Goal: Task Accomplishment & Management: Use online tool/utility

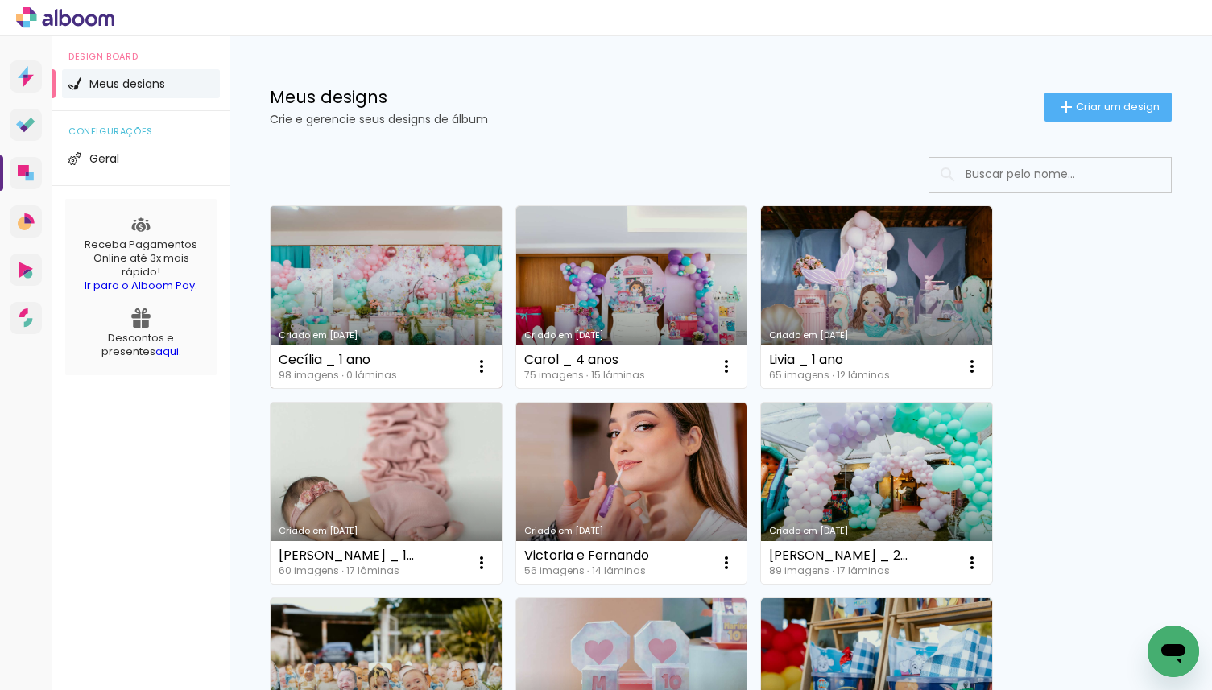
click at [410, 277] on link "Criado em [DATE]" at bounding box center [385, 297] width 231 height 182
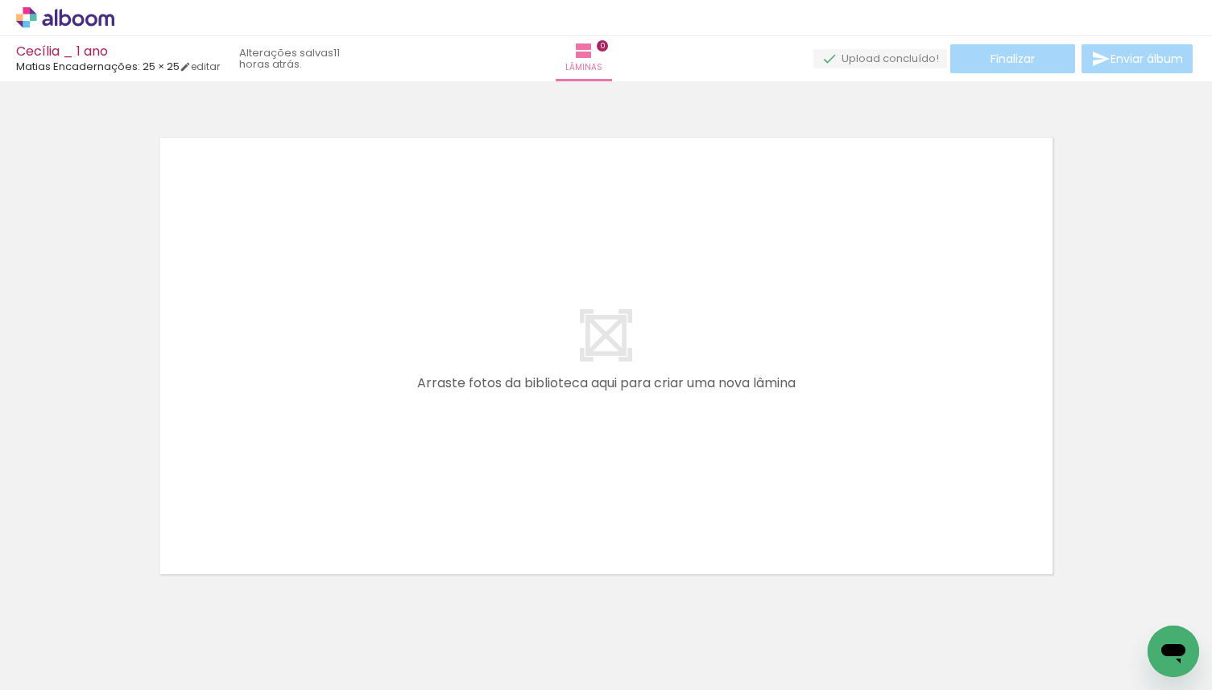
scroll to position [0, 3427]
drag, startPoint x: 185, startPoint y: 659, endPoint x: 380, endPoint y: 365, distance: 353.2
click at [380, 365] on quentale-workspace at bounding box center [606, 345] width 1212 height 690
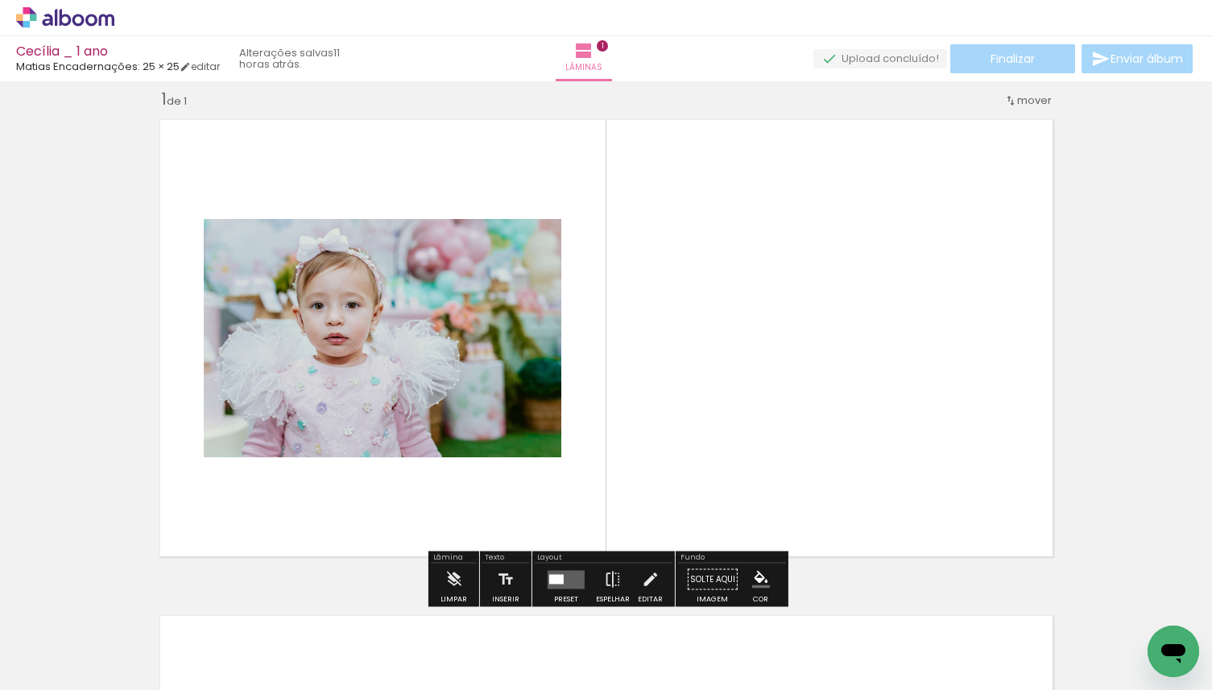
scroll to position [20, 0]
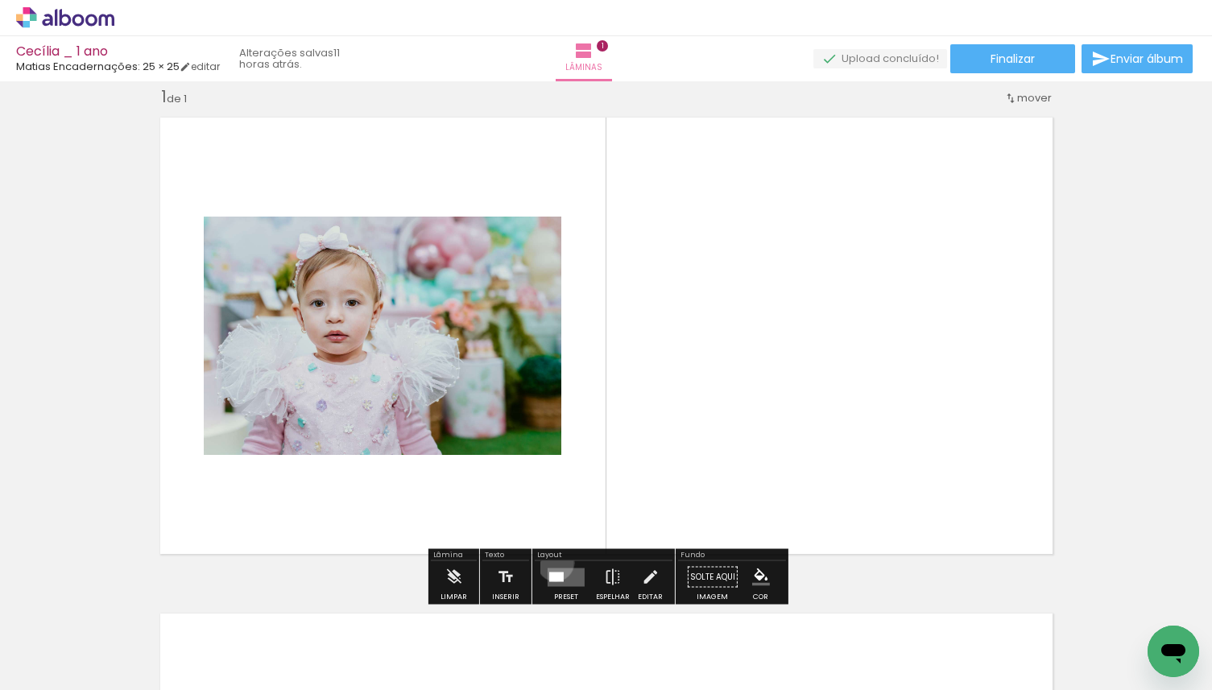
click at [551, 562] on div at bounding box center [565, 577] width 43 height 32
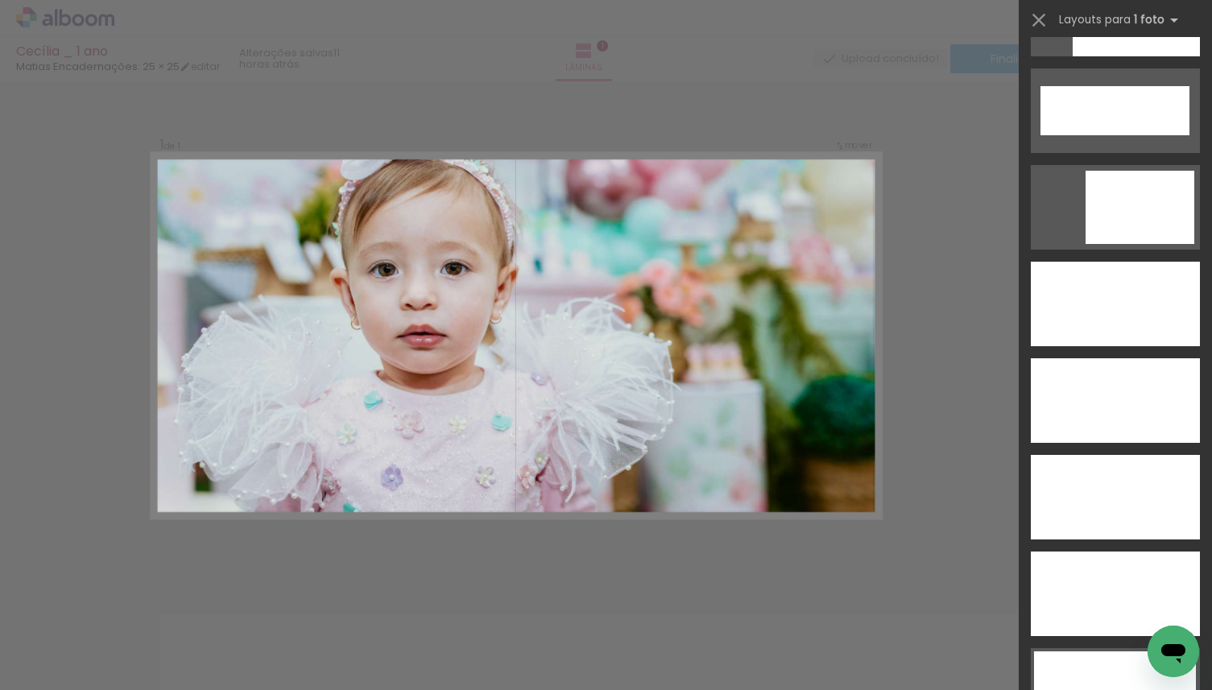
scroll to position [4398, 0]
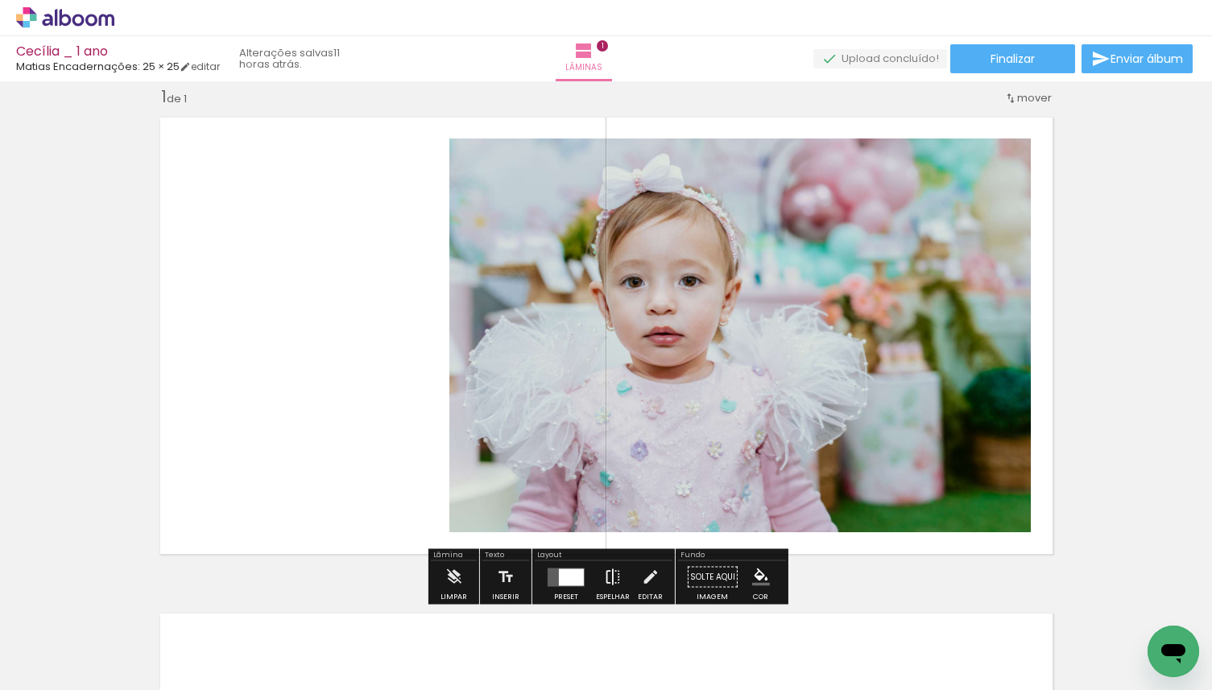
click at [605, 572] on iron-icon at bounding box center [613, 577] width 18 height 32
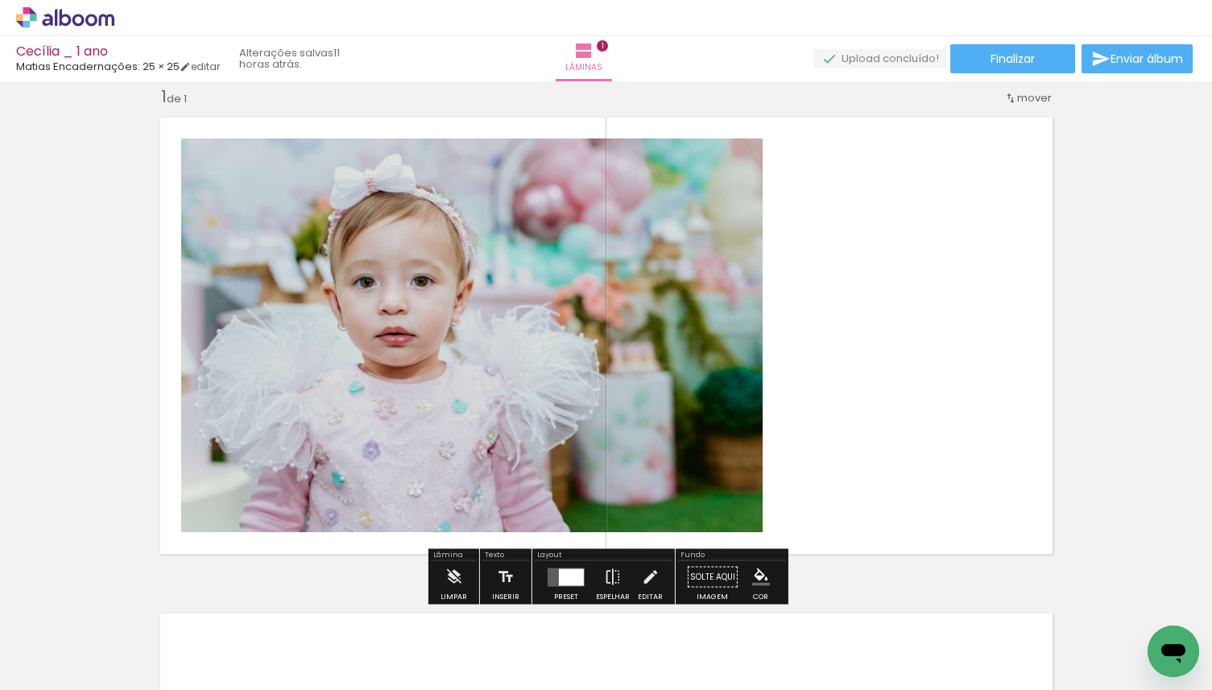
click at [62, 635] on input "Todas as fotos" at bounding box center [44, 641] width 61 height 14
click at [0, 0] on slot "Não utilizadas" at bounding box center [0, 0] width 0 height 0
type input "Não utilizadas"
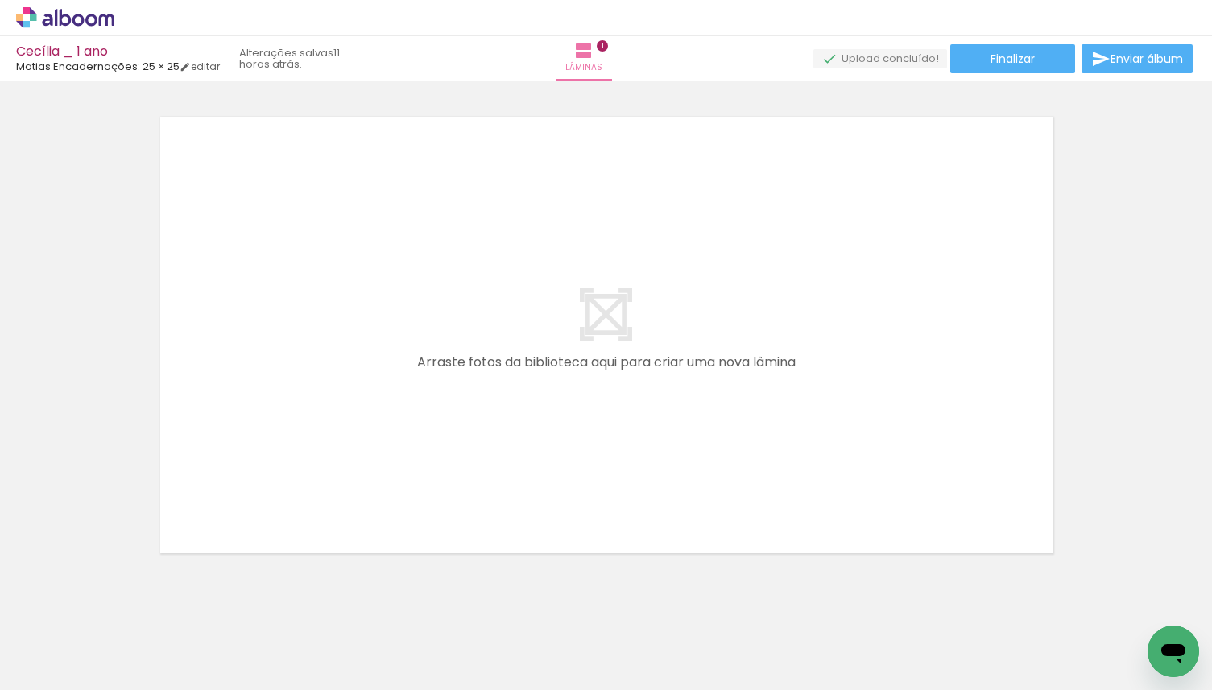
scroll to position [0, 0]
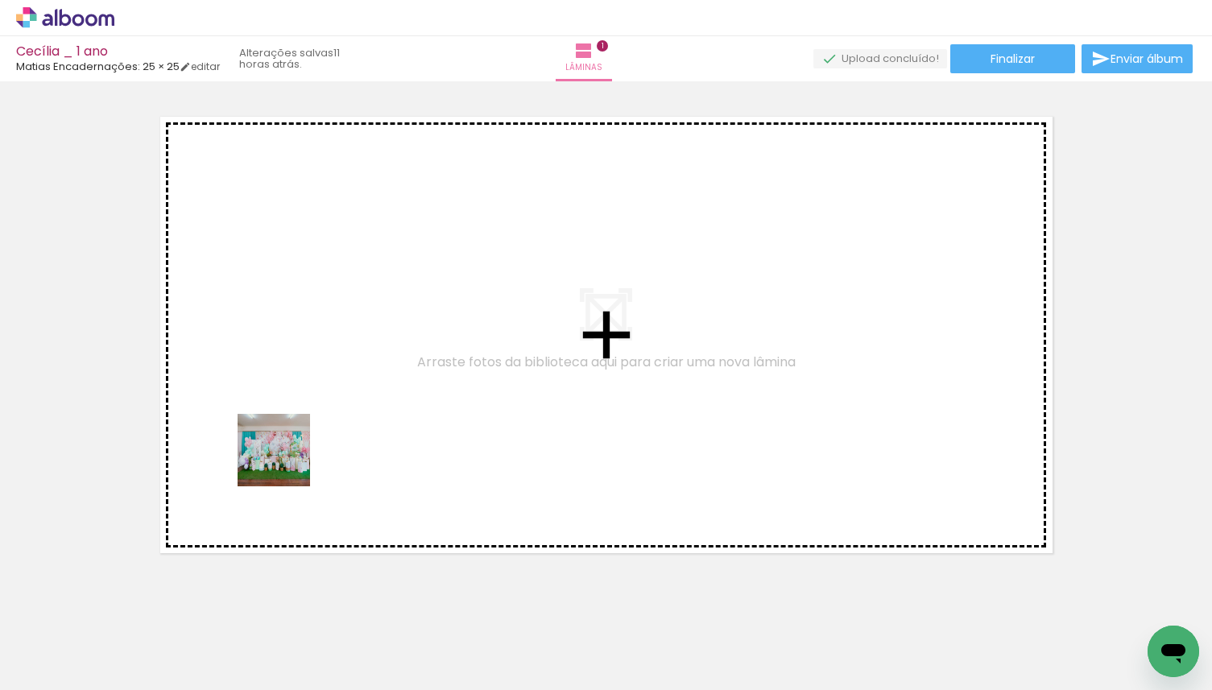
drag, startPoint x: 225, startPoint y: 548, endPoint x: 339, endPoint y: 362, distance: 217.9
click at [339, 362] on quentale-workspace at bounding box center [606, 345] width 1212 height 690
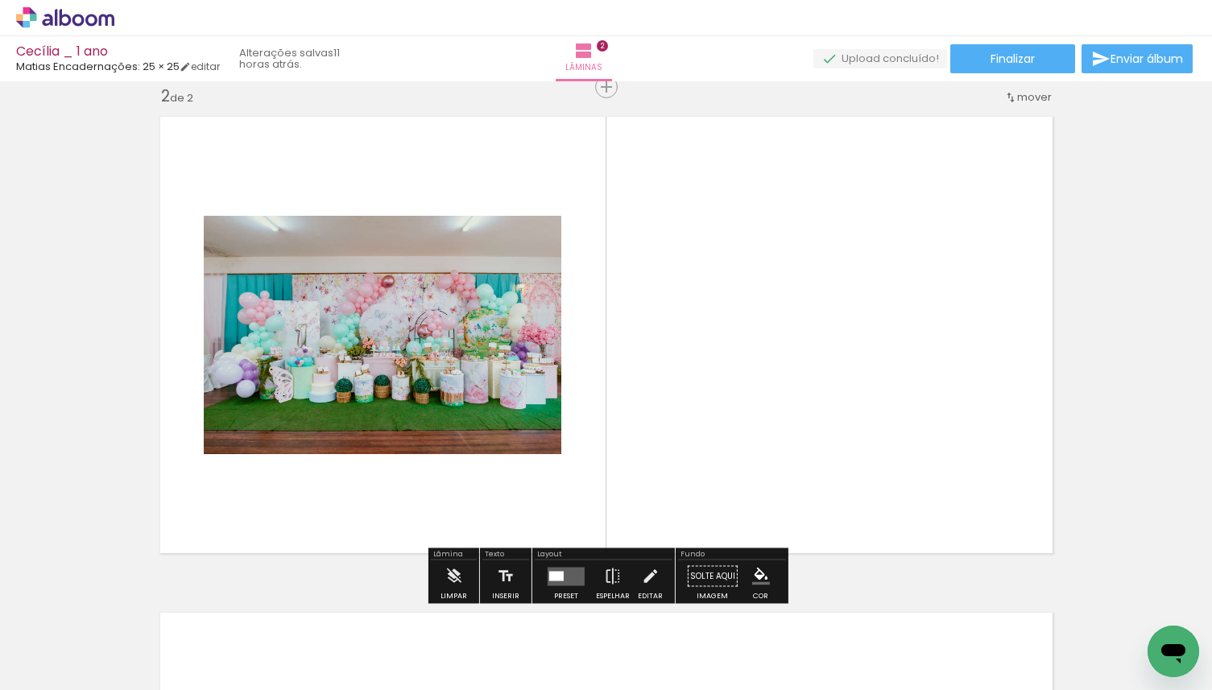
scroll to position [516, 0]
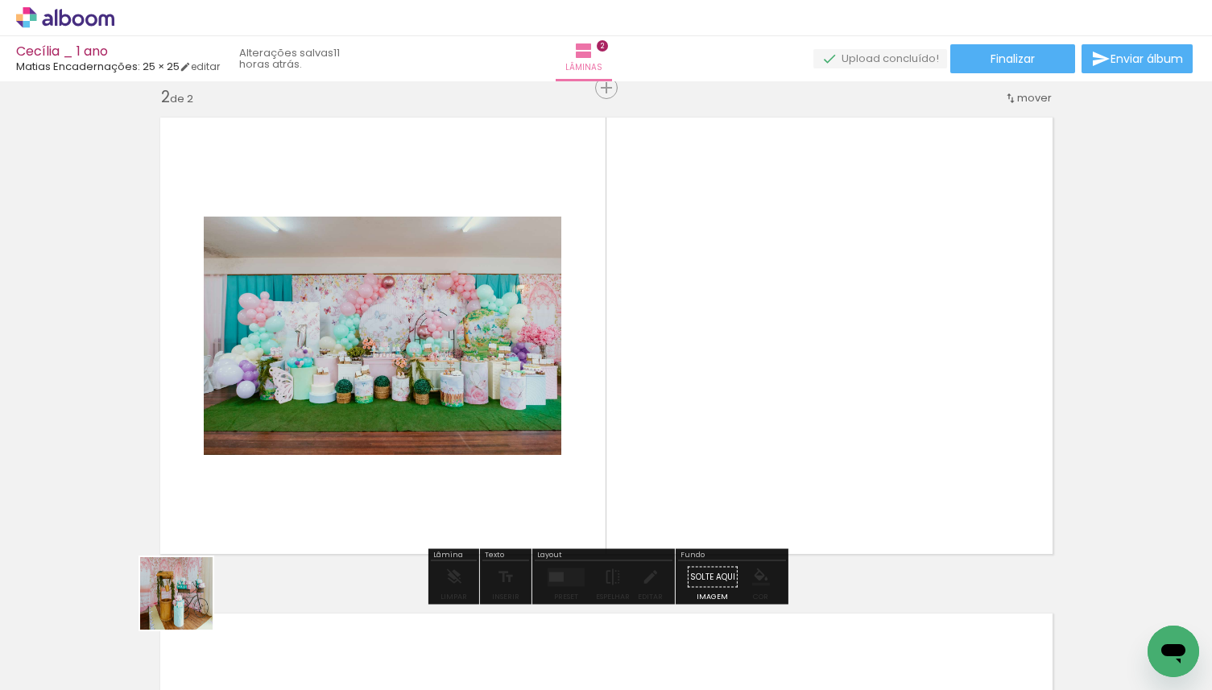
drag, startPoint x: 188, startPoint y: 605, endPoint x: 289, endPoint y: 428, distance: 203.7
click at [289, 428] on quentale-workspace at bounding box center [606, 345] width 1212 height 690
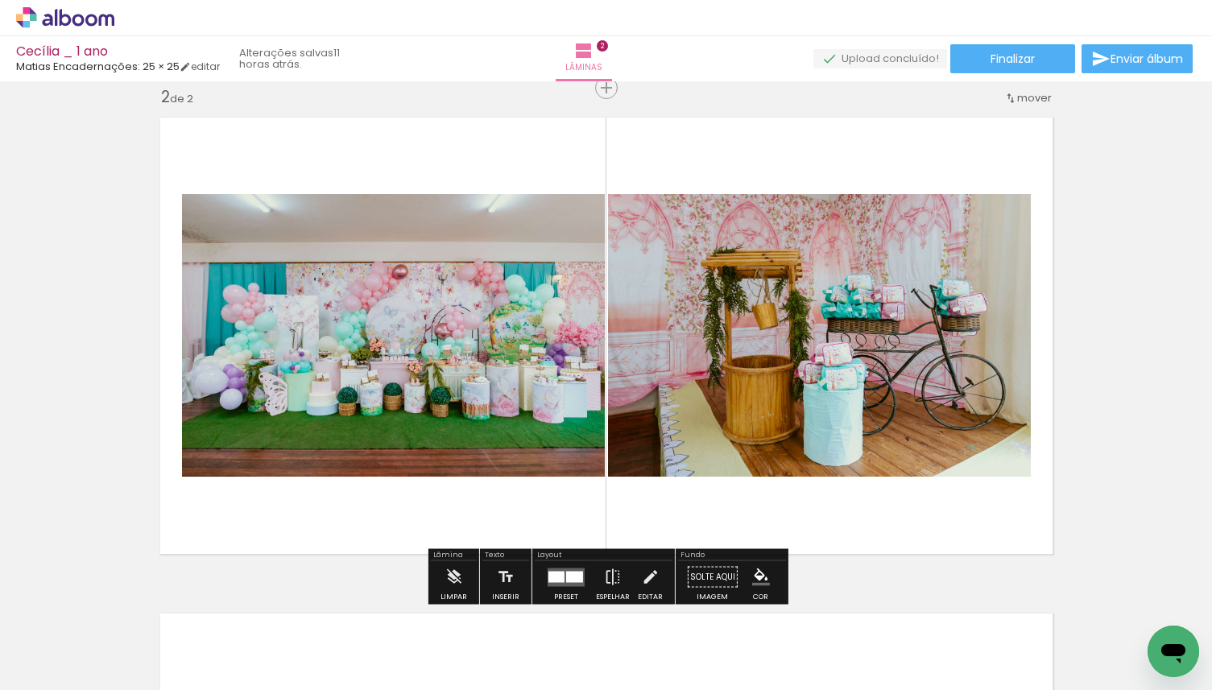
drag, startPoint x: 169, startPoint y: 648, endPoint x: 287, endPoint y: 428, distance: 249.6
click at [287, 428] on quentale-workspace at bounding box center [606, 345] width 1212 height 690
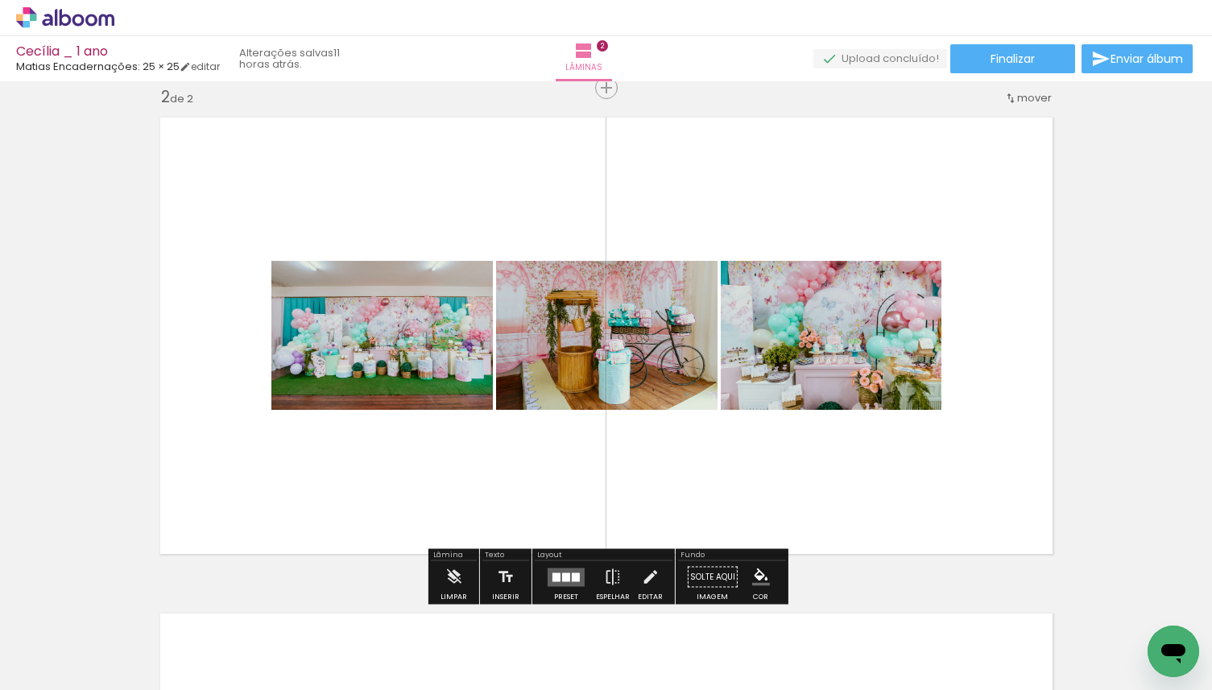
drag, startPoint x: 175, startPoint y: 626, endPoint x: 276, endPoint y: 411, distance: 236.9
click at [276, 411] on quentale-workspace at bounding box center [606, 345] width 1212 height 690
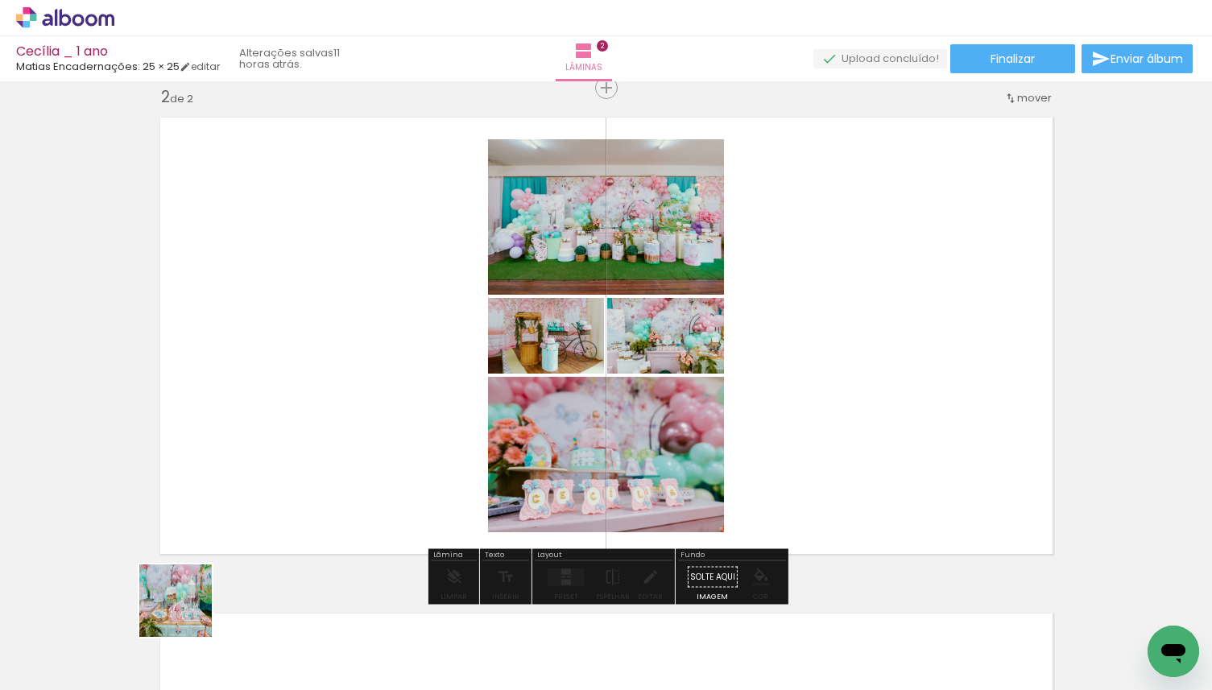
drag, startPoint x: 186, startPoint y: 634, endPoint x: 232, endPoint y: 472, distance: 169.0
click at [232, 476] on quentale-workspace at bounding box center [606, 345] width 1212 height 690
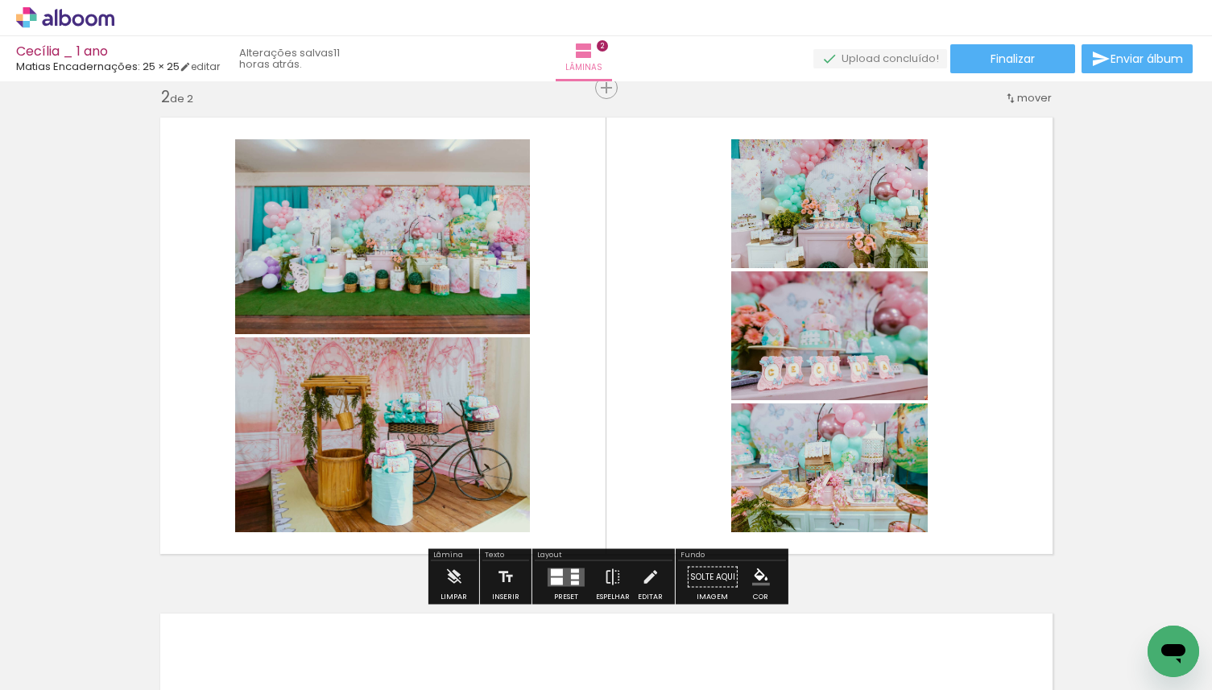
drag, startPoint x: 176, startPoint y: 658, endPoint x: 321, endPoint y: 454, distance: 250.0
click at [321, 454] on quentale-workspace at bounding box center [606, 345] width 1212 height 690
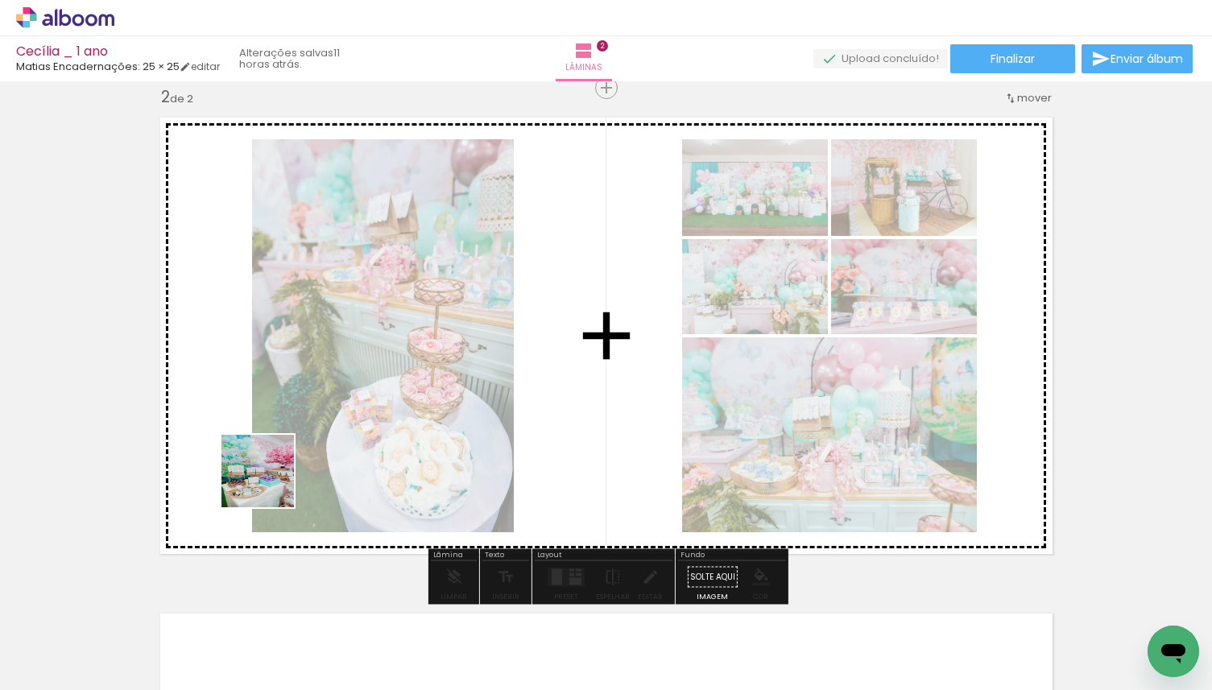
drag, startPoint x: 175, startPoint y: 640, endPoint x: 270, endPoint y: 483, distance: 183.5
click at [270, 483] on quentale-workspace at bounding box center [606, 345] width 1212 height 690
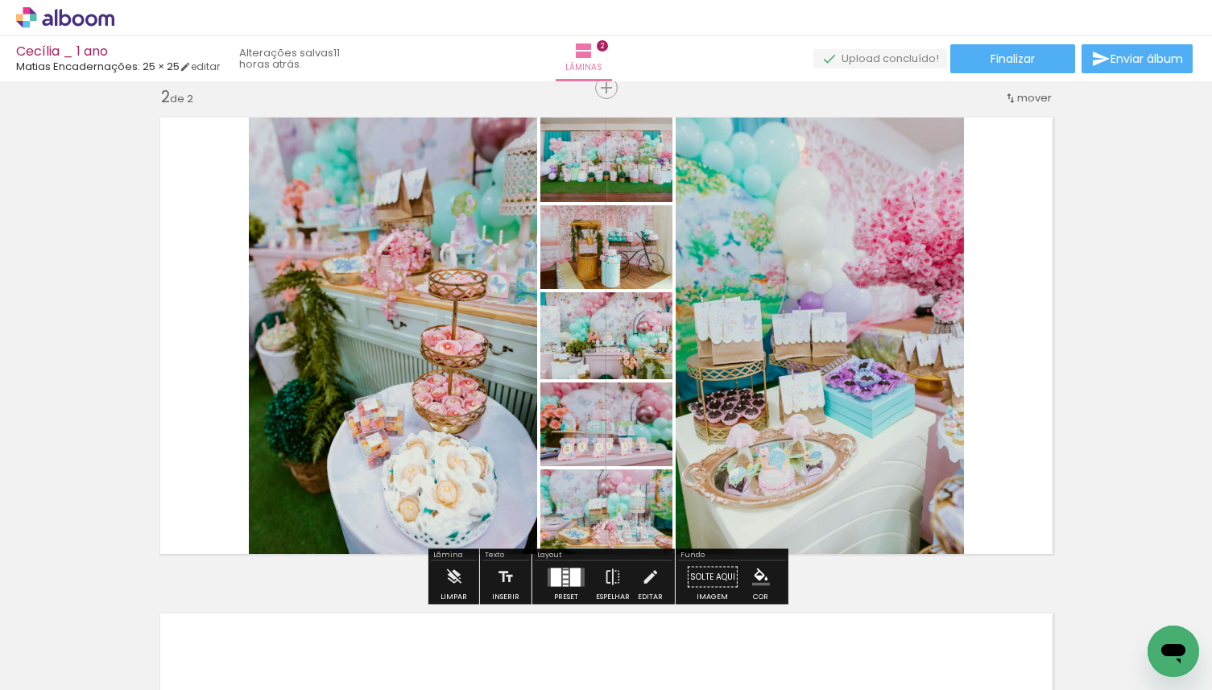
drag, startPoint x: 181, startPoint y: 641, endPoint x: 283, endPoint y: 477, distance: 192.3
click at [283, 477] on quentale-workspace at bounding box center [606, 345] width 1212 height 690
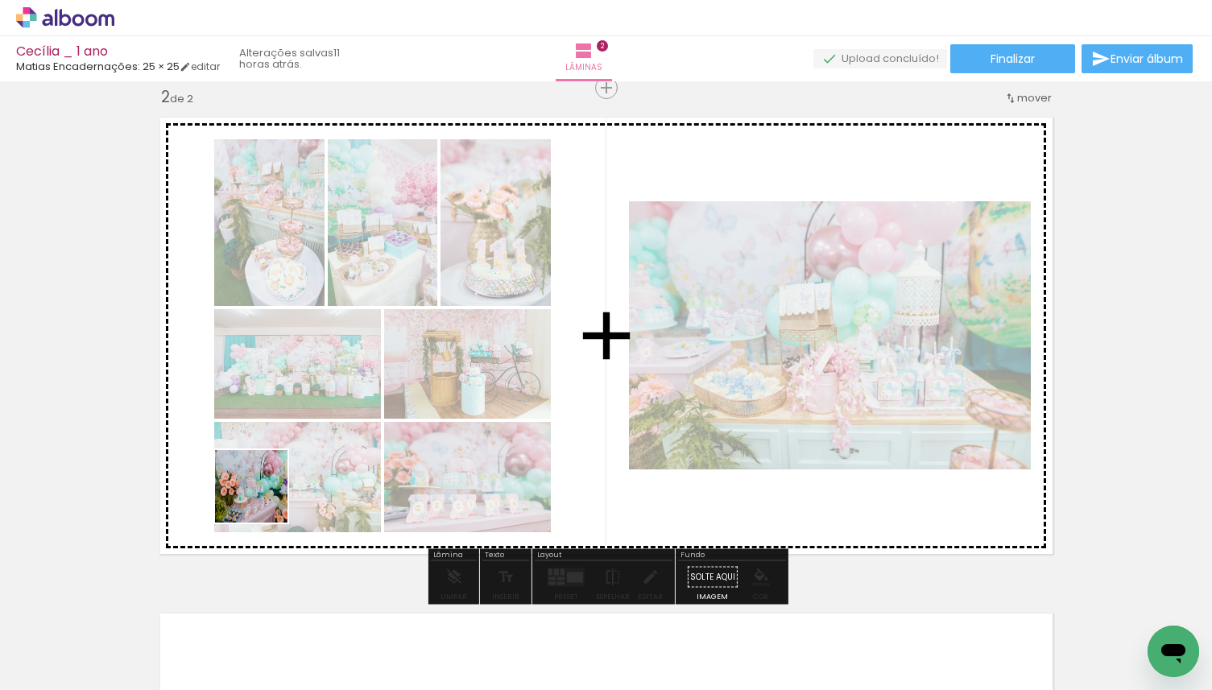
drag, startPoint x: 166, startPoint y: 640, endPoint x: 283, endPoint y: 470, distance: 206.6
click at [283, 470] on quentale-workspace at bounding box center [606, 345] width 1212 height 690
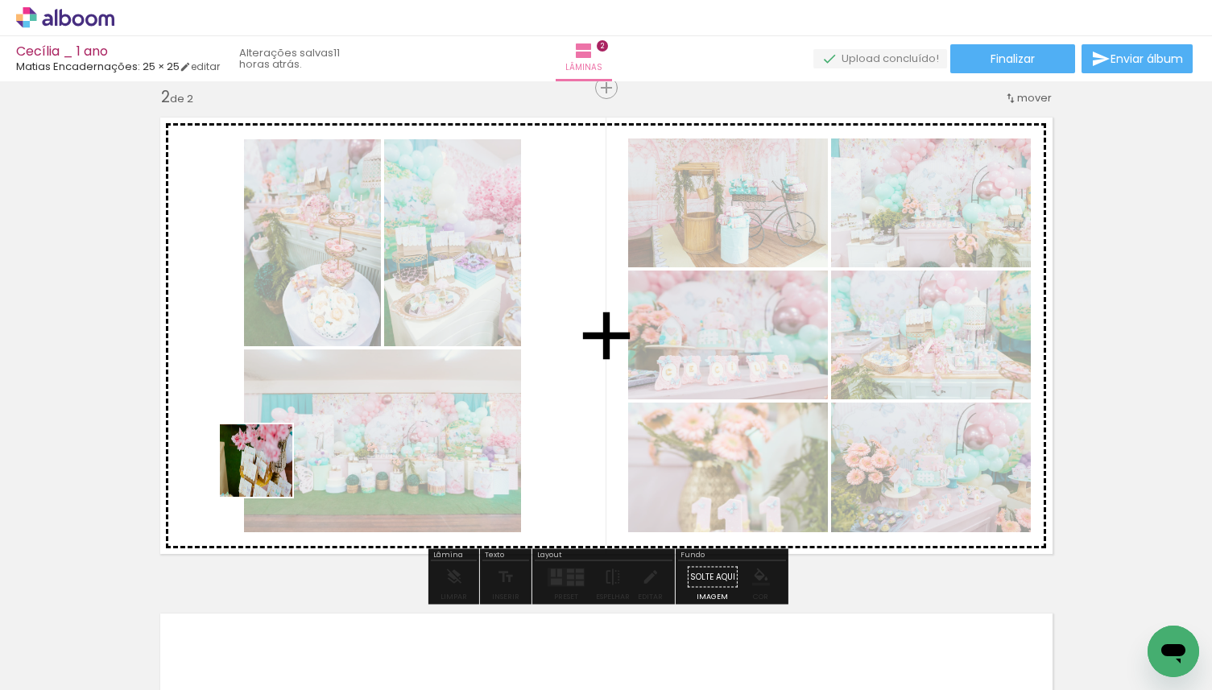
drag, startPoint x: 177, startPoint y: 629, endPoint x: 275, endPoint y: 460, distance: 195.5
click at [275, 460] on quentale-workspace at bounding box center [606, 345] width 1212 height 690
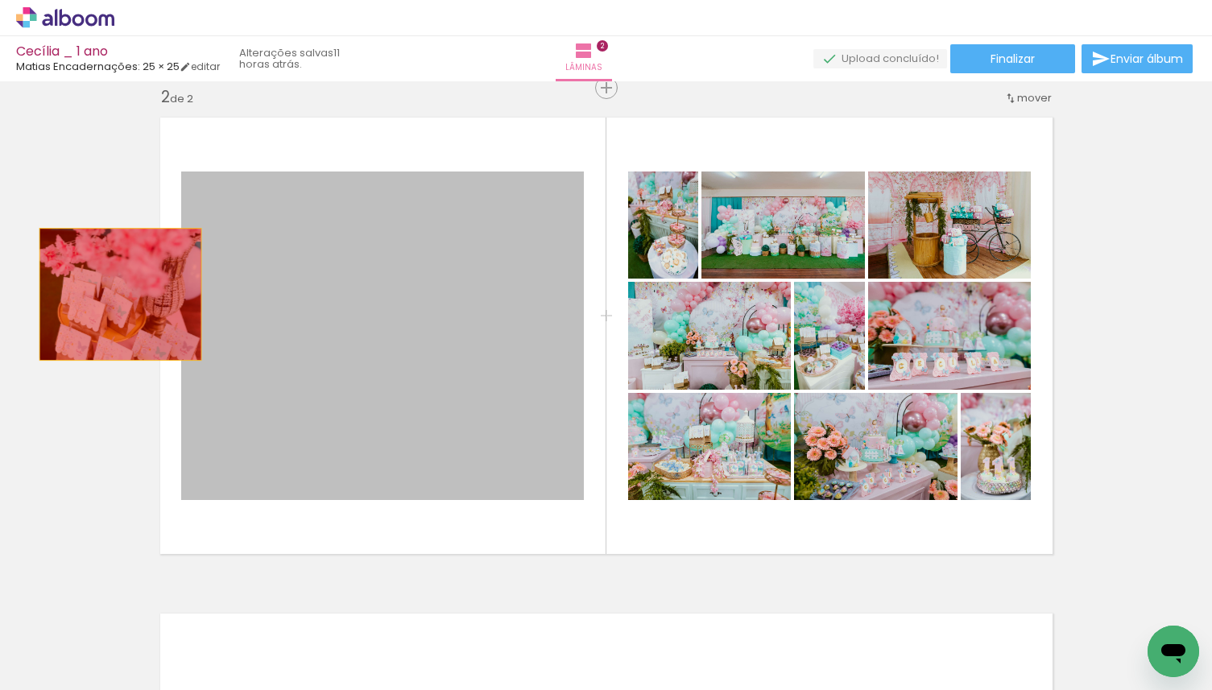
drag, startPoint x: 471, startPoint y: 294, endPoint x: 106, endPoint y: 294, distance: 364.7
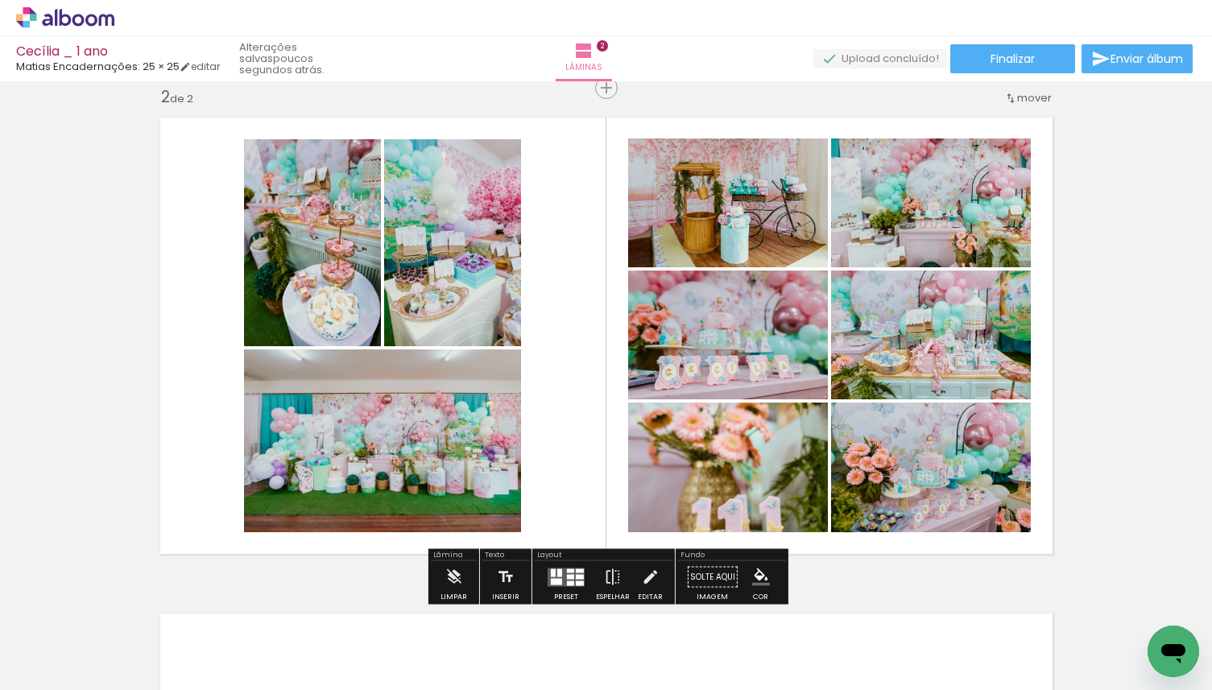
click at [118, 384] on div "Inserir lâmina 1 de 2 Inserir lâmina 2 de 2" at bounding box center [606, 315] width 1212 height 1488
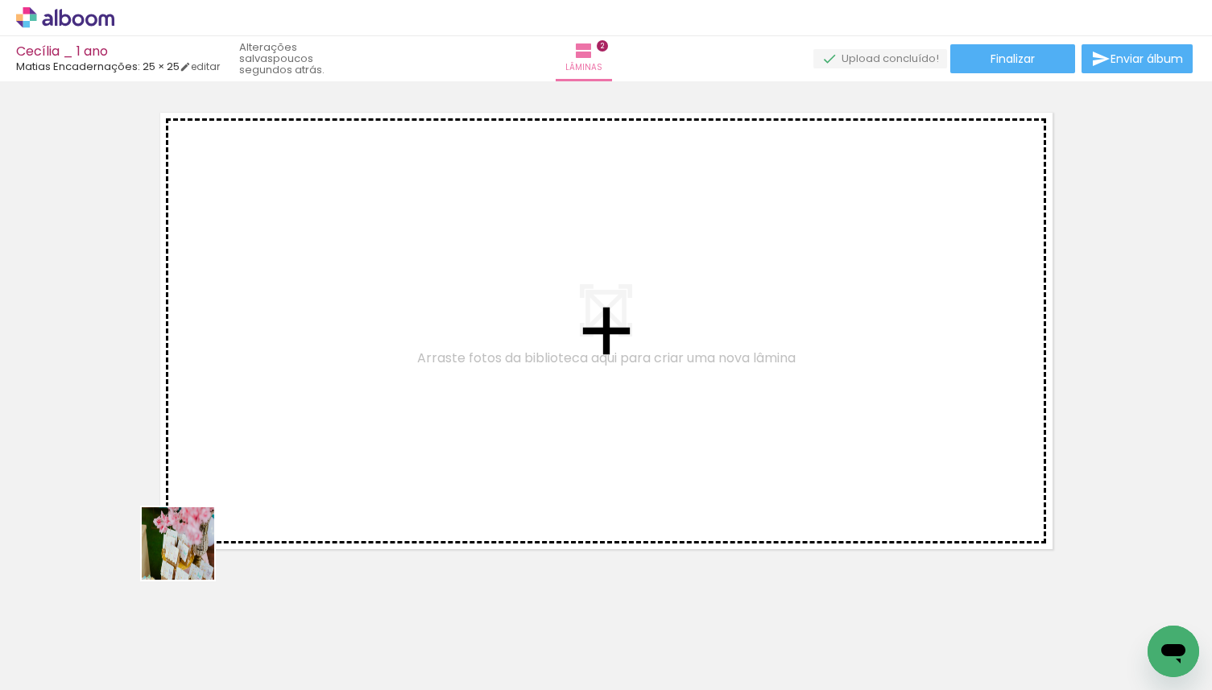
drag, startPoint x: 155, startPoint y: 643, endPoint x: 239, endPoint y: 448, distance: 212.8
click at [239, 448] on quentale-workspace at bounding box center [606, 345] width 1212 height 690
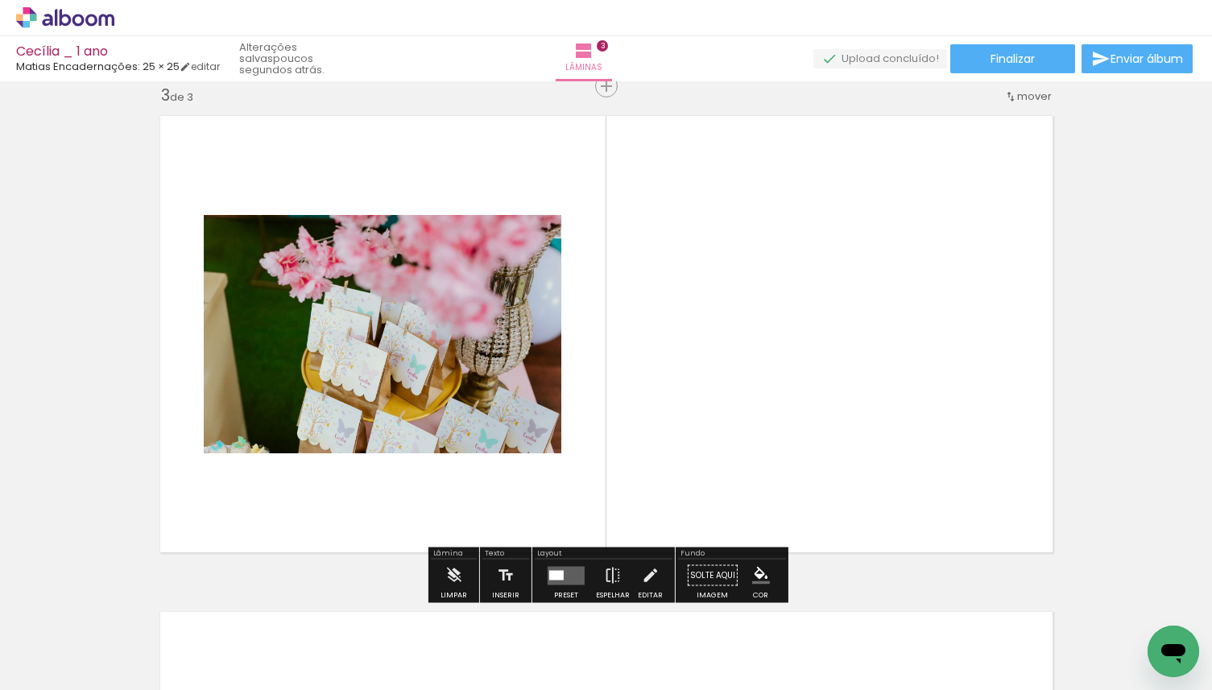
scroll to position [1012, 0]
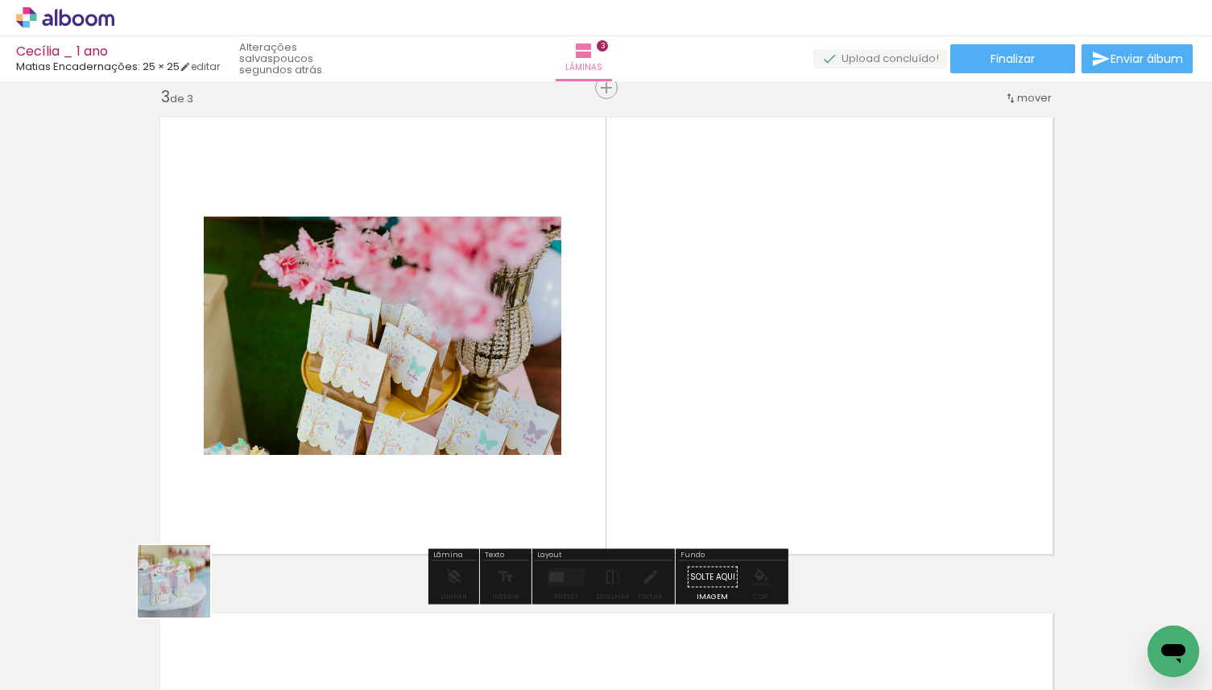
drag, startPoint x: 186, startPoint y: 593, endPoint x: 233, endPoint y: 478, distance: 124.2
click at [233, 478] on quentale-workspace at bounding box center [606, 345] width 1212 height 690
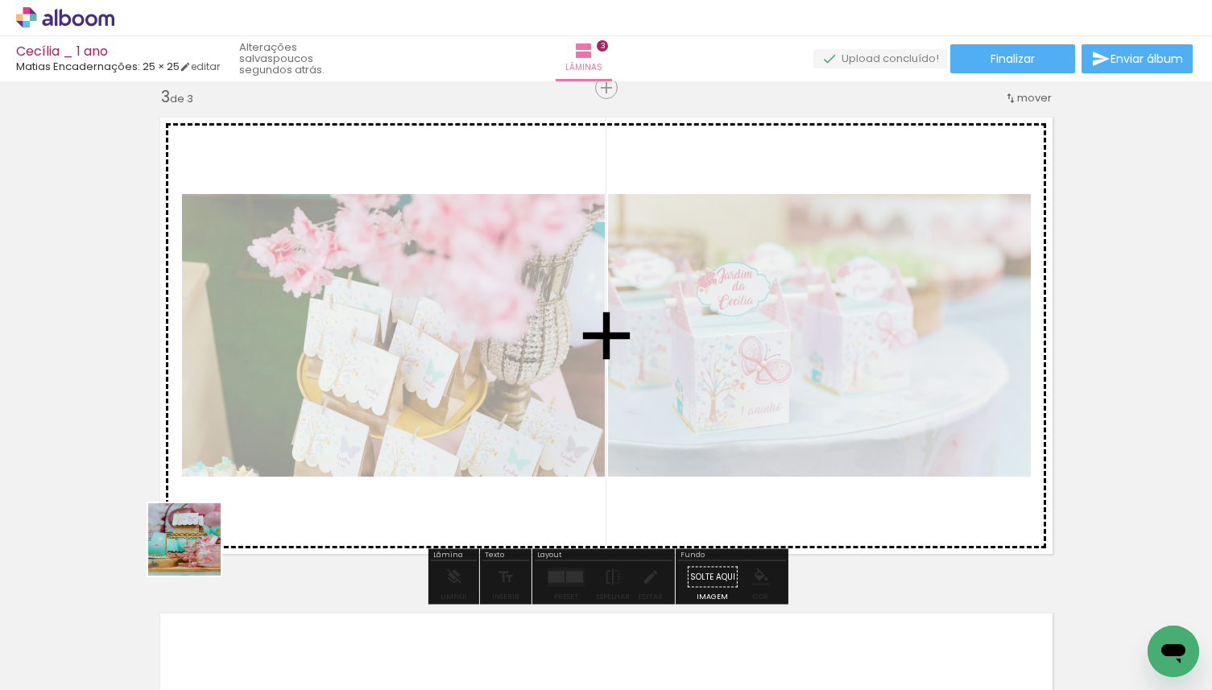
drag, startPoint x: 170, startPoint y: 617, endPoint x: 215, endPoint y: 510, distance: 116.9
click at [215, 510] on quentale-workspace at bounding box center [606, 345] width 1212 height 690
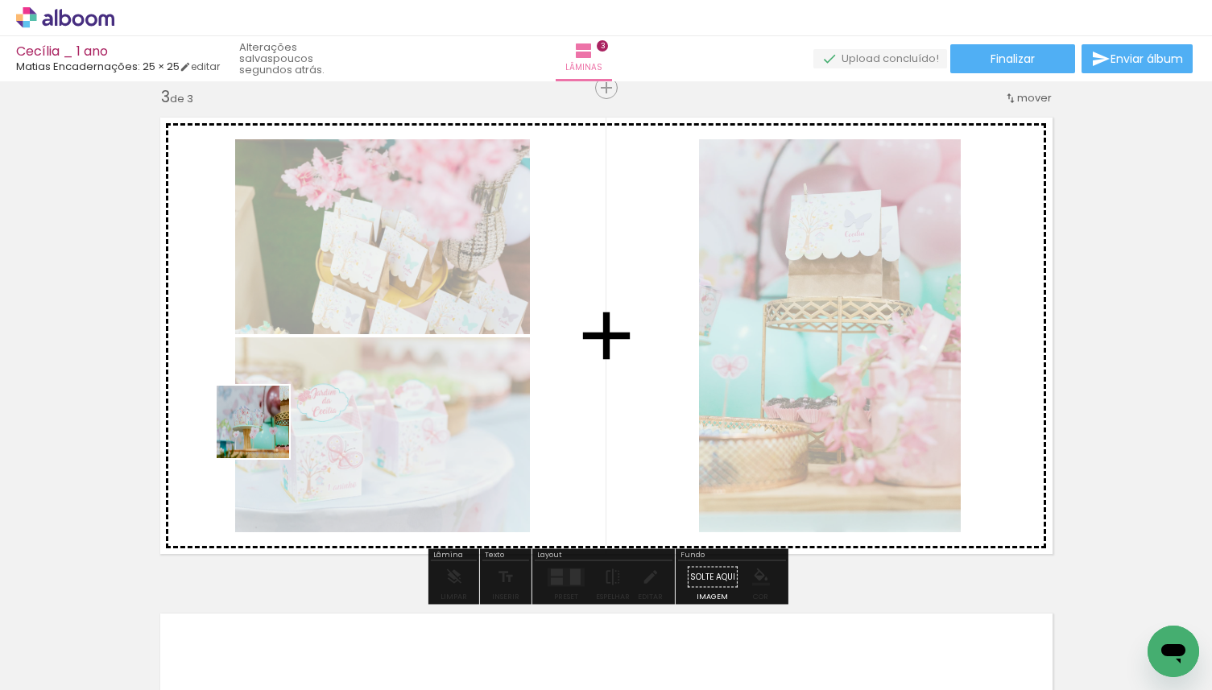
drag, startPoint x: 209, startPoint y: 556, endPoint x: 266, endPoint y: 430, distance: 138.7
click at [266, 431] on quentale-workspace at bounding box center [606, 345] width 1212 height 690
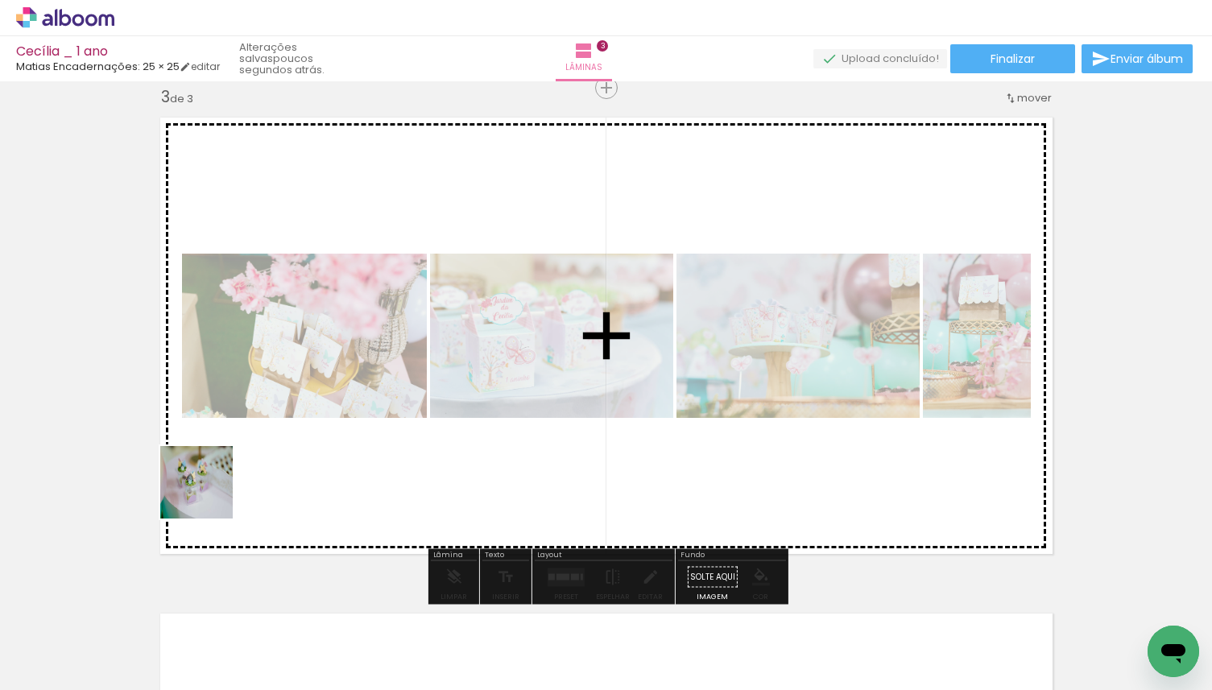
drag, startPoint x: 171, startPoint y: 616, endPoint x: 225, endPoint y: 460, distance: 164.5
click at [225, 460] on quentale-workspace at bounding box center [606, 345] width 1212 height 690
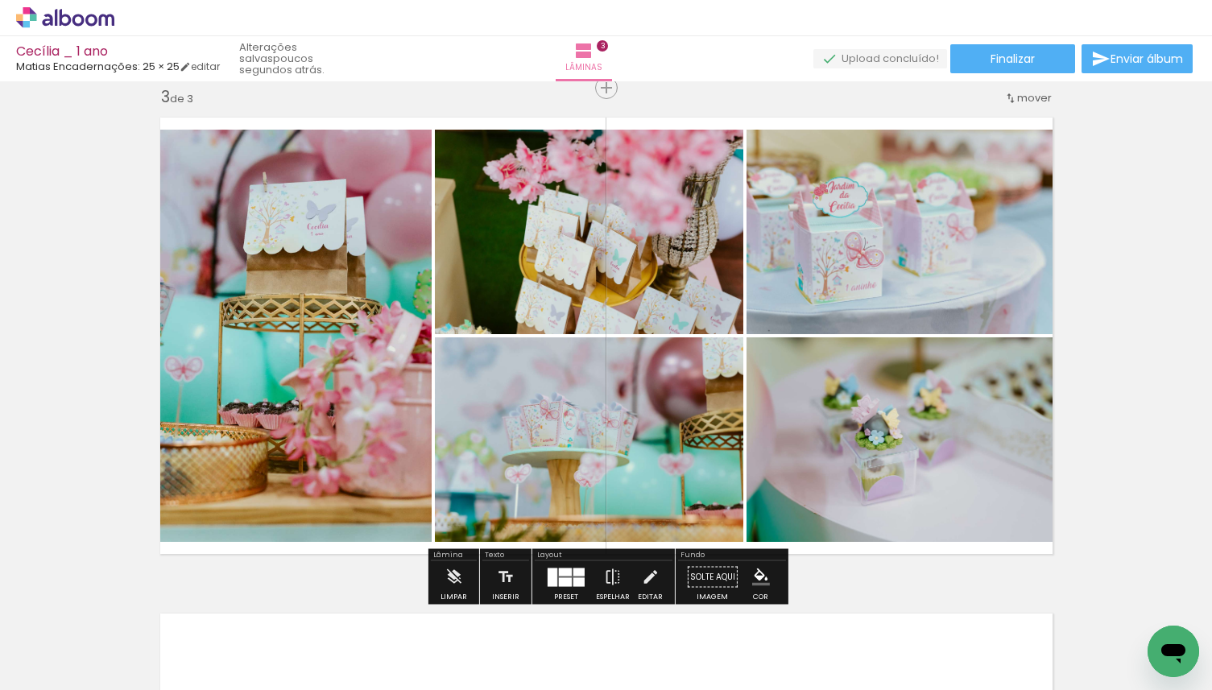
drag, startPoint x: 156, startPoint y: 625, endPoint x: 211, endPoint y: 481, distance: 154.1
click at [210, 483] on quentale-workspace at bounding box center [606, 345] width 1212 height 690
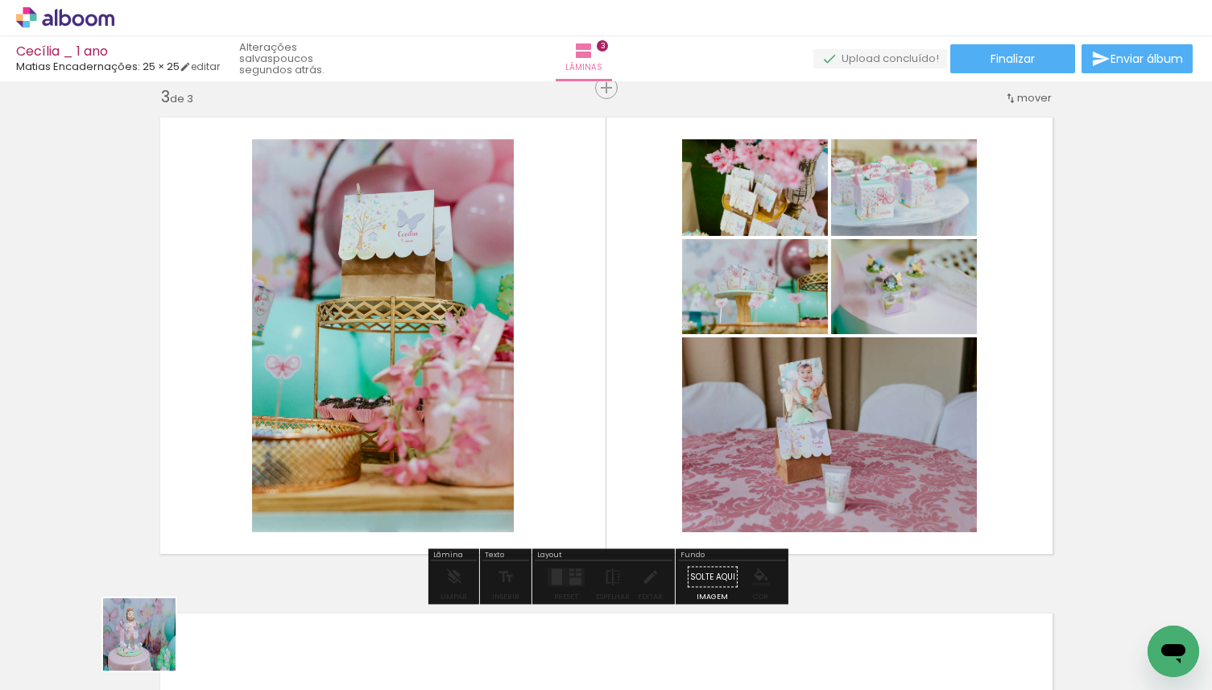
drag, startPoint x: 151, startPoint y: 646, endPoint x: 198, endPoint y: 514, distance: 140.8
click at [198, 514] on quentale-workspace at bounding box center [606, 345] width 1212 height 690
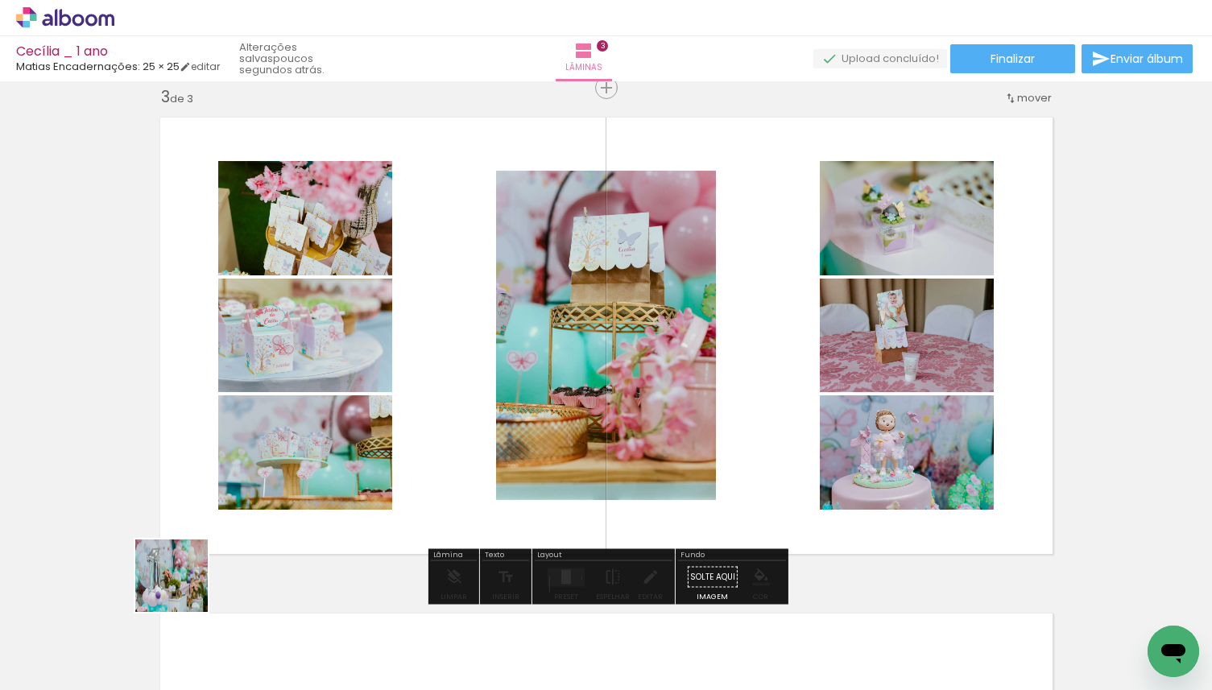
drag, startPoint x: 164, startPoint y: 626, endPoint x: 250, endPoint y: 459, distance: 188.3
click at [250, 460] on quentale-workspace at bounding box center [606, 345] width 1212 height 690
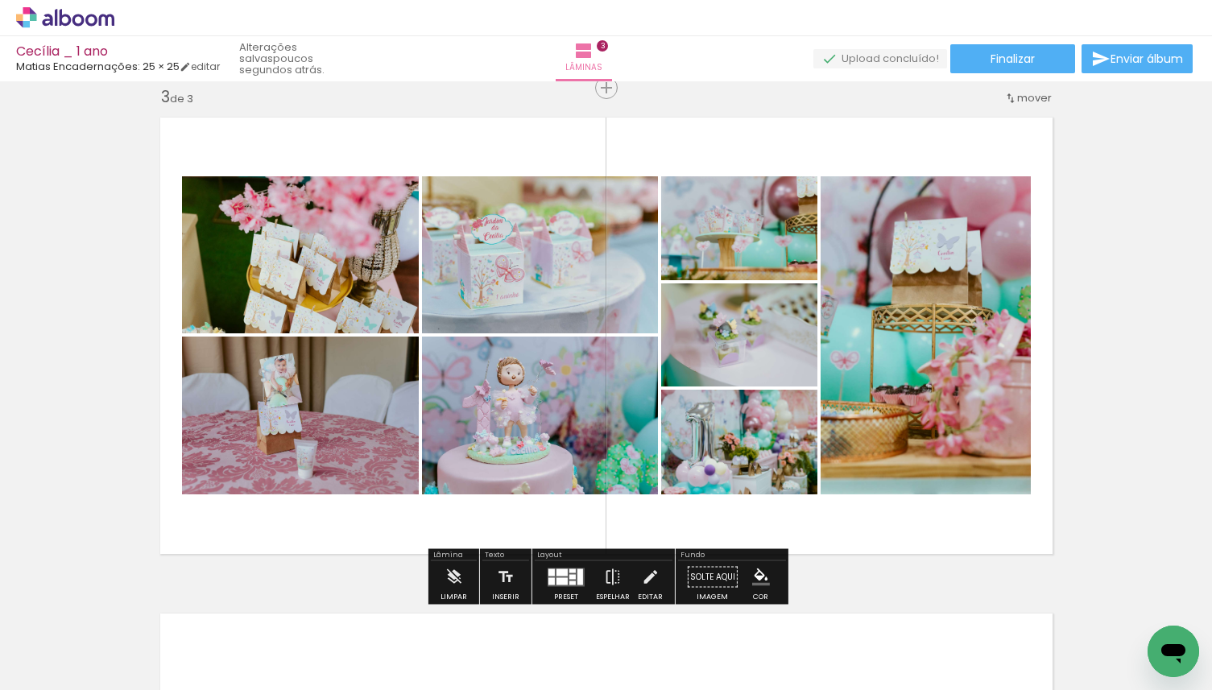
click at [320, 454] on quentale-photo at bounding box center [300, 416] width 237 height 158
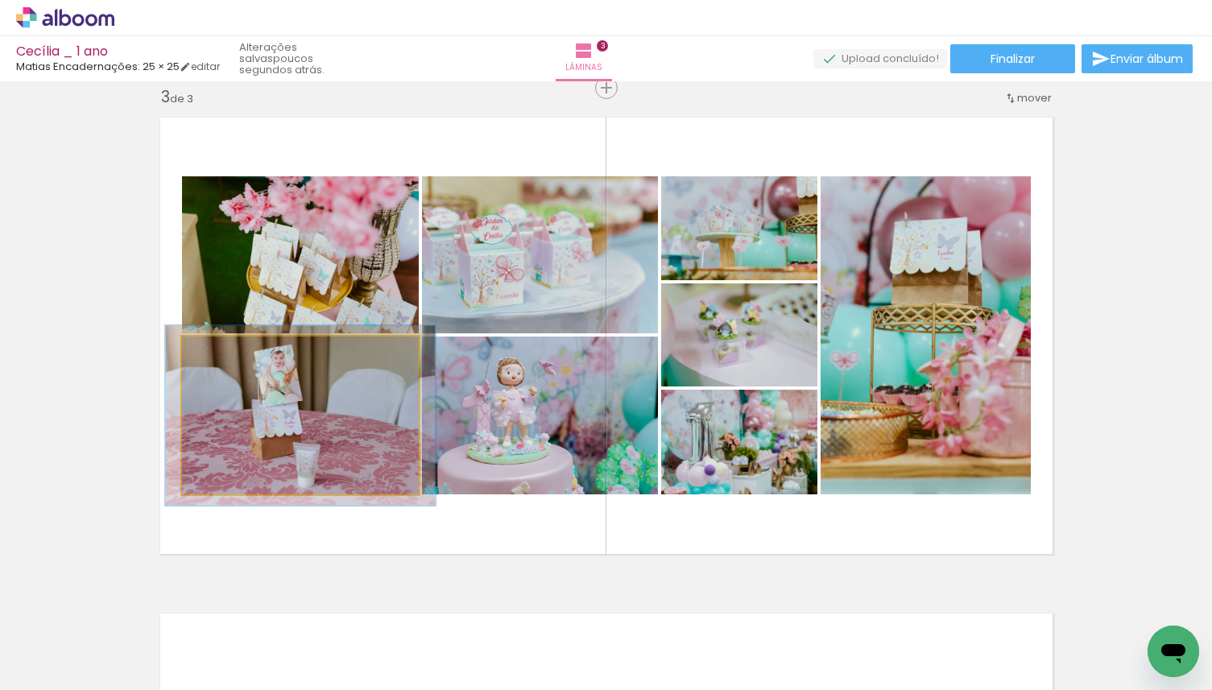
drag, startPoint x: 223, startPoint y: 361, endPoint x: 232, endPoint y: 361, distance: 8.9
type paper-slider "117"
click at [233, 361] on div at bounding box center [227, 354] width 26 height 26
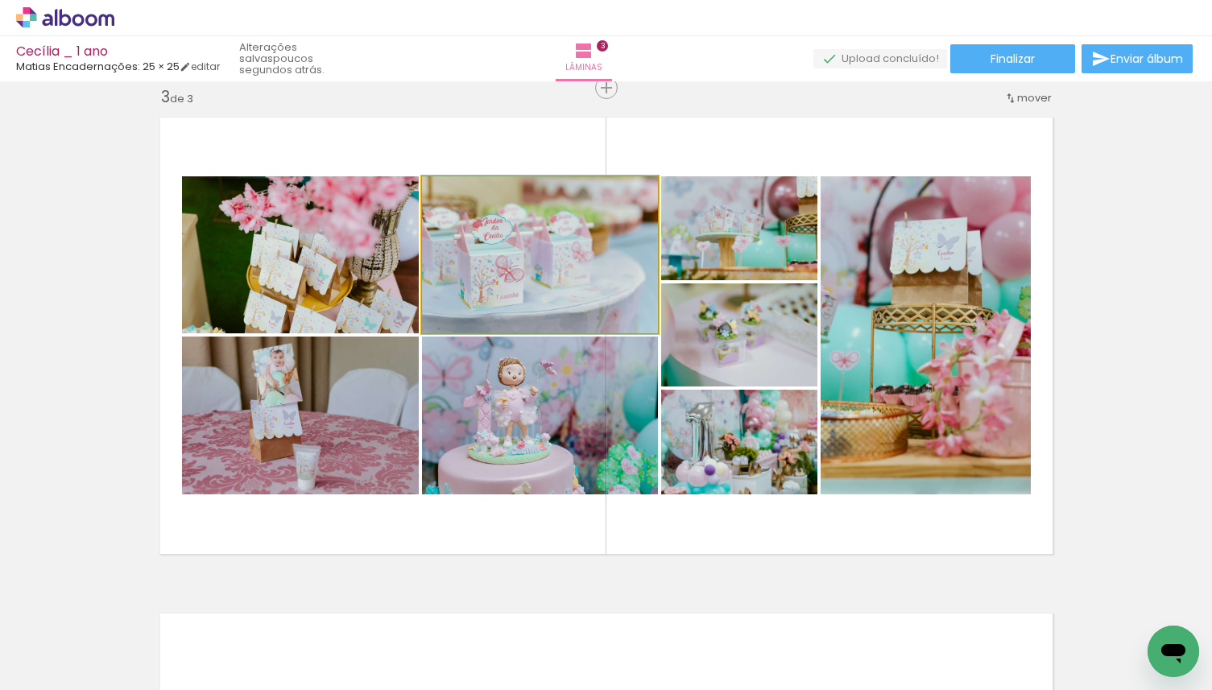
drag, startPoint x: 551, startPoint y: 276, endPoint x: 550, endPoint y: 268, distance: 8.1
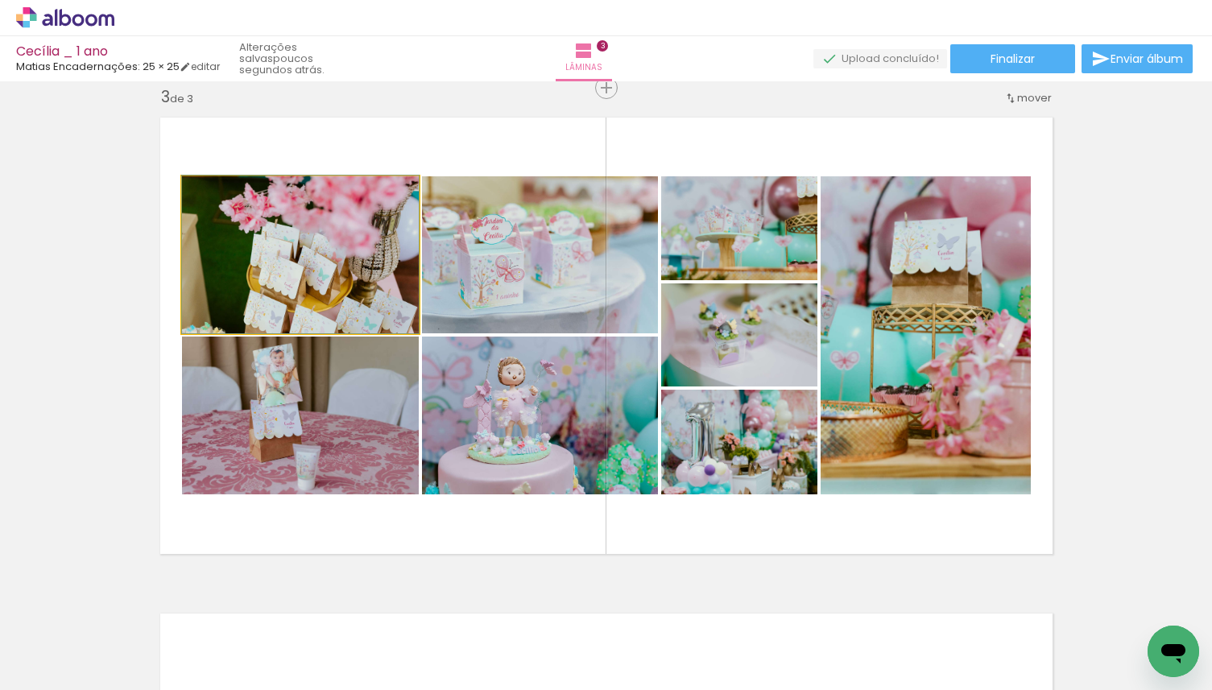
drag, startPoint x: 347, startPoint y: 295, endPoint x: 346, endPoint y: 282, distance: 12.9
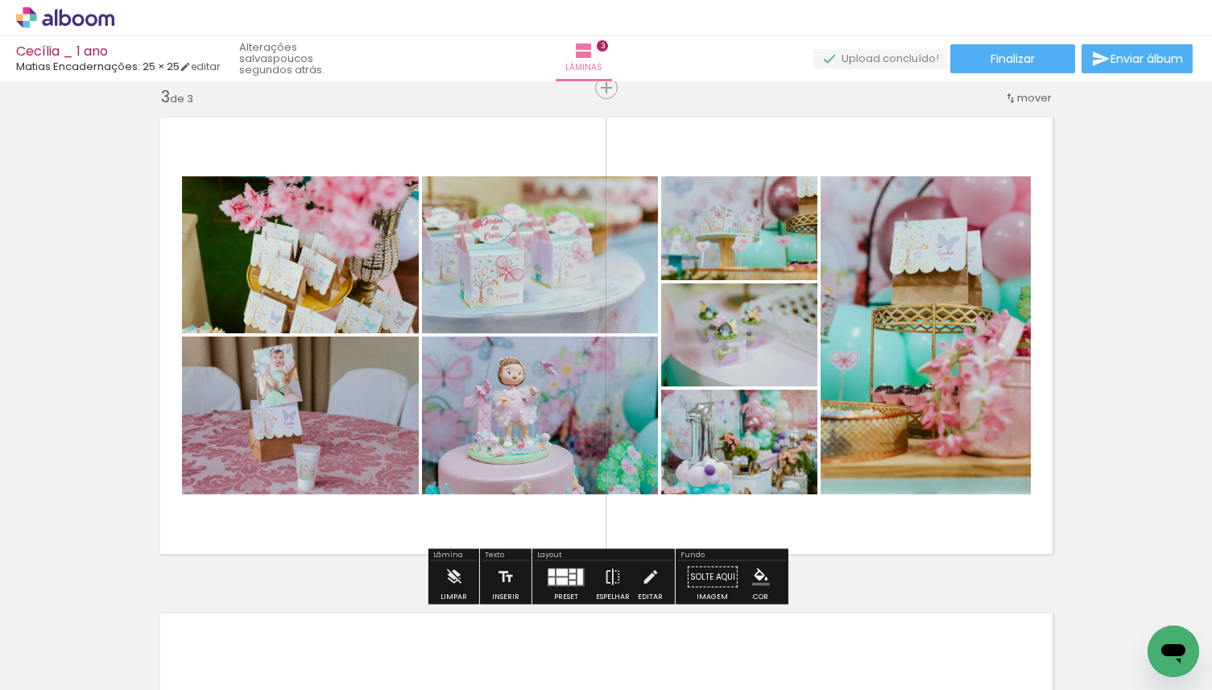
click at [754, 358] on quentale-photo at bounding box center [739, 334] width 156 height 103
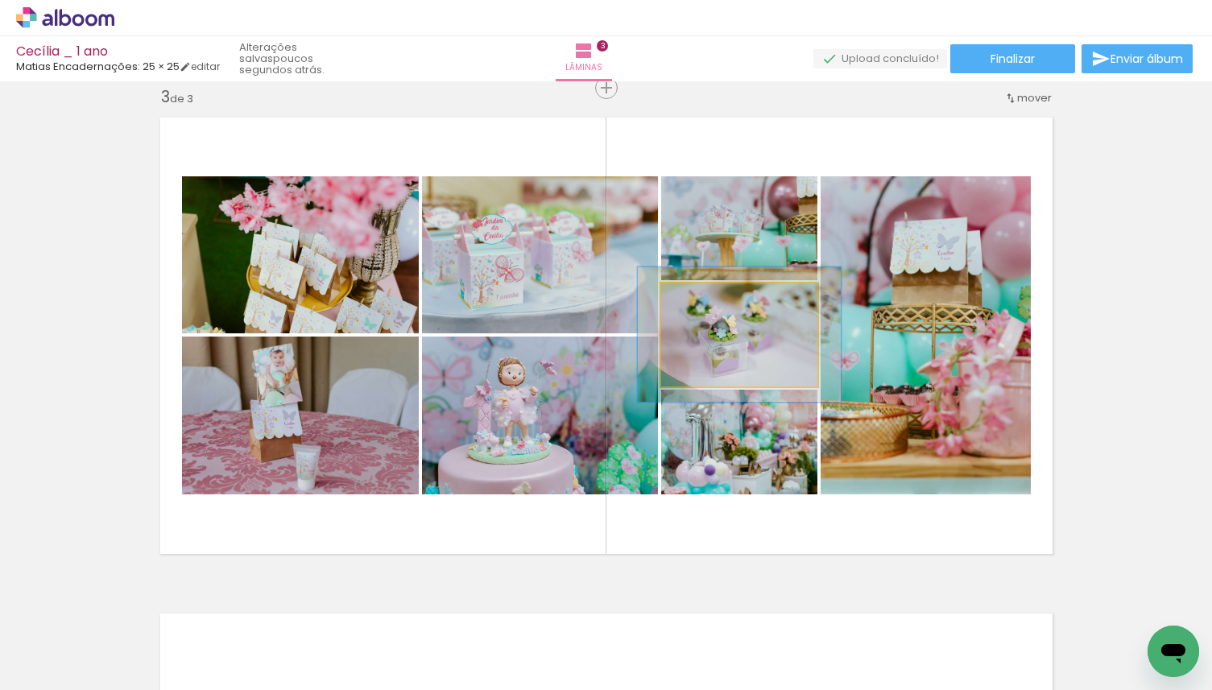
drag, startPoint x: 693, startPoint y: 299, endPoint x: 713, endPoint y: 303, distance: 20.5
type paper-slider "136"
click at [713, 303] on div at bounding box center [715, 300] width 14 height 14
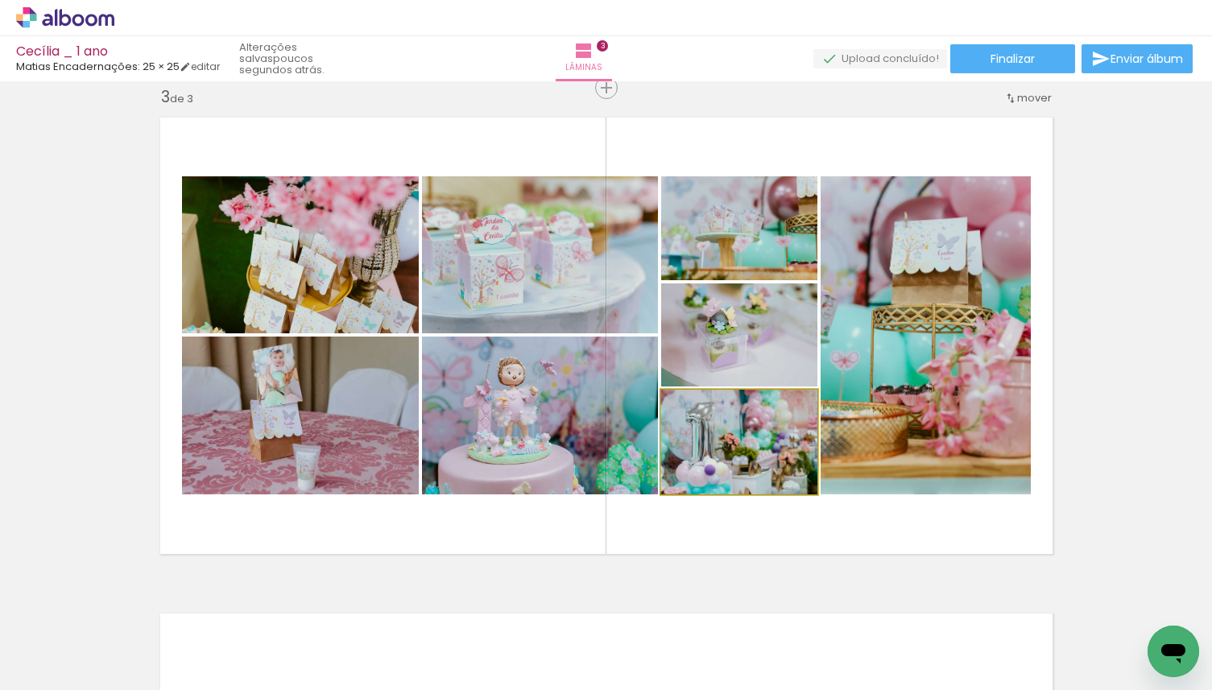
click at [749, 442] on quentale-photo at bounding box center [739, 442] width 156 height 105
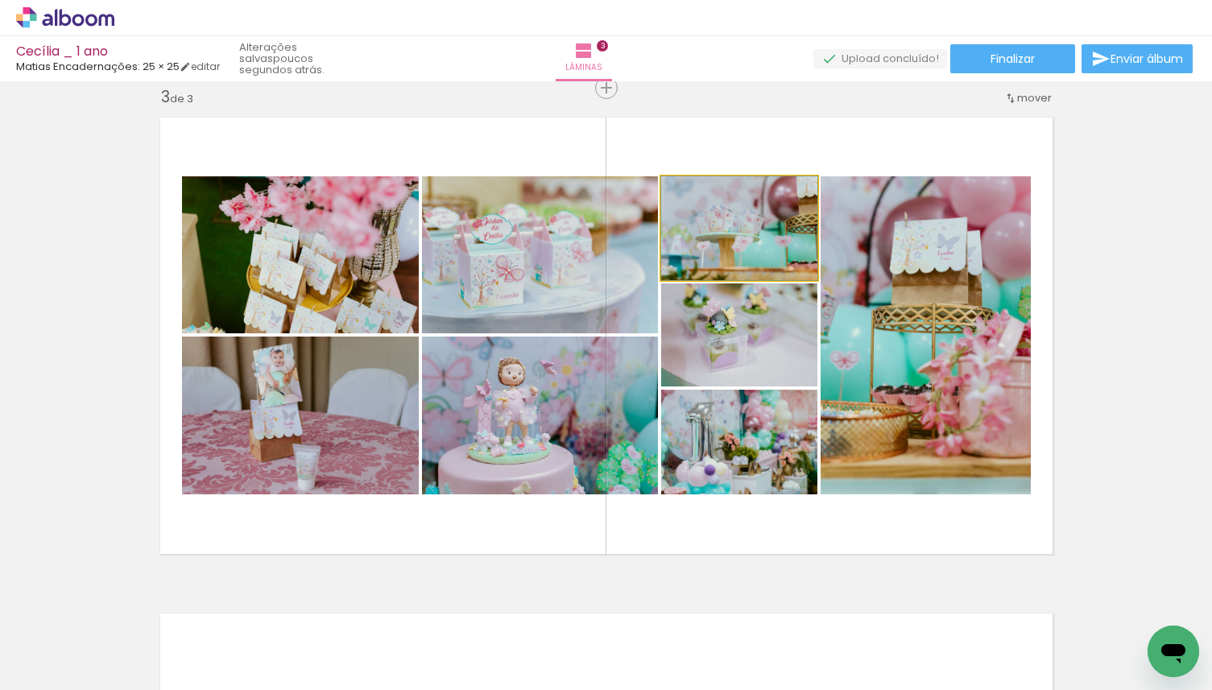
click at [734, 270] on quentale-photo at bounding box center [739, 228] width 156 height 104
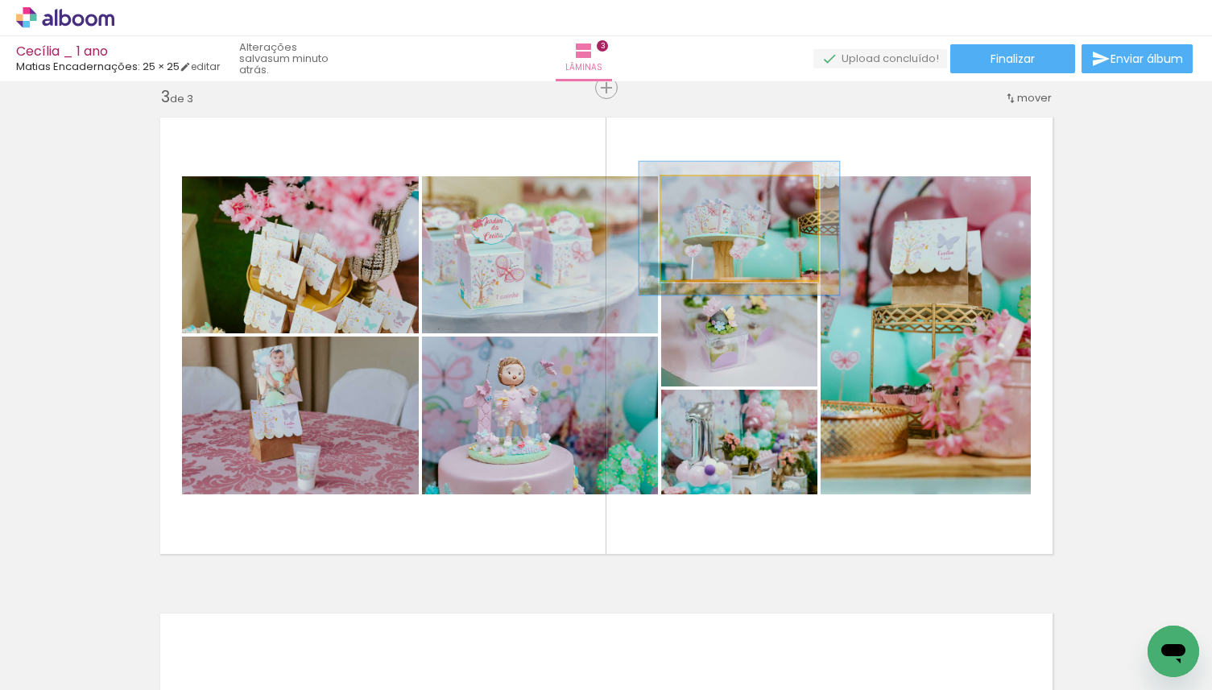
drag, startPoint x: 698, startPoint y: 197, endPoint x: 716, endPoint y: 201, distance: 18.2
type paper-slider "132"
click at [716, 201] on div at bounding box center [714, 193] width 26 height 26
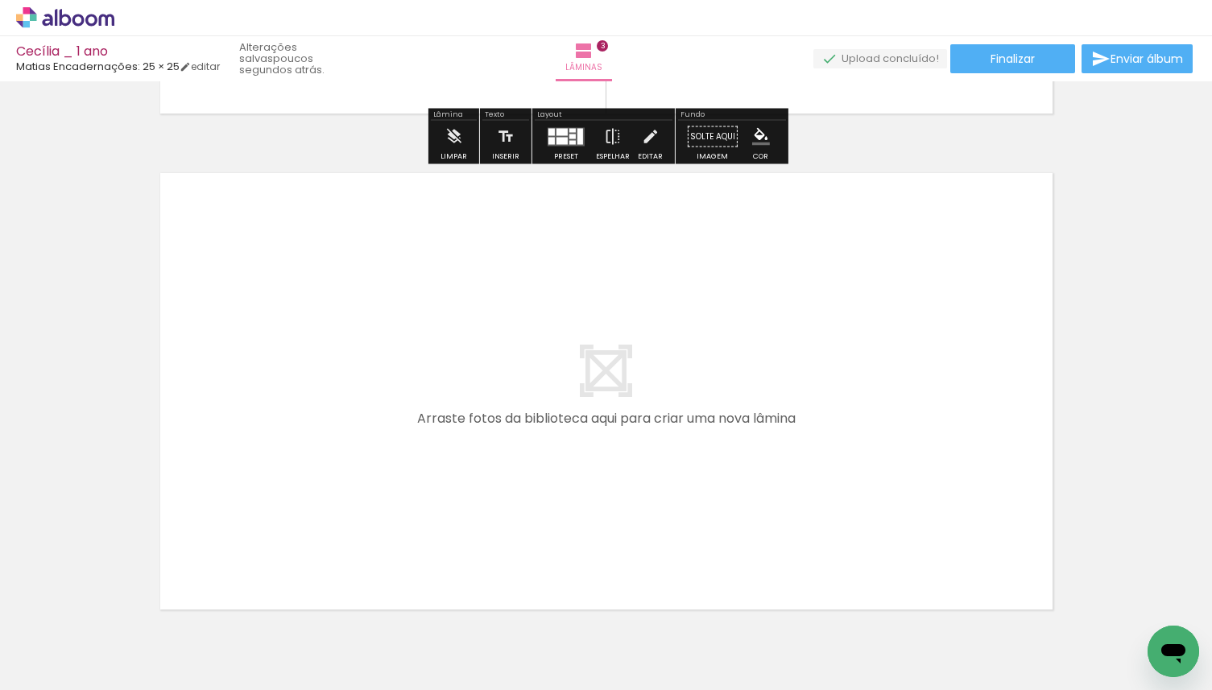
scroll to position [1538, 0]
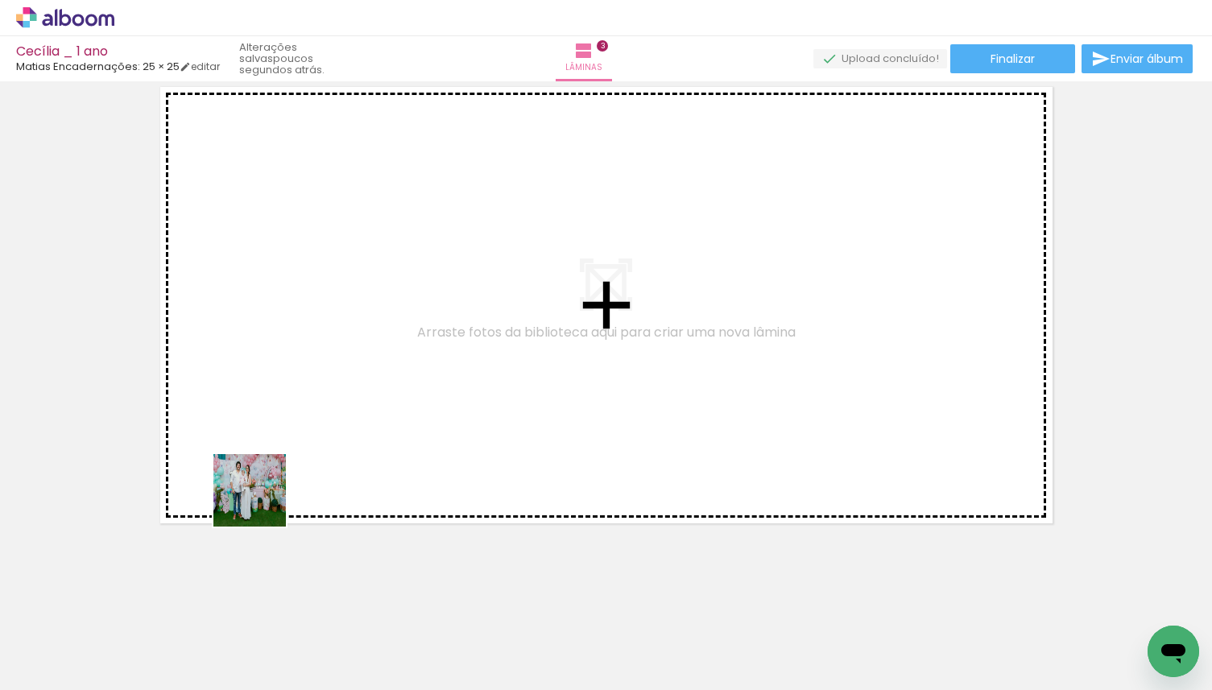
drag, startPoint x: 259, startPoint y: 637, endPoint x: 262, endPoint y: 449, distance: 187.6
click at [262, 449] on quentale-workspace at bounding box center [606, 345] width 1212 height 690
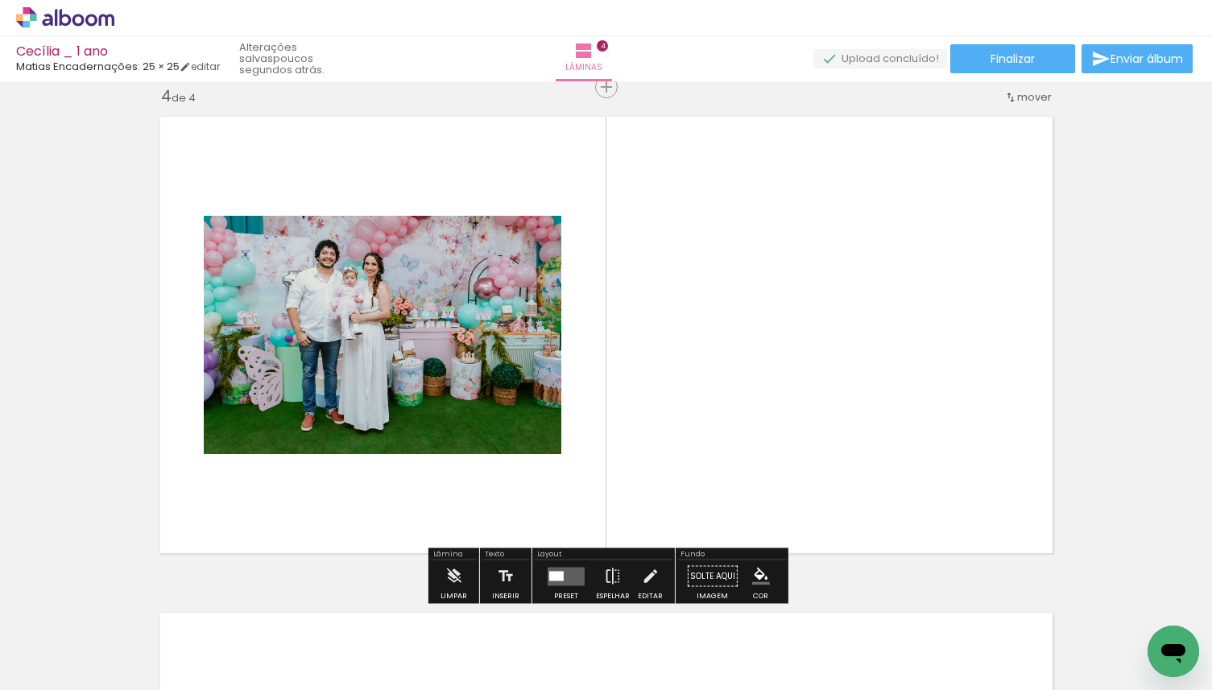
scroll to position [1508, 0]
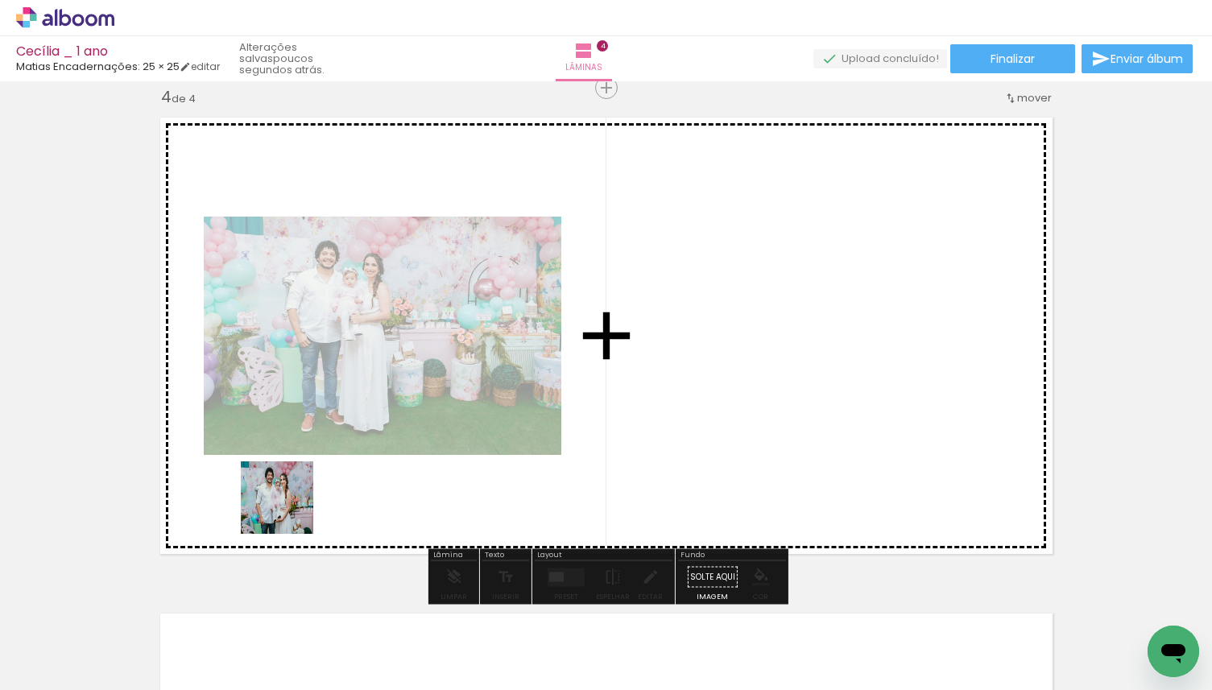
drag, startPoint x: 266, startPoint y: 605, endPoint x: 303, endPoint y: 446, distance: 162.9
click at [303, 446] on quentale-workspace at bounding box center [606, 345] width 1212 height 690
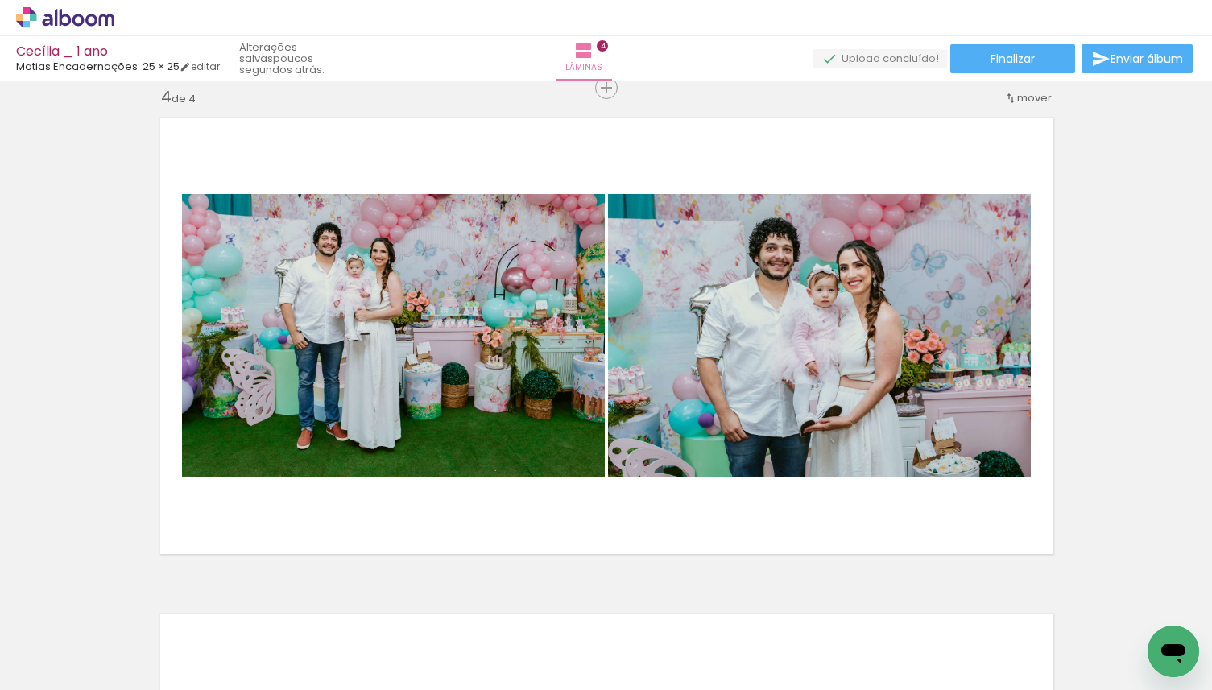
drag, startPoint x: 181, startPoint y: 658, endPoint x: 307, endPoint y: 461, distance: 233.1
click at [307, 461] on quentale-workspace at bounding box center [606, 345] width 1212 height 690
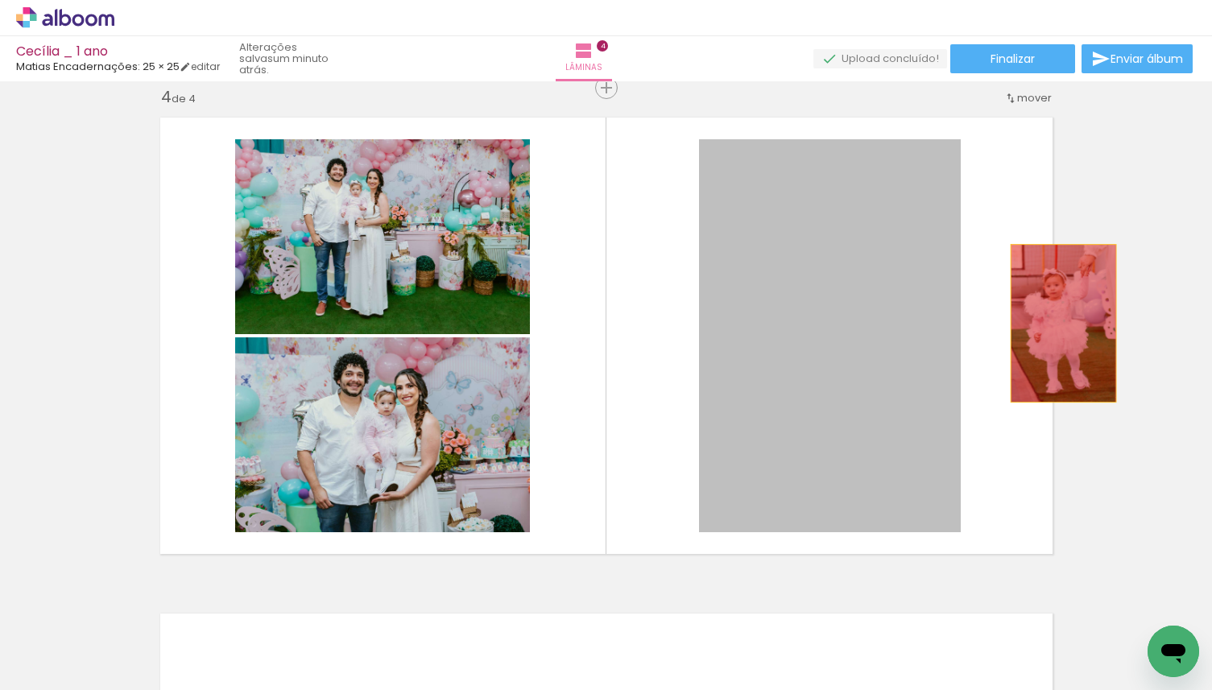
drag, startPoint x: 841, startPoint y: 341, endPoint x: 1063, endPoint y: 321, distance: 222.2
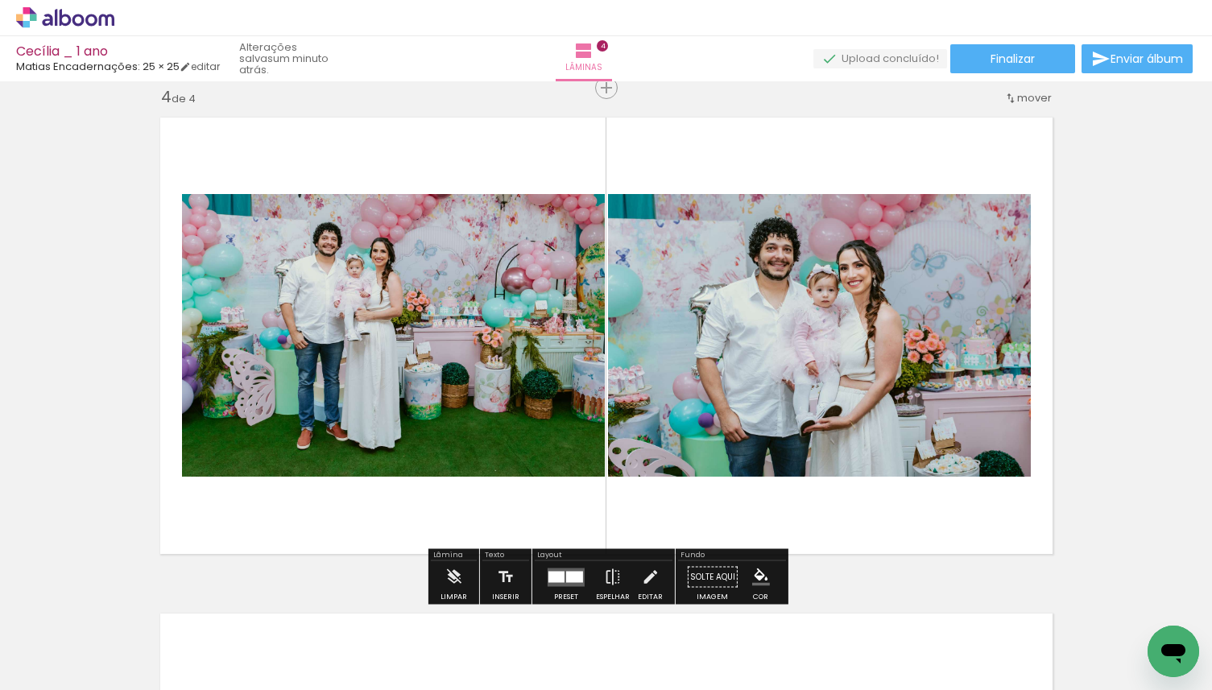
drag, startPoint x: 266, startPoint y: 569, endPoint x: 304, endPoint y: 426, distance: 148.2
click at [304, 426] on quentale-workspace at bounding box center [606, 345] width 1212 height 690
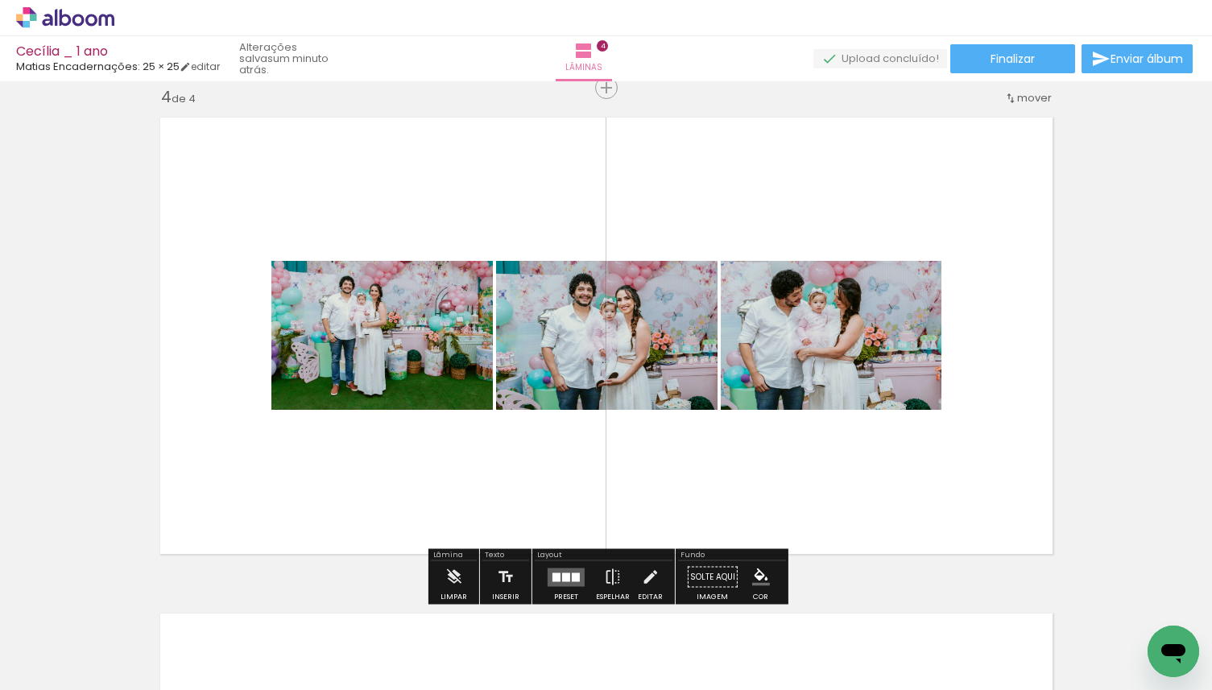
drag, startPoint x: 237, startPoint y: 641, endPoint x: 288, endPoint y: 481, distance: 168.3
click at [288, 481] on quentale-workspace at bounding box center [606, 345] width 1212 height 690
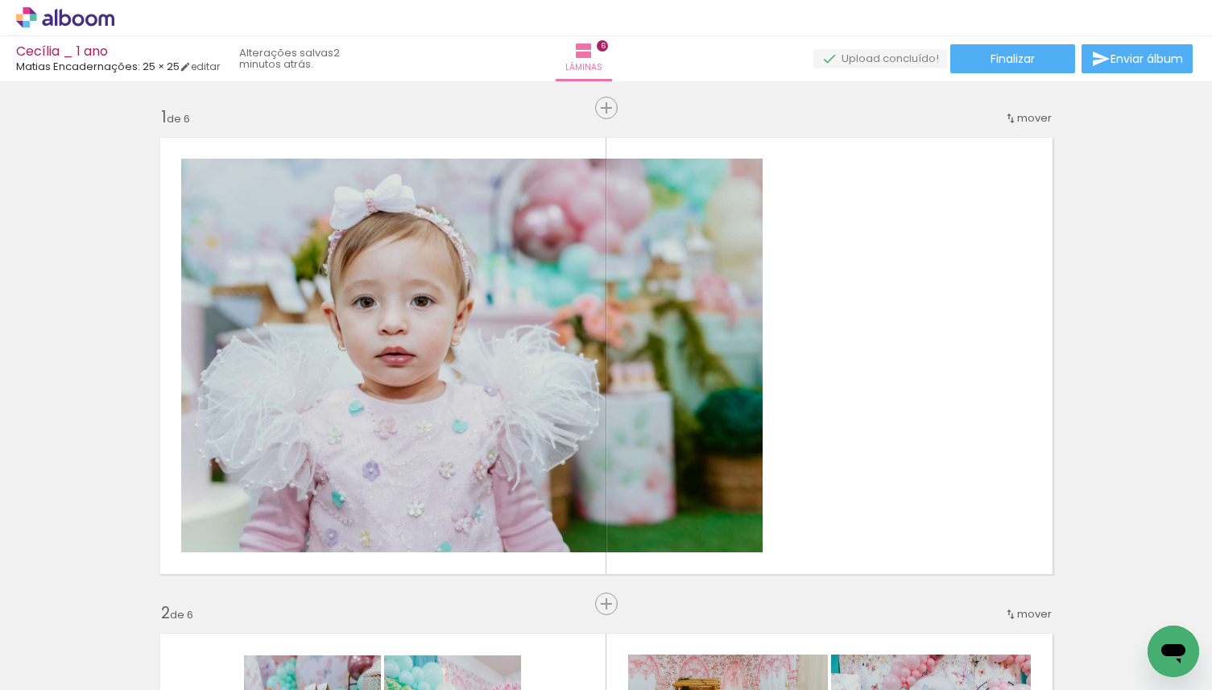
scroll to position [0, 539]
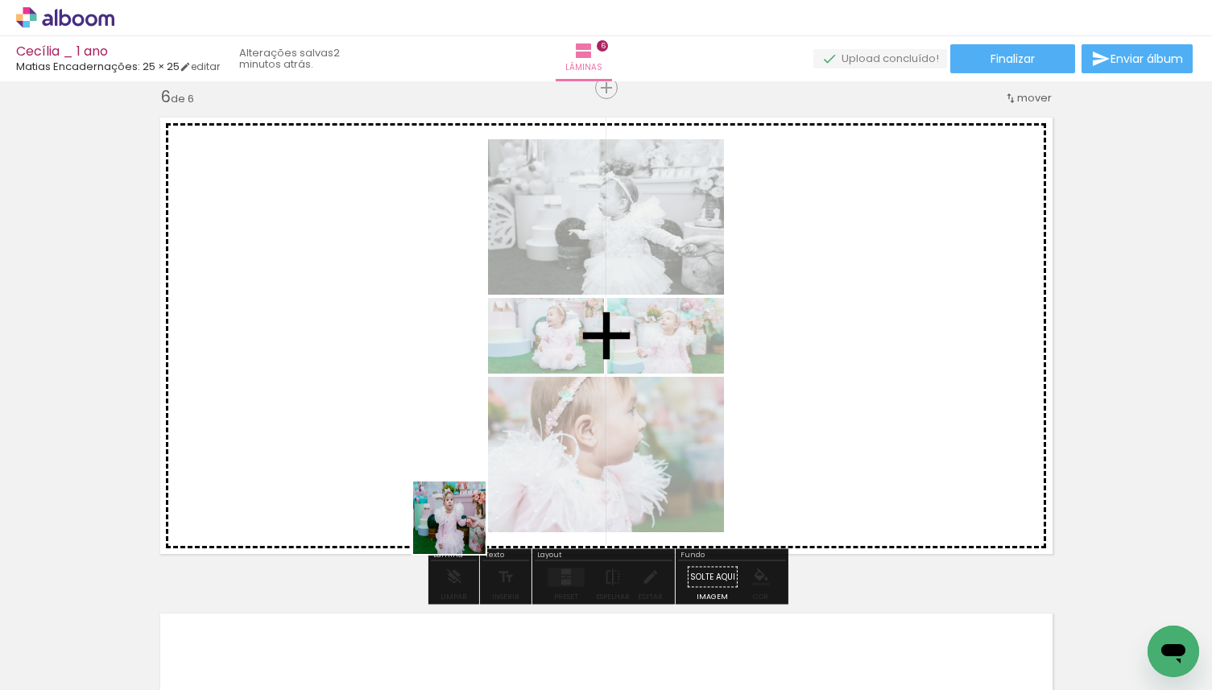
drag, startPoint x: 449, startPoint y: 649, endPoint x: 474, endPoint y: 457, distance: 193.2
click at [474, 457] on quentale-workspace at bounding box center [606, 345] width 1212 height 690
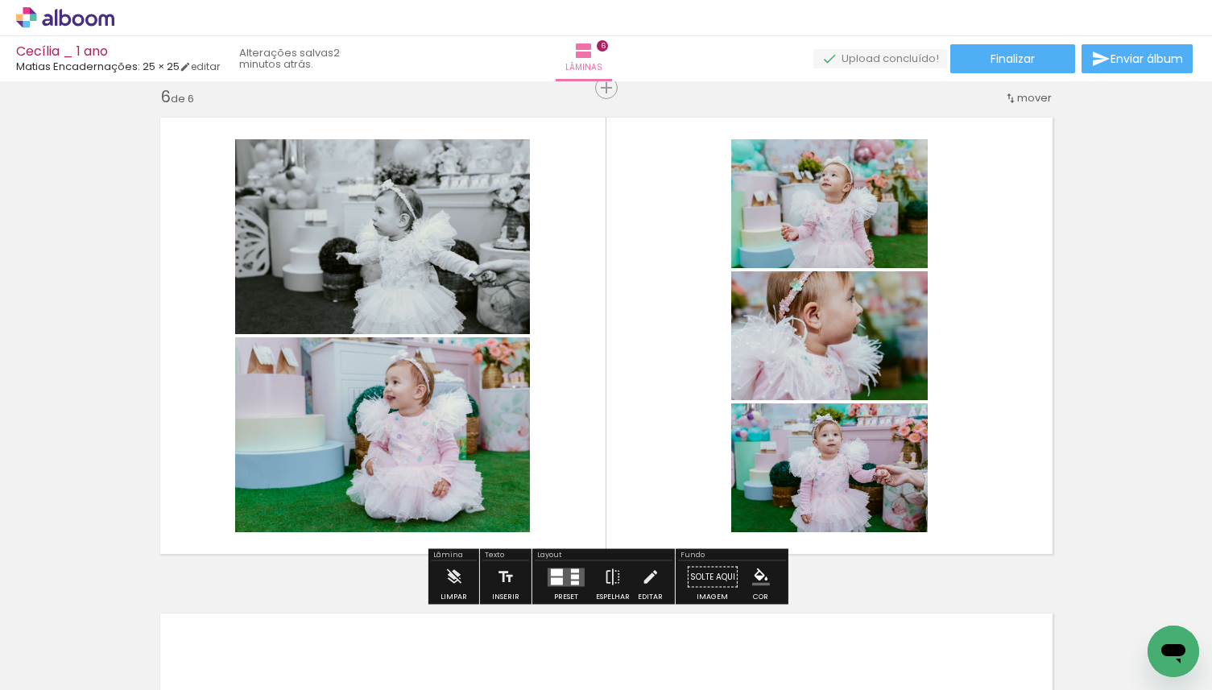
drag, startPoint x: 444, startPoint y: 668, endPoint x: 492, endPoint y: 442, distance: 231.3
click at [492, 442] on quentale-workspace at bounding box center [606, 345] width 1212 height 690
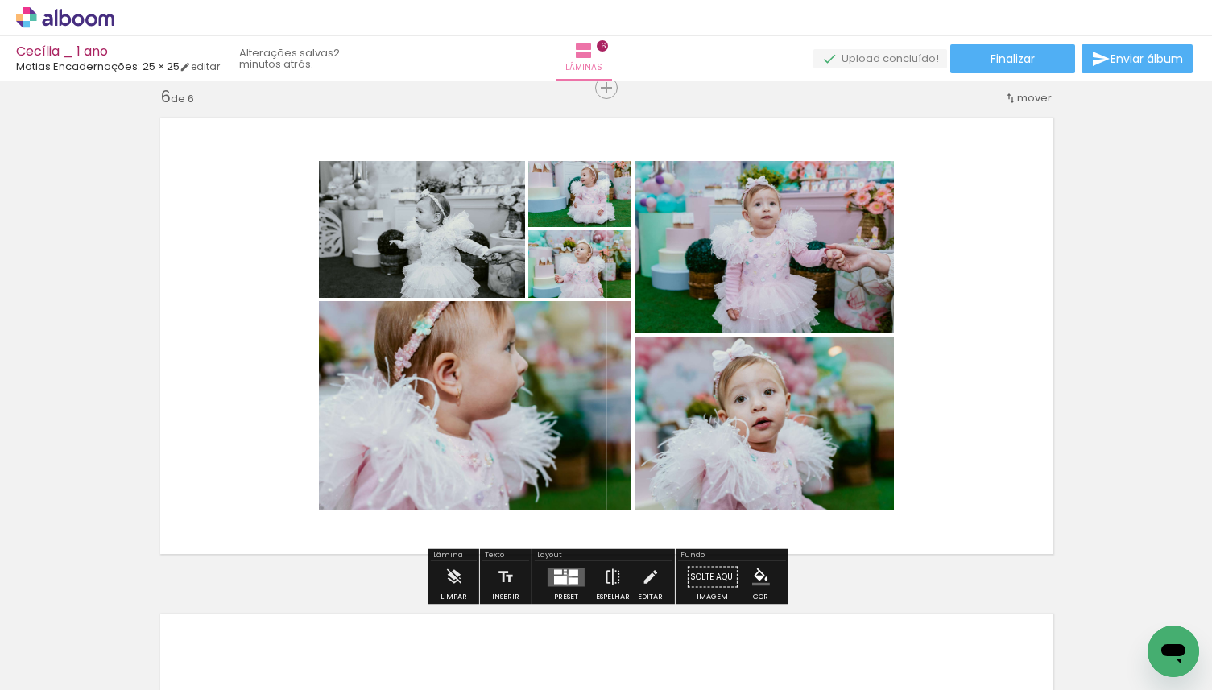
click at [563, 579] on quentale-layouter at bounding box center [565, 577] width 37 height 19
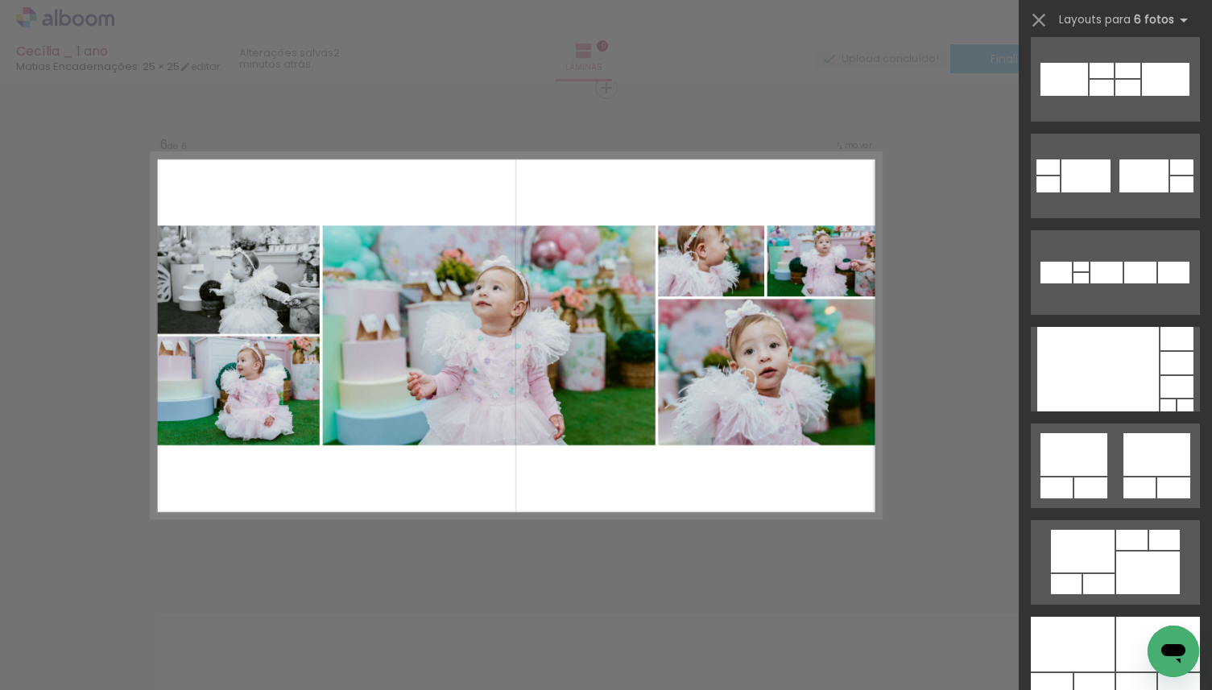
scroll to position [1029, 0]
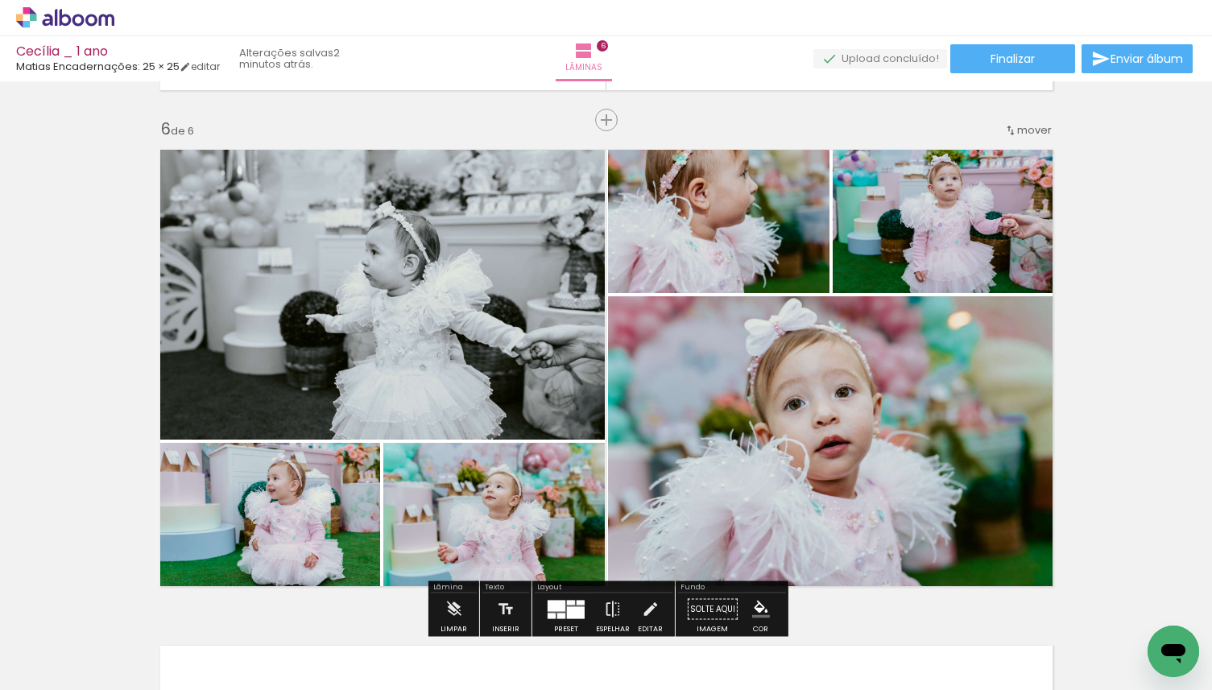
scroll to position [2452, 0]
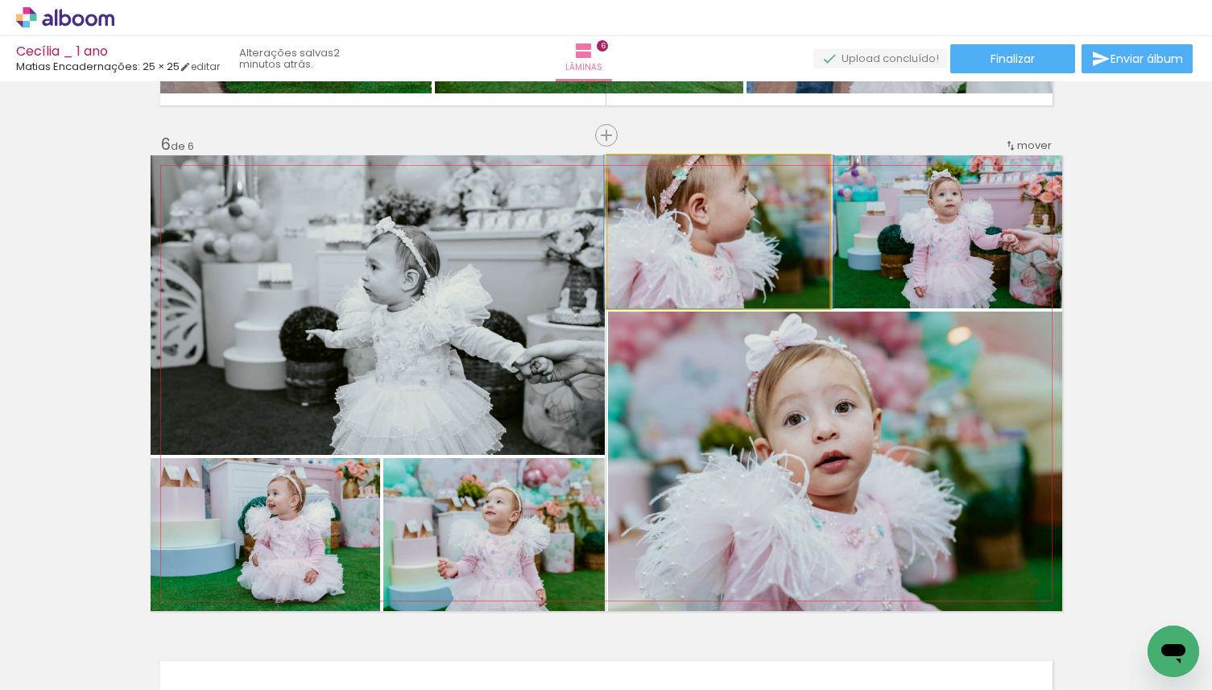
click at [735, 275] on quentale-photo at bounding box center [718, 231] width 221 height 153
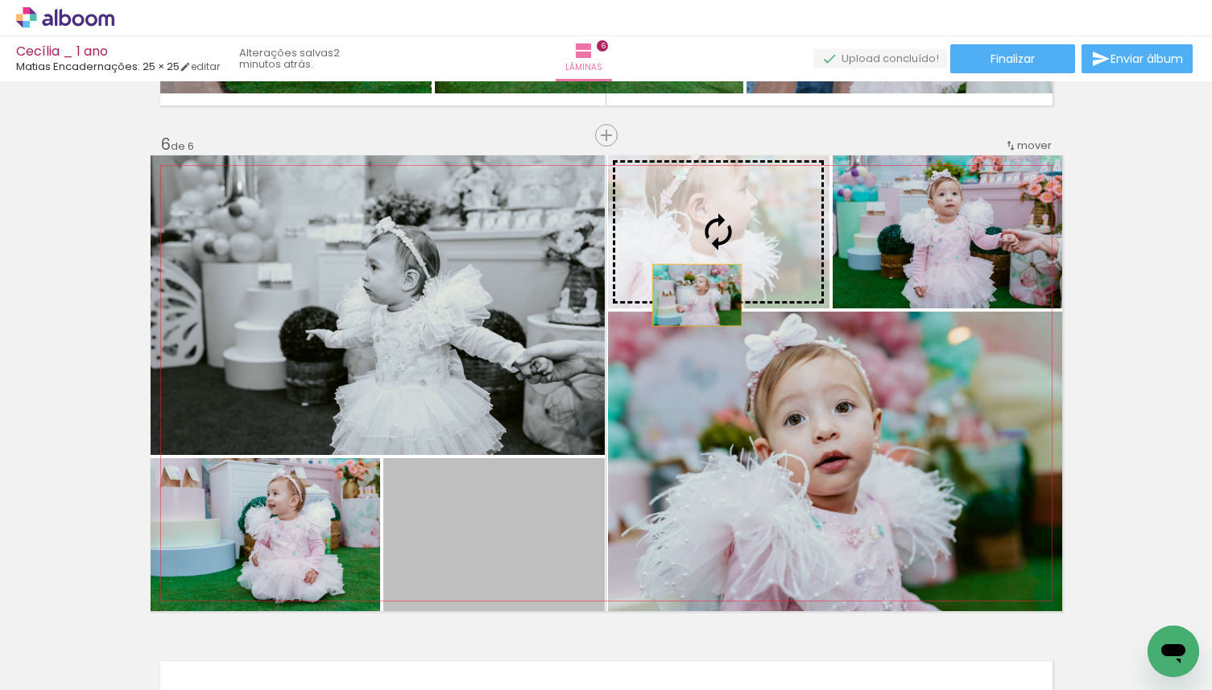
drag, startPoint x: 463, startPoint y: 534, endPoint x: 712, endPoint y: 285, distance: 352.4
click at [0, 0] on slot at bounding box center [0, 0] width 0 height 0
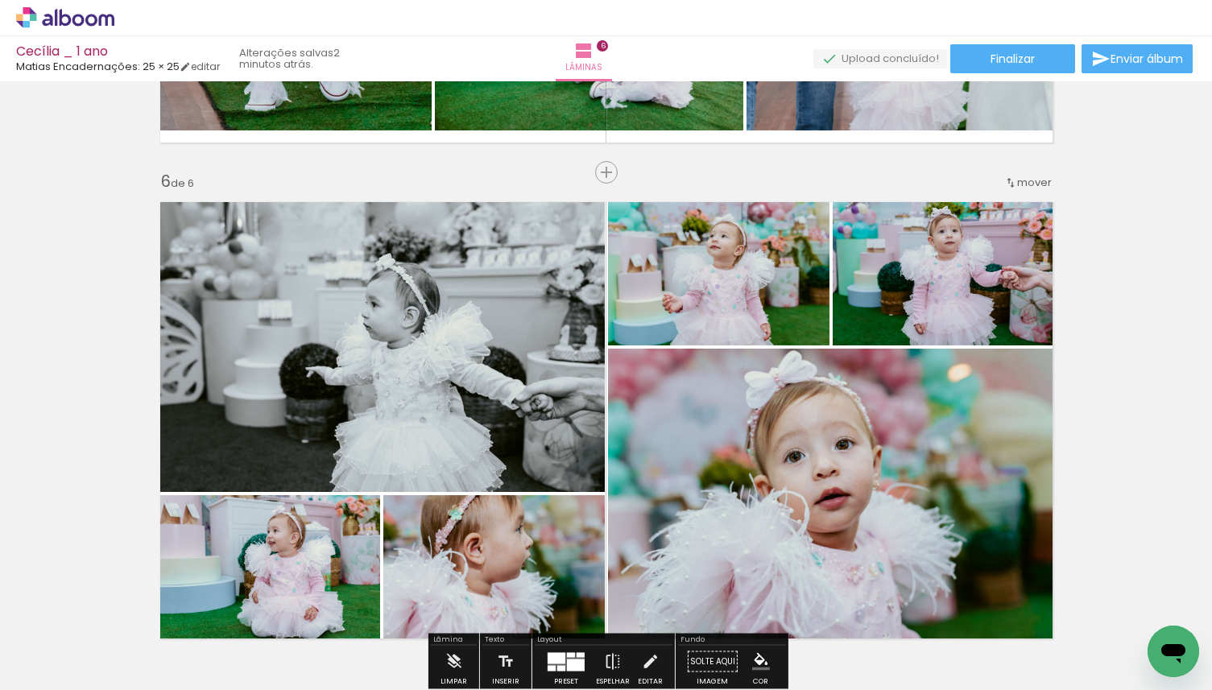
scroll to position [2419, 0]
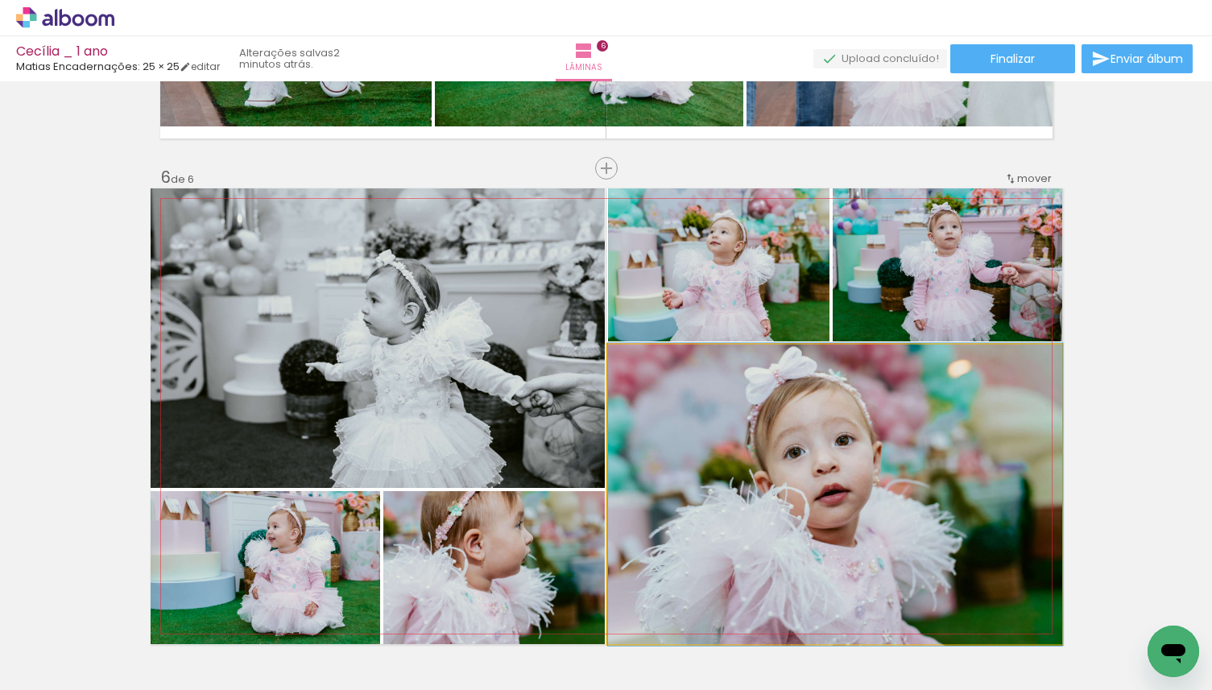
drag, startPoint x: 659, startPoint y: 448, endPoint x: 448, endPoint y: 323, distance: 244.8
click at [0, 0] on slot at bounding box center [0, 0] width 0 height 0
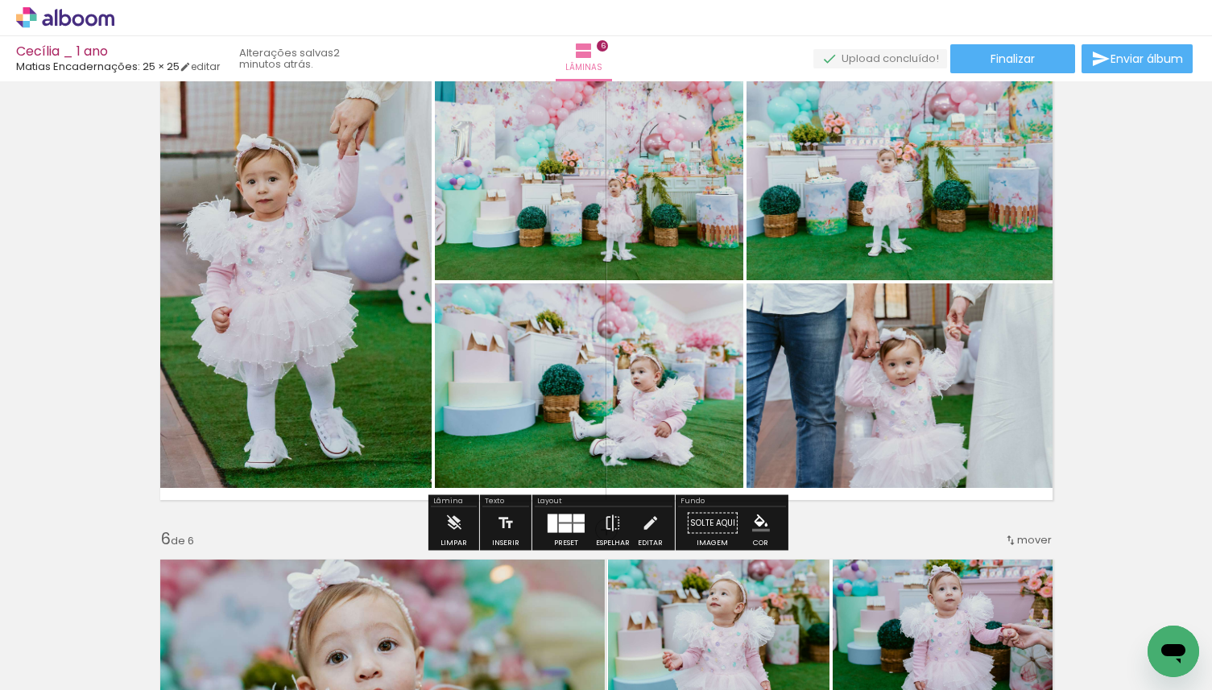
scroll to position [2055, 0]
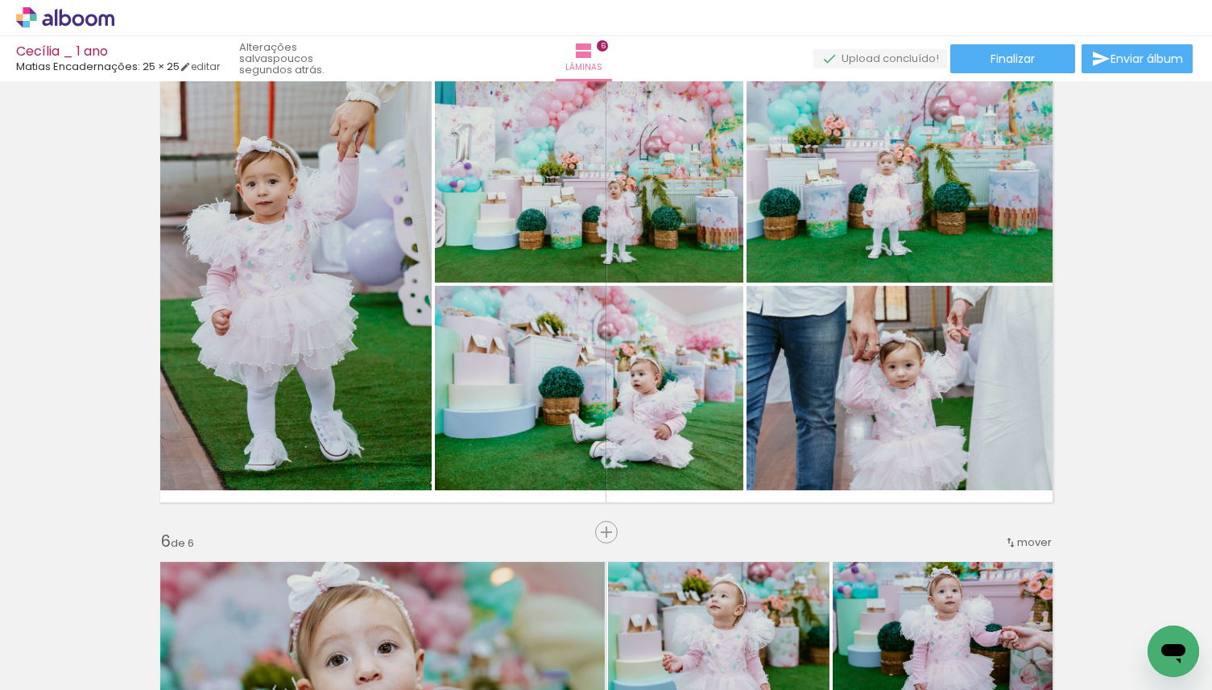
drag, startPoint x: 434, startPoint y: 645, endPoint x: 578, endPoint y: 396, distance: 287.5
click at [579, 397] on quentale-workspace at bounding box center [606, 345] width 1212 height 690
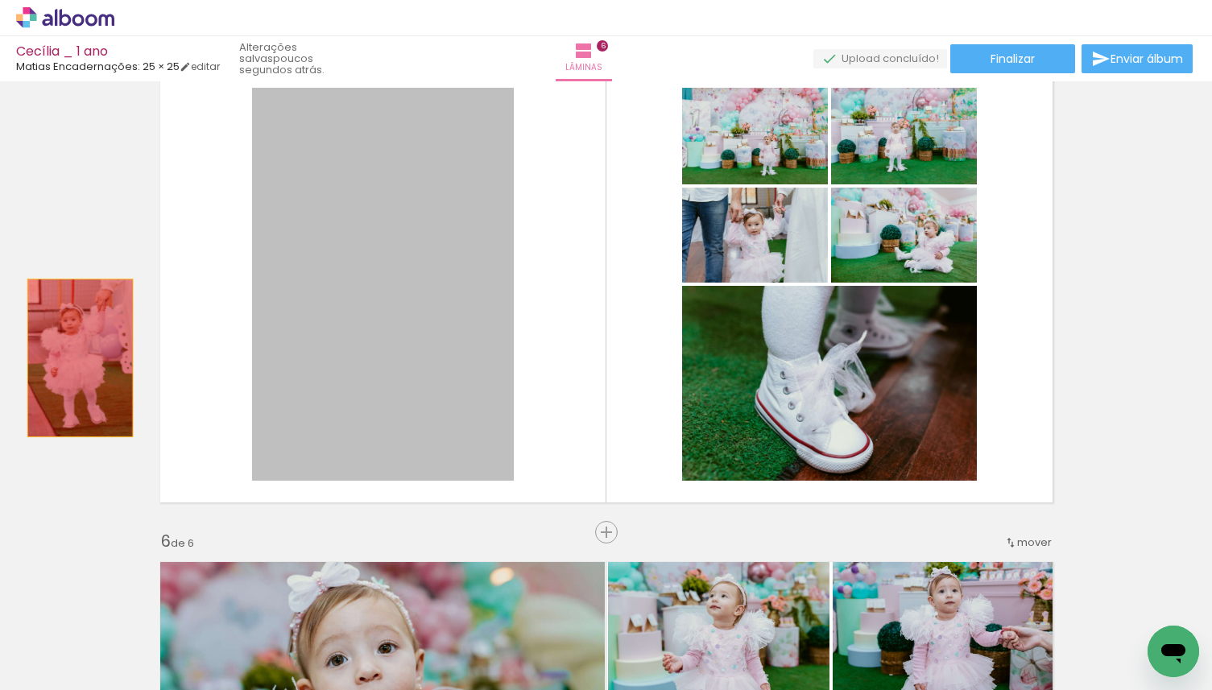
drag, startPoint x: 445, startPoint y: 378, endPoint x: 80, endPoint y: 357, distance: 366.1
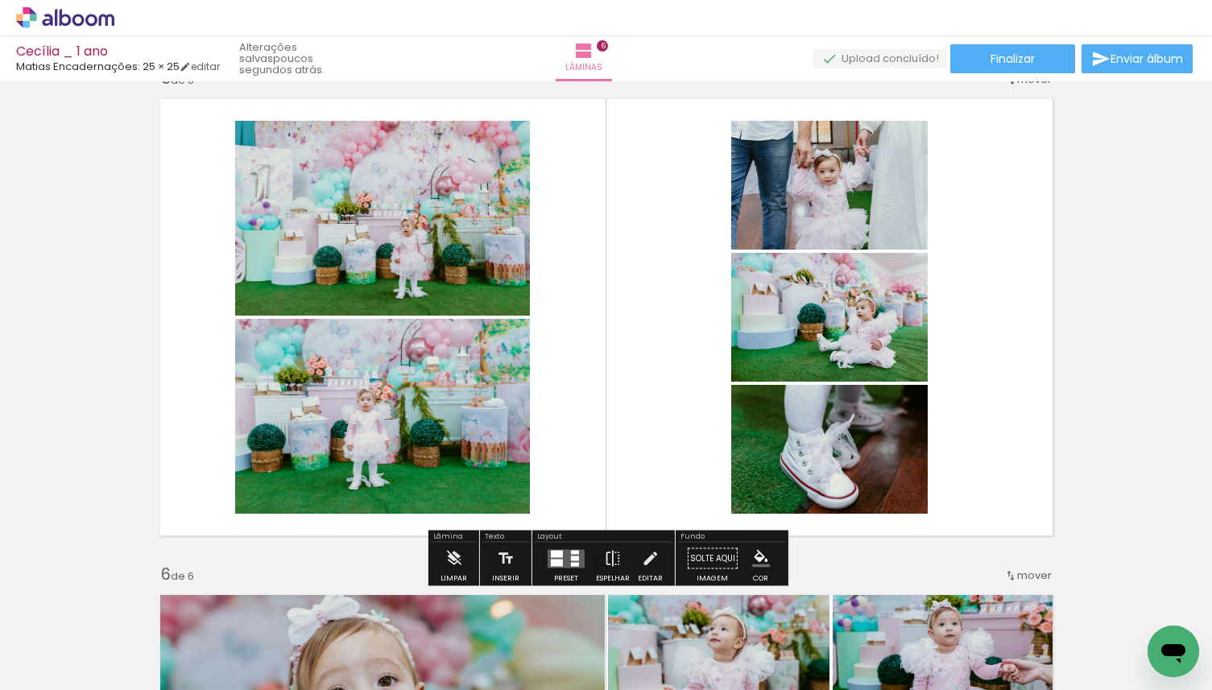
scroll to position [2023, 0]
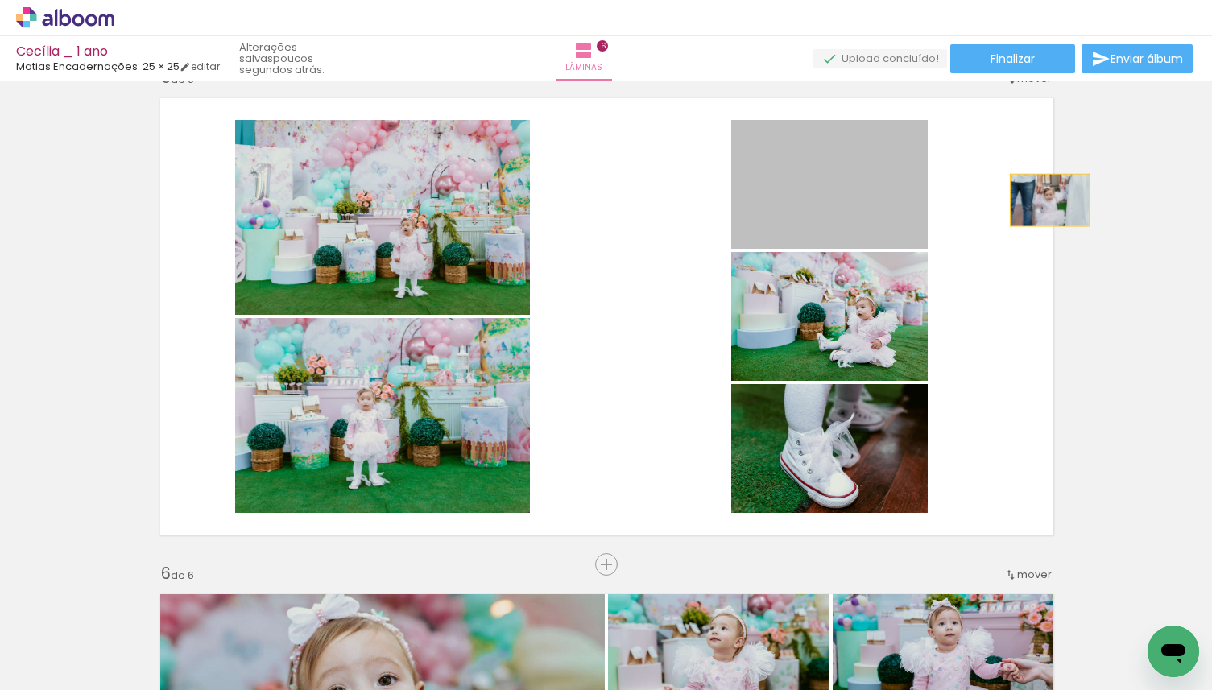
drag, startPoint x: 840, startPoint y: 199, endPoint x: 1048, endPoint y: 200, distance: 207.7
click at [1048, 200] on quentale-layouter at bounding box center [606, 317] width 911 height 456
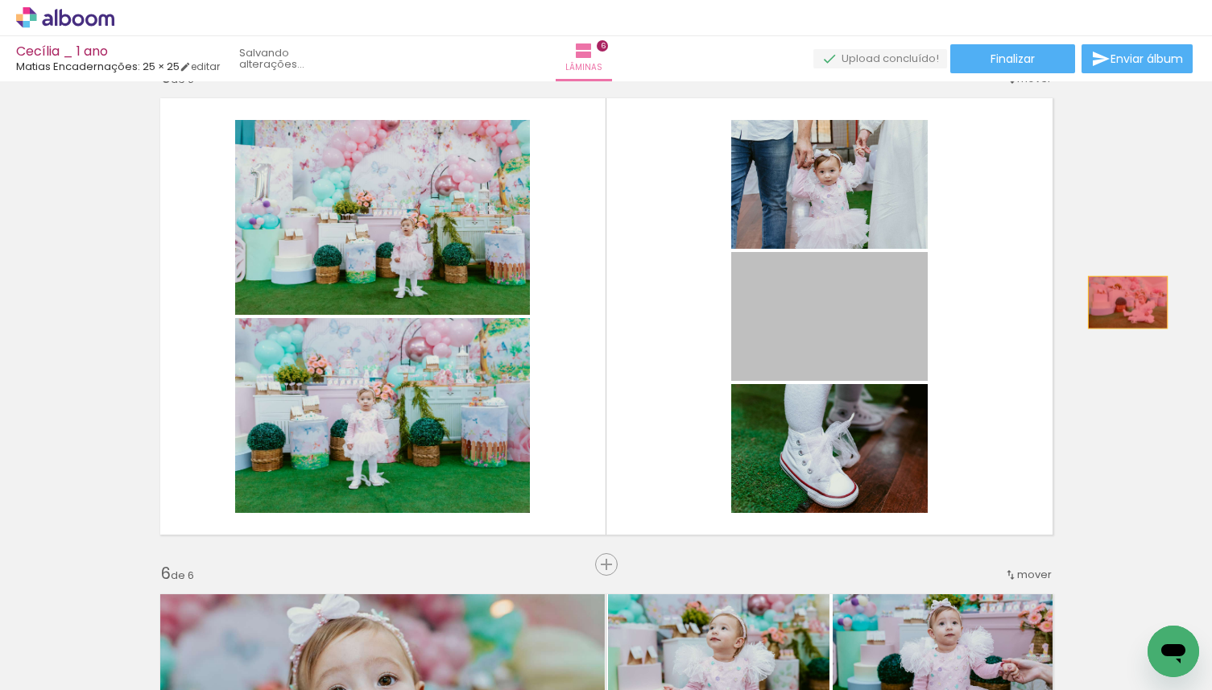
drag, startPoint x: 828, startPoint y: 301, endPoint x: 1125, endPoint y: 299, distance: 297.1
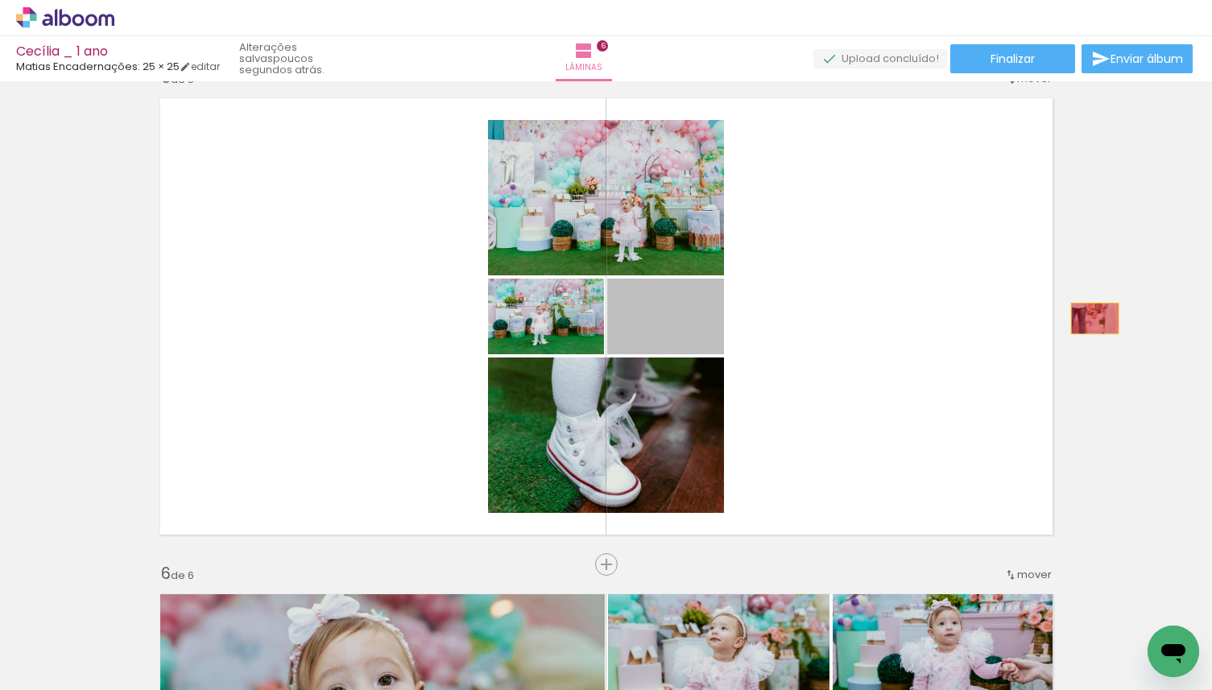
drag, startPoint x: 698, startPoint y: 318, endPoint x: 1095, endPoint y: 316, distance: 396.9
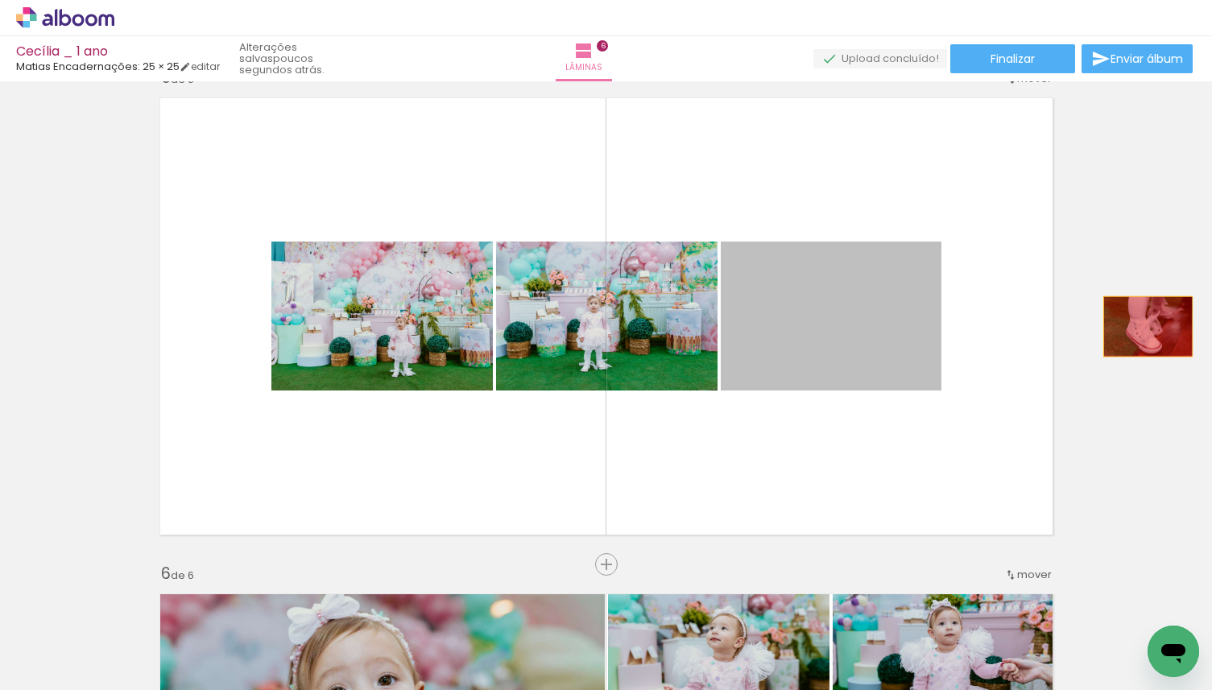
drag, startPoint x: 879, startPoint y: 326, endPoint x: 1152, endPoint y: 323, distance: 272.9
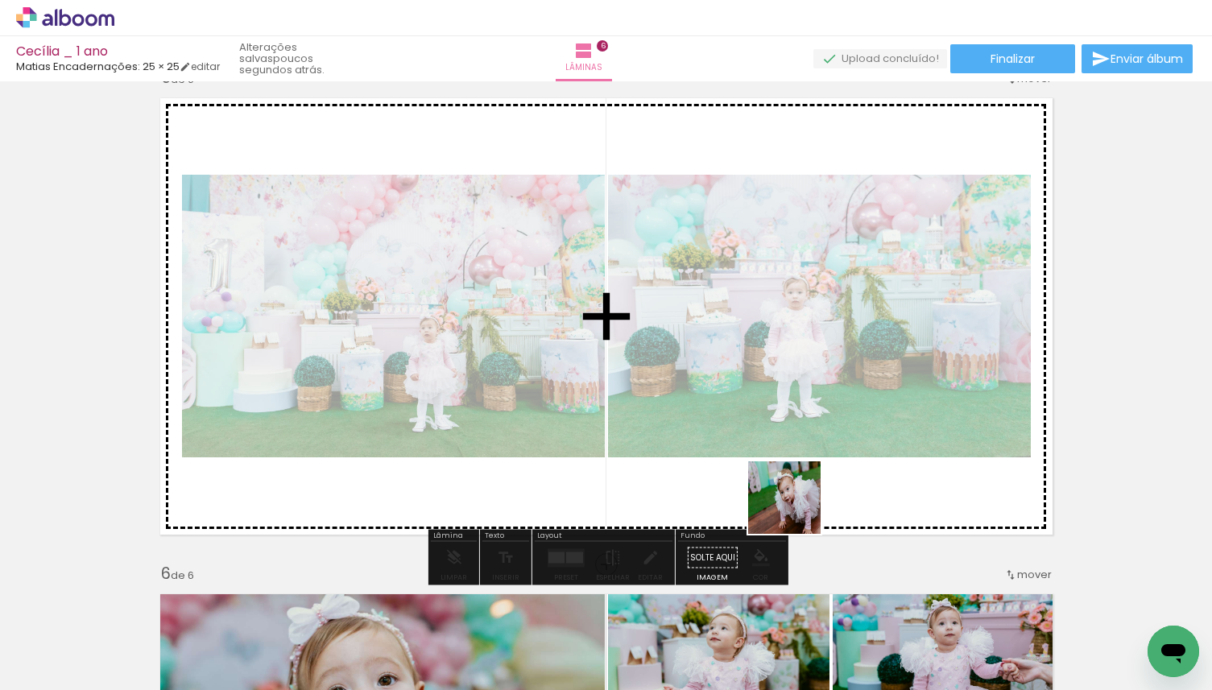
drag, startPoint x: 796, startPoint y: 641, endPoint x: 799, endPoint y: 481, distance: 160.2
click at [799, 482] on quentale-workspace at bounding box center [606, 345] width 1212 height 690
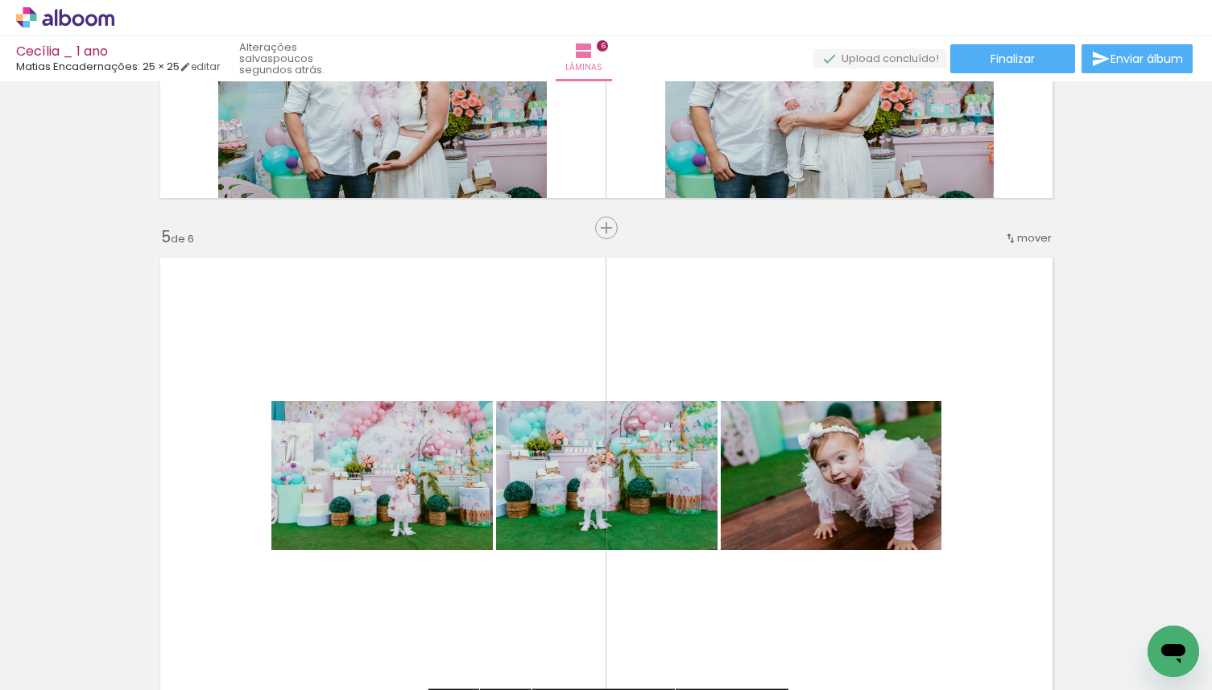
scroll to position [1950, 0]
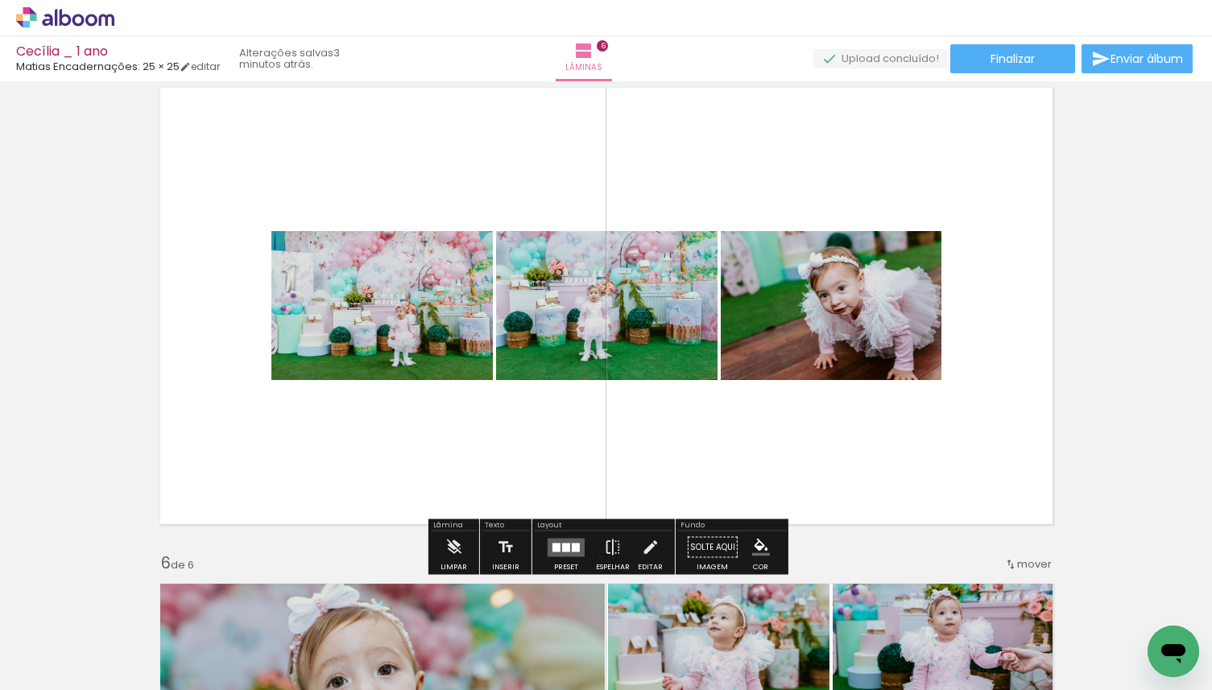
scroll to position [2104, 0]
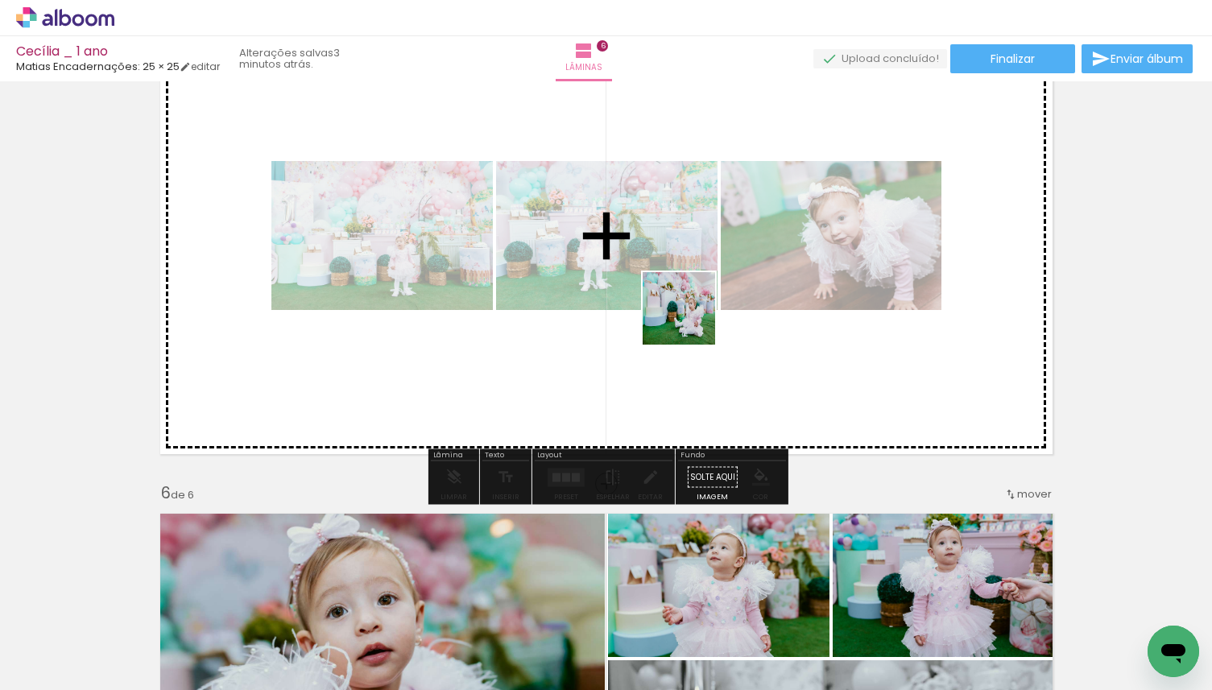
drag, startPoint x: 631, startPoint y: 640, endPoint x: 693, endPoint y: 312, distance: 334.2
click at [693, 312] on quentale-workspace at bounding box center [606, 345] width 1212 height 690
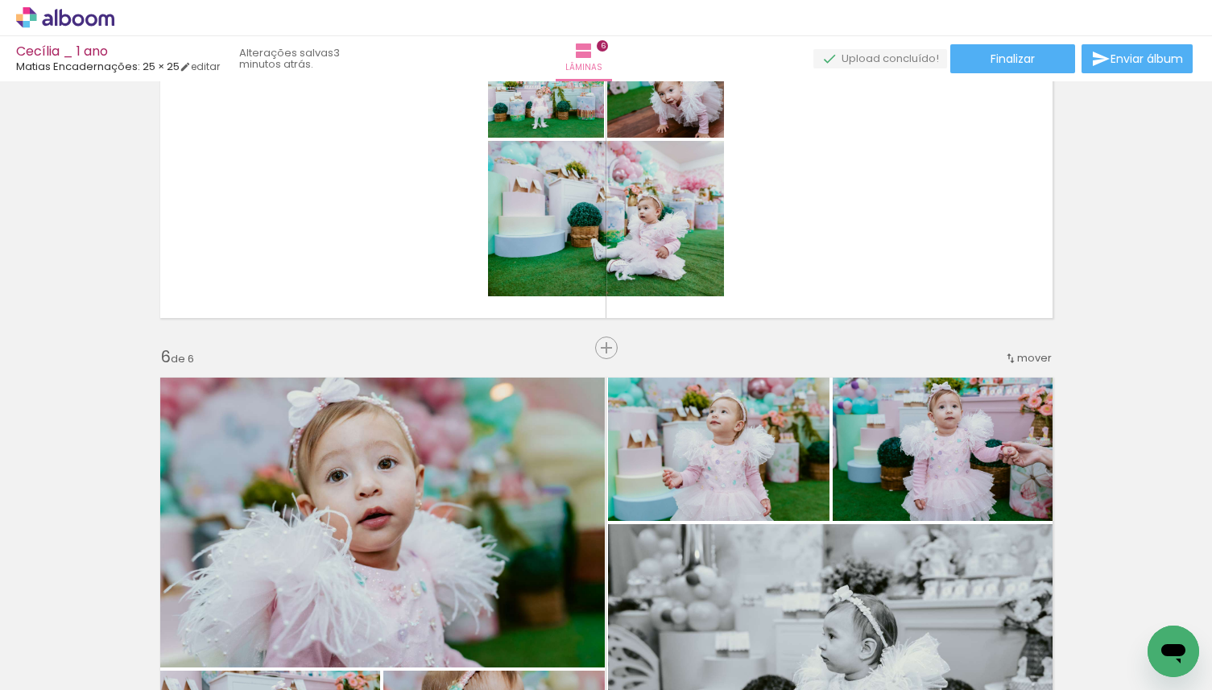
scroll to position [2230, 0]
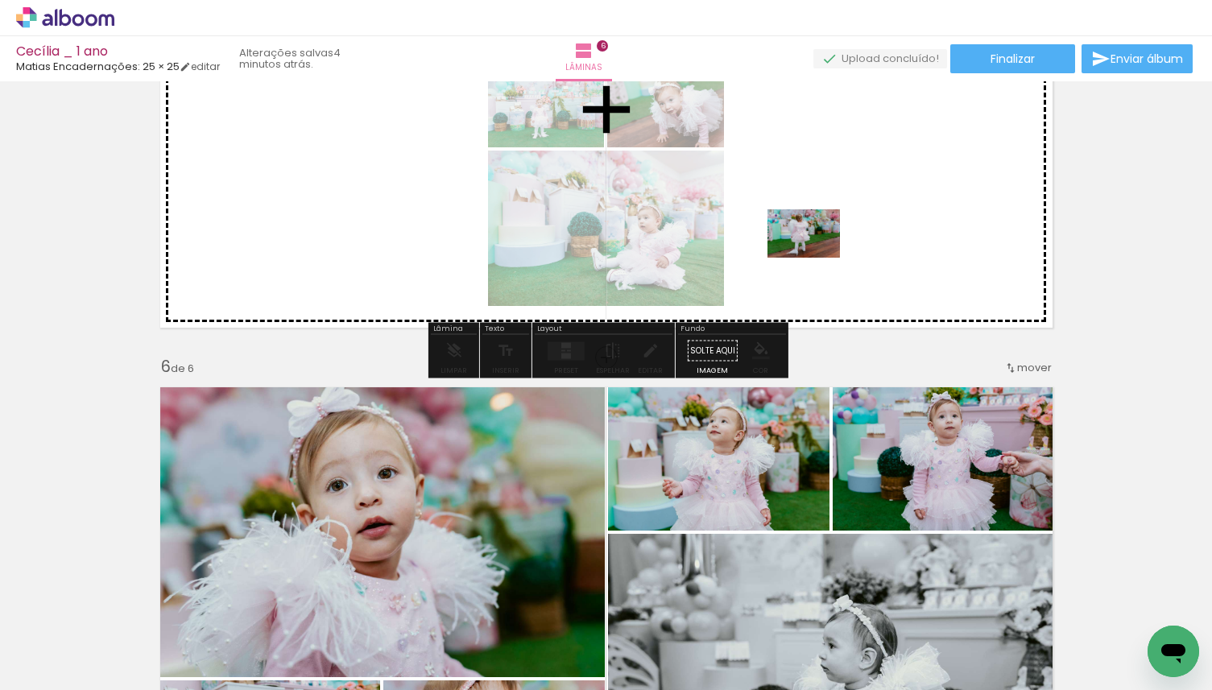
drag, startPoint x: 705, startPoint y: 647, endPoint x: 823, endPoint y: 247, distance: 417.0
click at [823, 247] on quentale-workspace at bounding box center [606, 345] width 1212 height 690
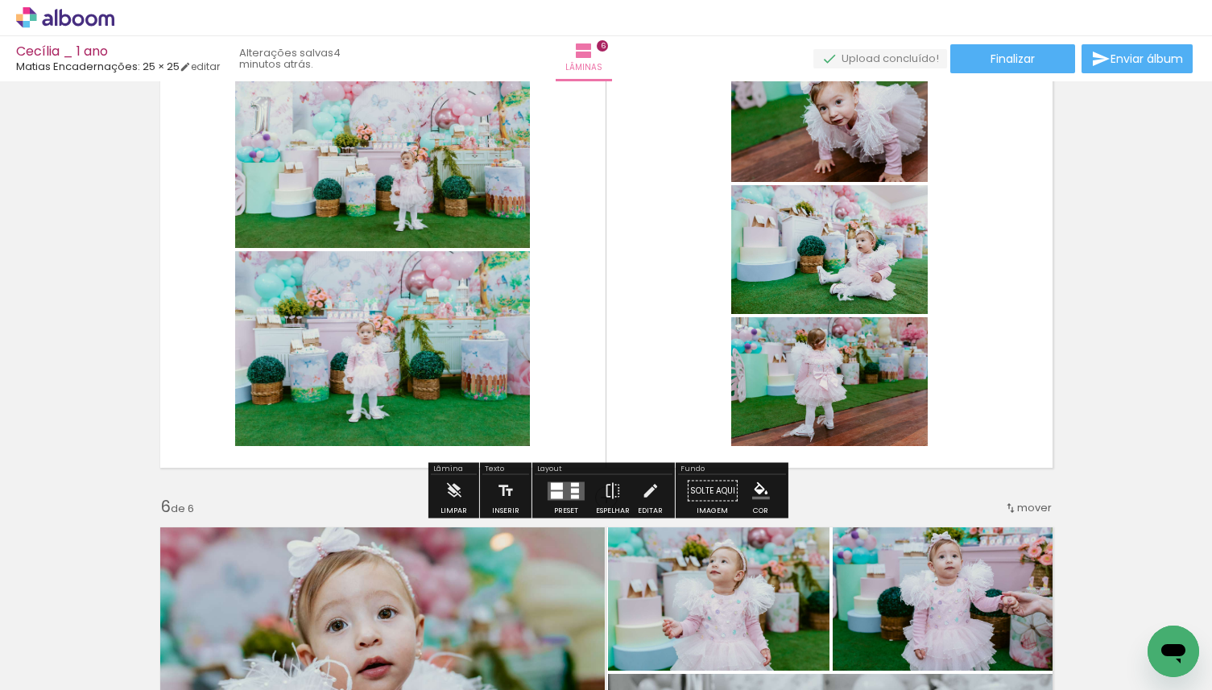
scroll to position [2049, 0]
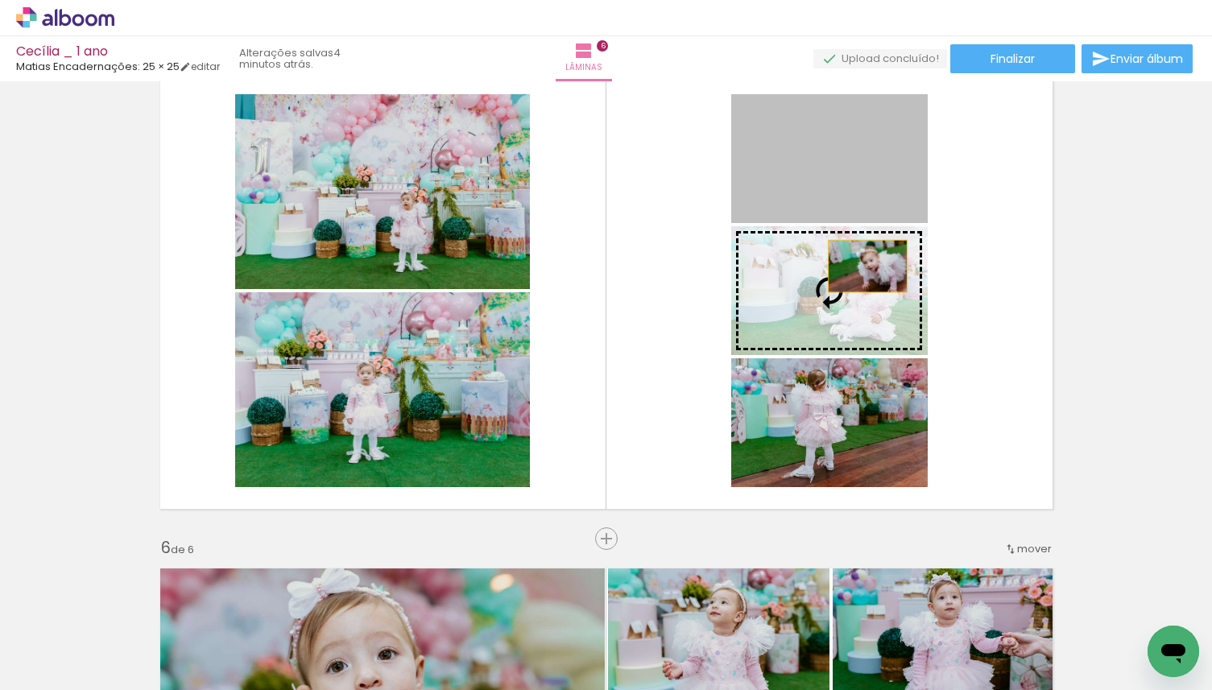
drag, startPoint x: 870, startPoint y: 187, endPoint x: 861, endPoint y: 301, distance: 114.7
click at [0, 0] on slot at bounding box center [0, 0] width 0 height 0
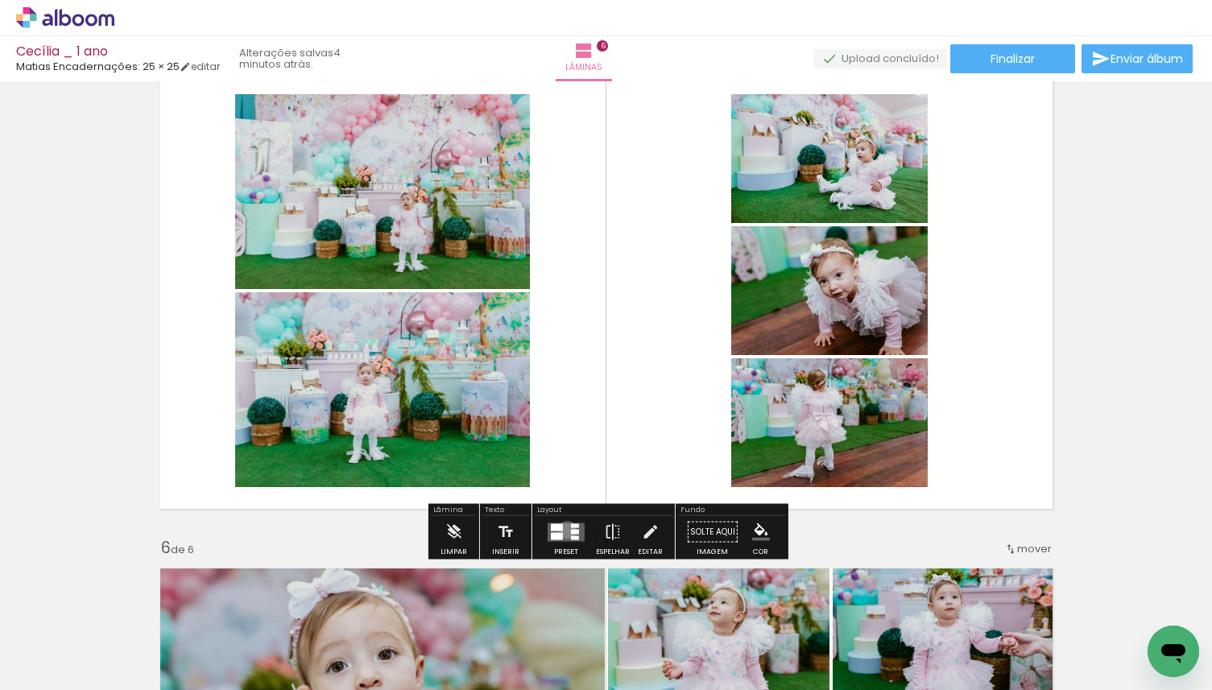
click at [564, 529] on quentale-layouter at bounding box center [565, 531] width 37 height 19
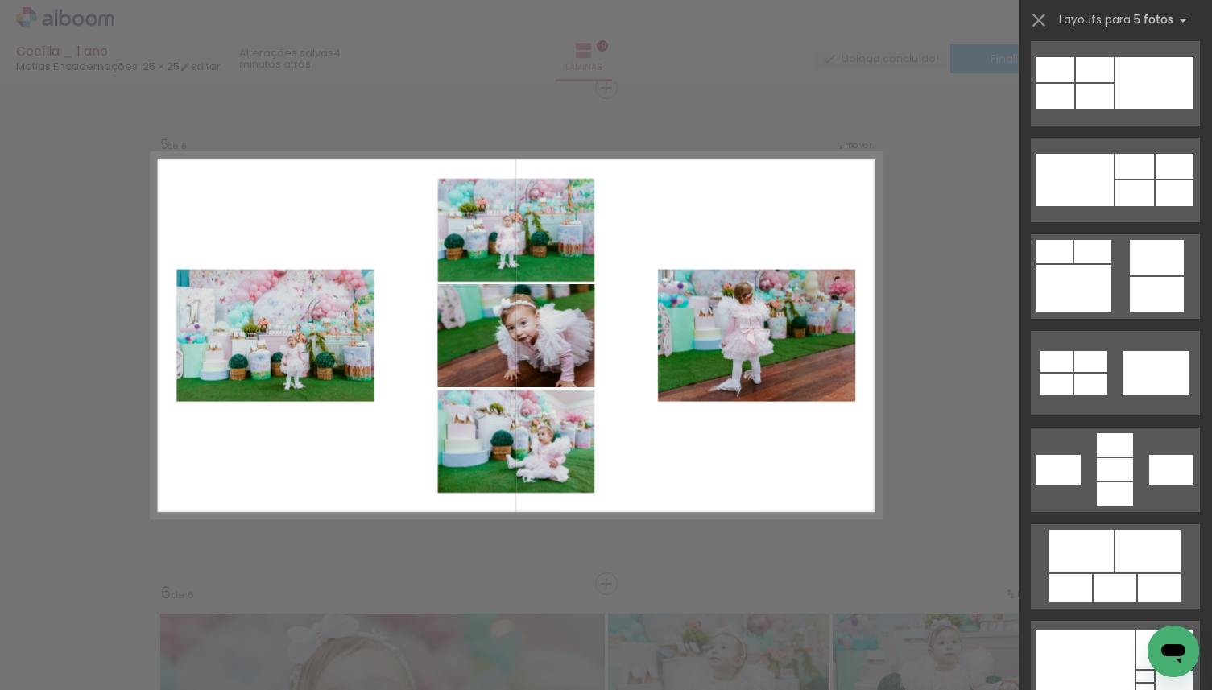
scroll to position [685, 0]
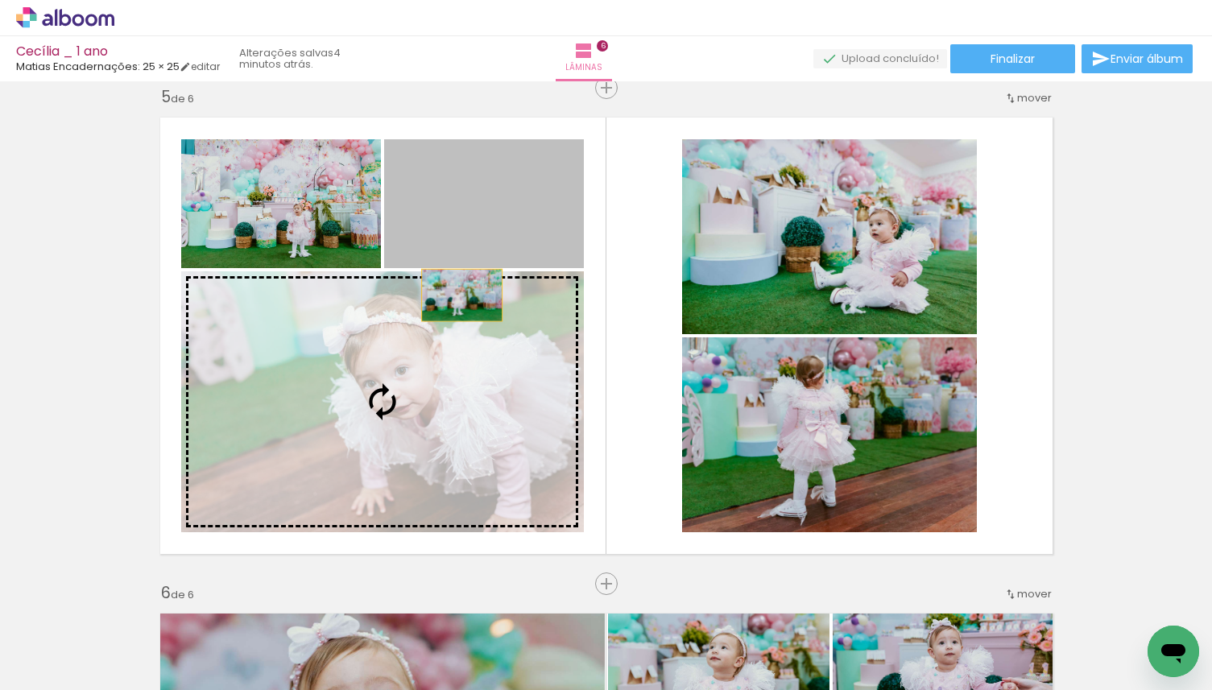
drag, startPoint x: 465, startPoint y: 283, endPoint x: 424, endPoint y: 423, distance: 145.7
click at [0, 0] on slot at bounding box center [0, 0] width 0 height 0
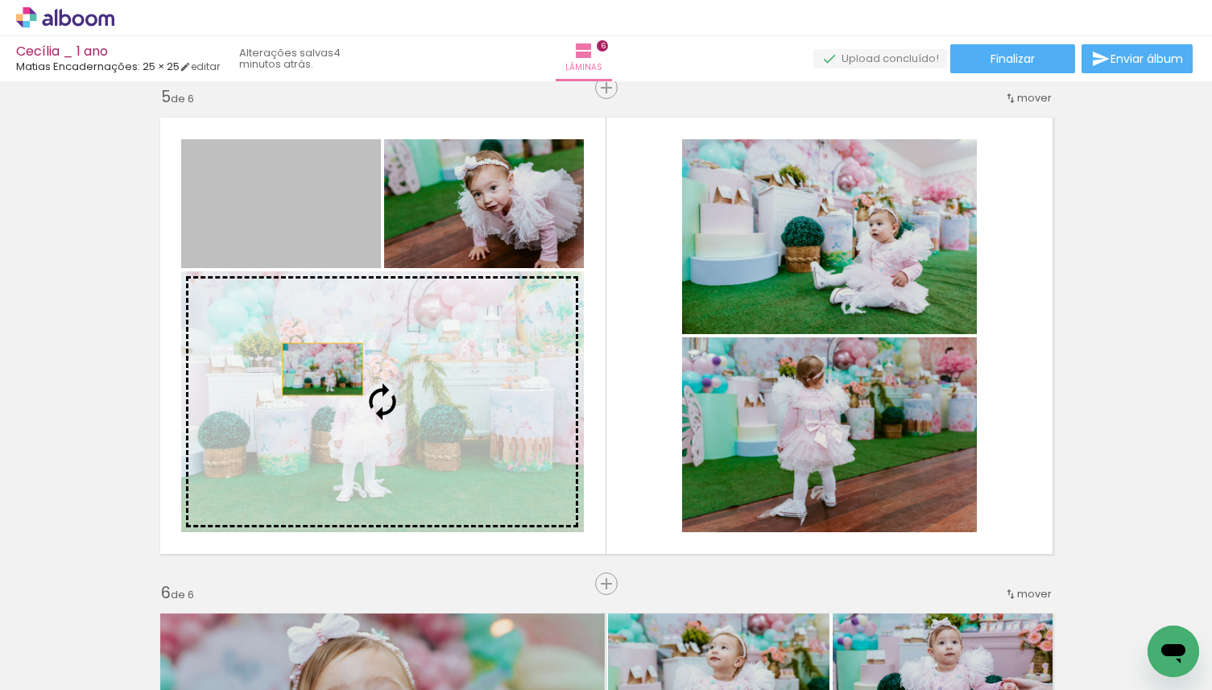
drag, startPoint x: 322, startPoint y: 293, endPoint x: 324, endPoint y: 380, distance: 87.0
click at [0, 0] on slot at bounding box center [0, 0] width 0 height 0
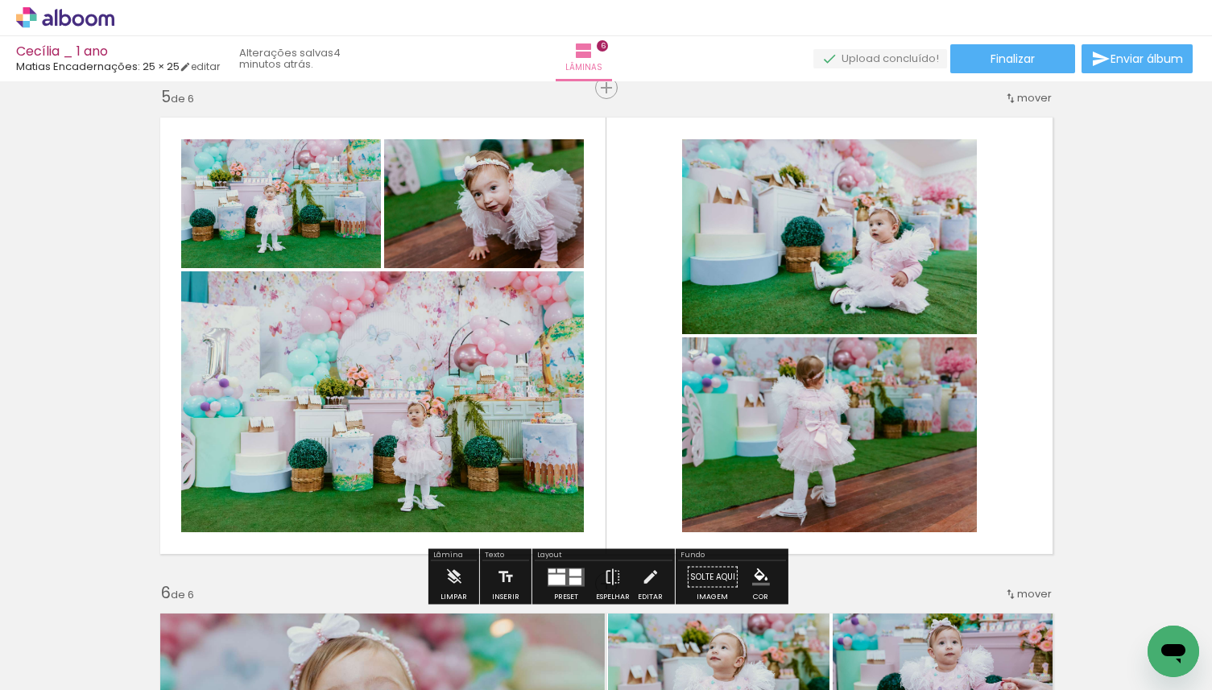
click at [317, 213] on quentale-photo at bounding box center [281, 203] width 200 height 129
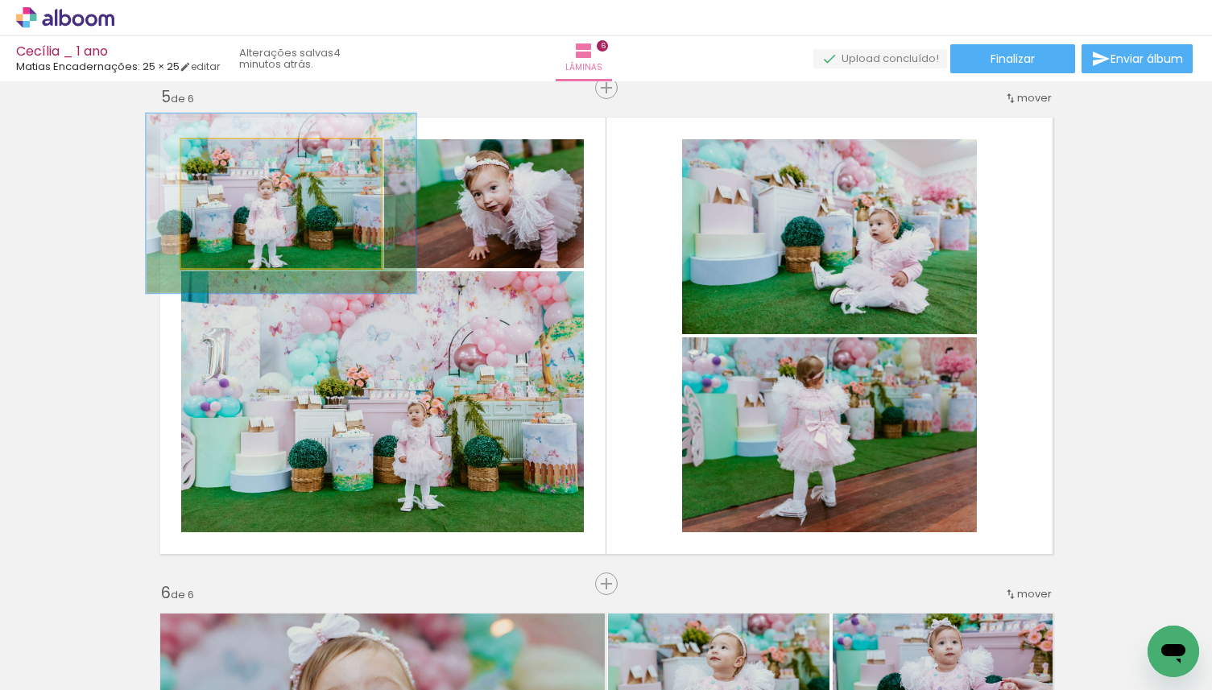
drag, startPoint x: 220, startPoint y: 155, endPoint x: 239, endPoint y: 157, distance: 19.4
type paper-slider "135"
click at [239, 157] on div at bounding box center [238, 156] width 14 height 14
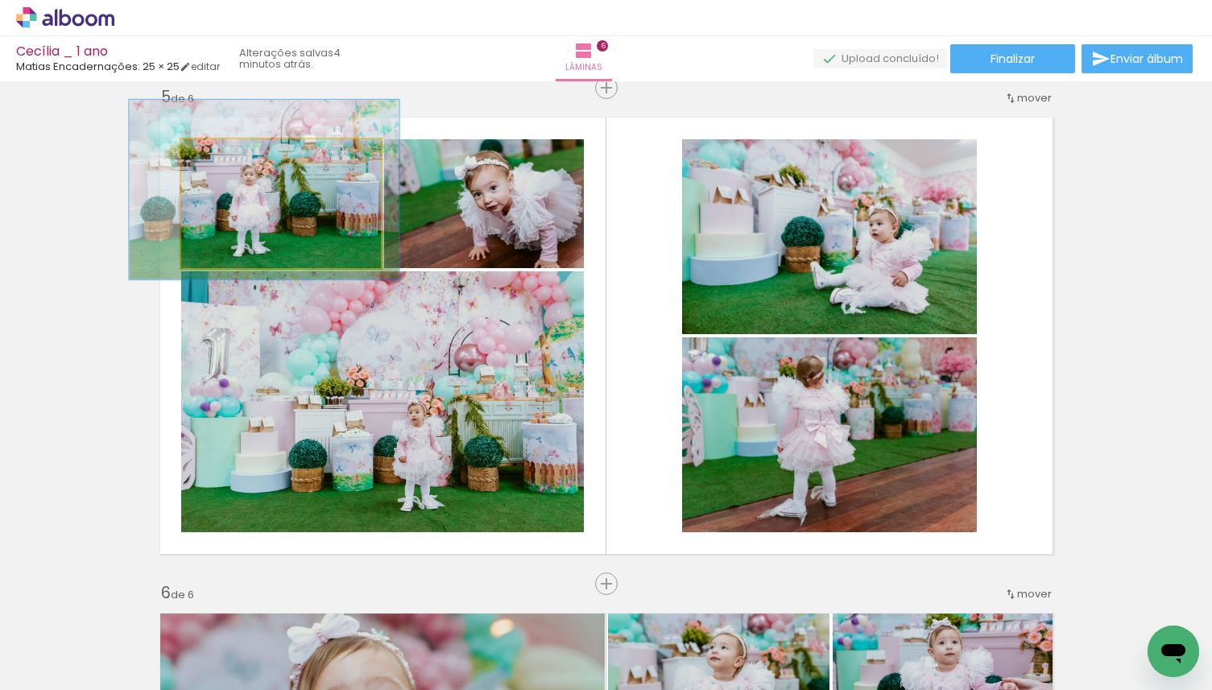
drag, startPoint x: 281, startPoint y: 210, endPoint x: 264, endPoint y: 196, distance: 21.8
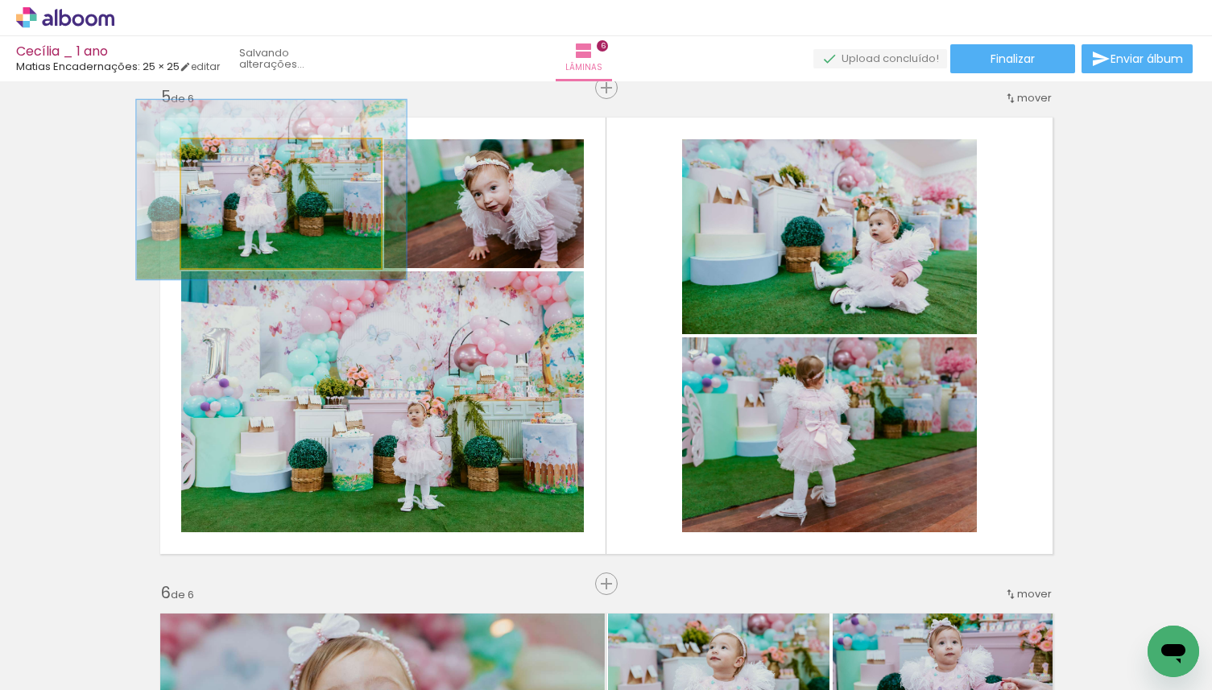
drag, startPoint x: 264, startPoint y: 196, endPoint x: 277, endPoint y: 197, distance: 12.9
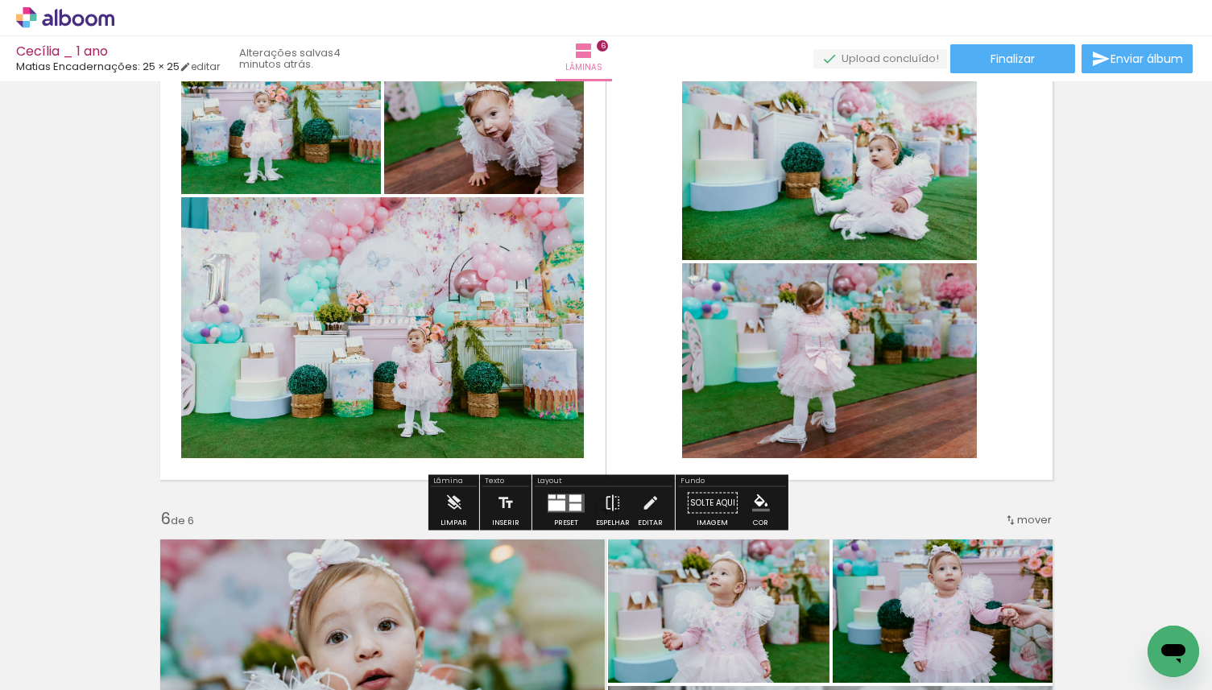
scroll to position [2154, 0]
